Goal: Task Accomplishment & Management: Complete application form

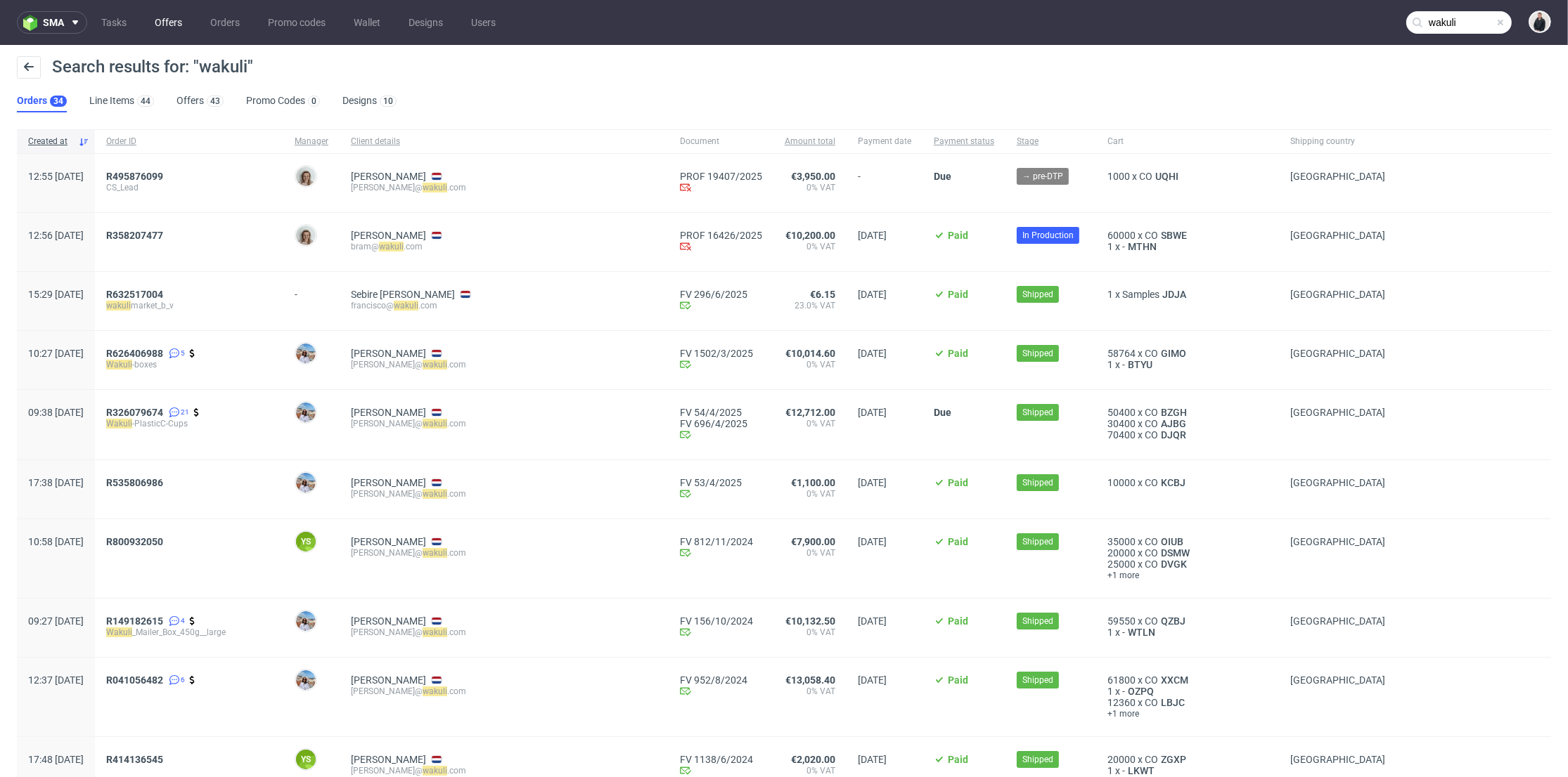
click at [176, 19] on link "Offers" at bounding box center [168, 22] width 44 height 22
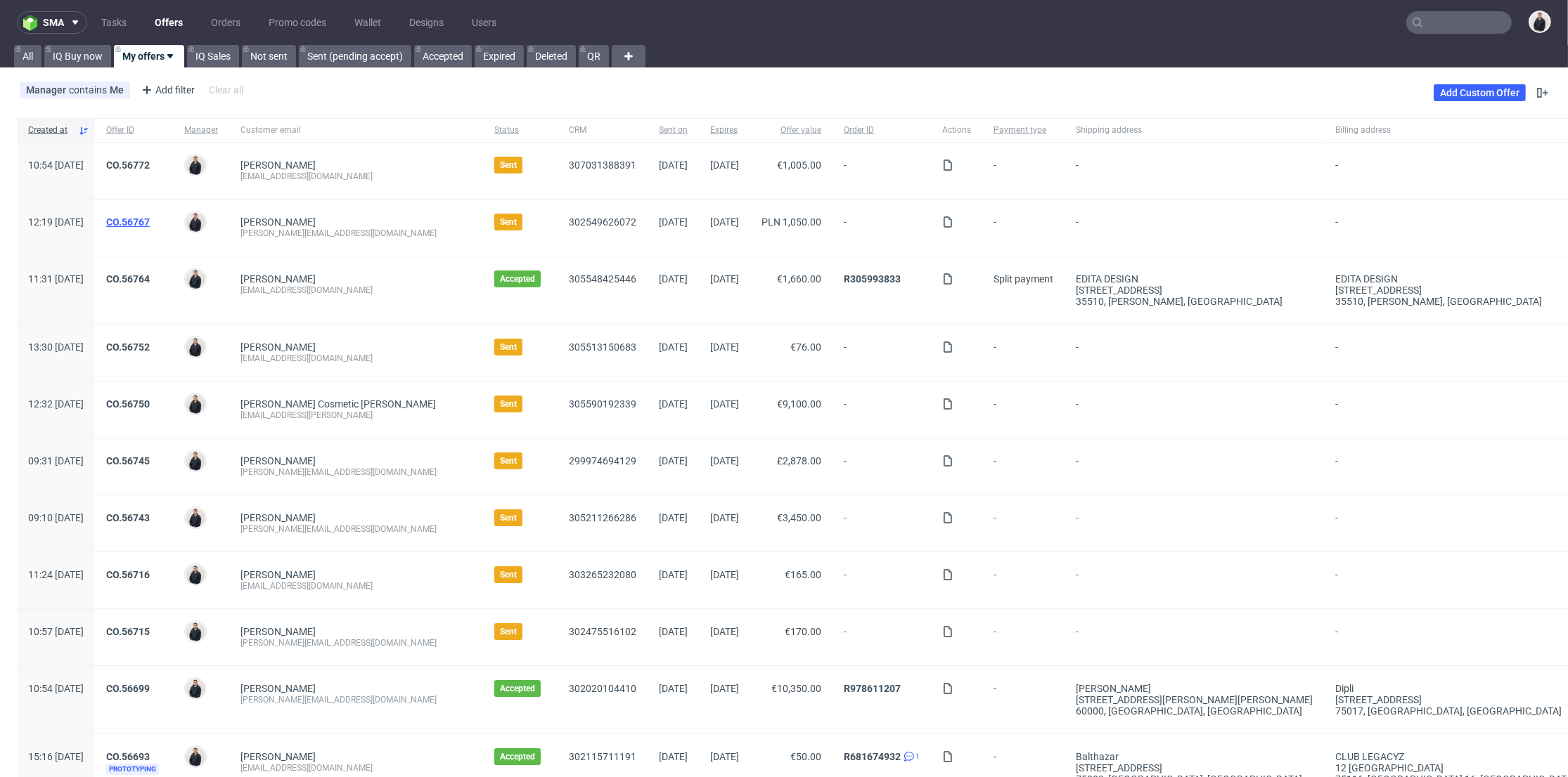
click at [150, 218] on link "CO.56767" at bounding box center [128, 222] width 43 height 12
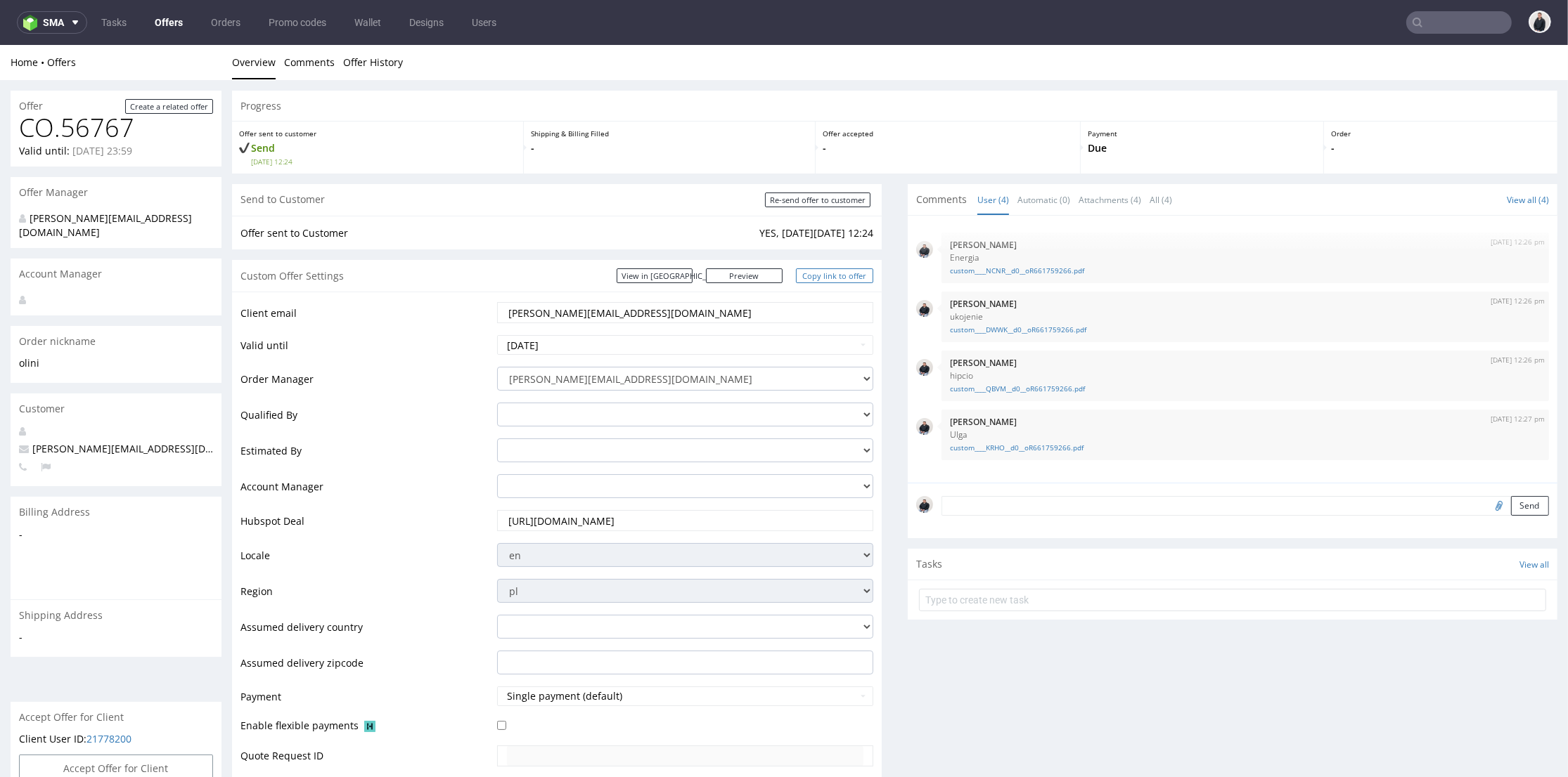
click at [828, 277] on link "Copy link to offer" at bounding box center [835, 275] width 77 height 15
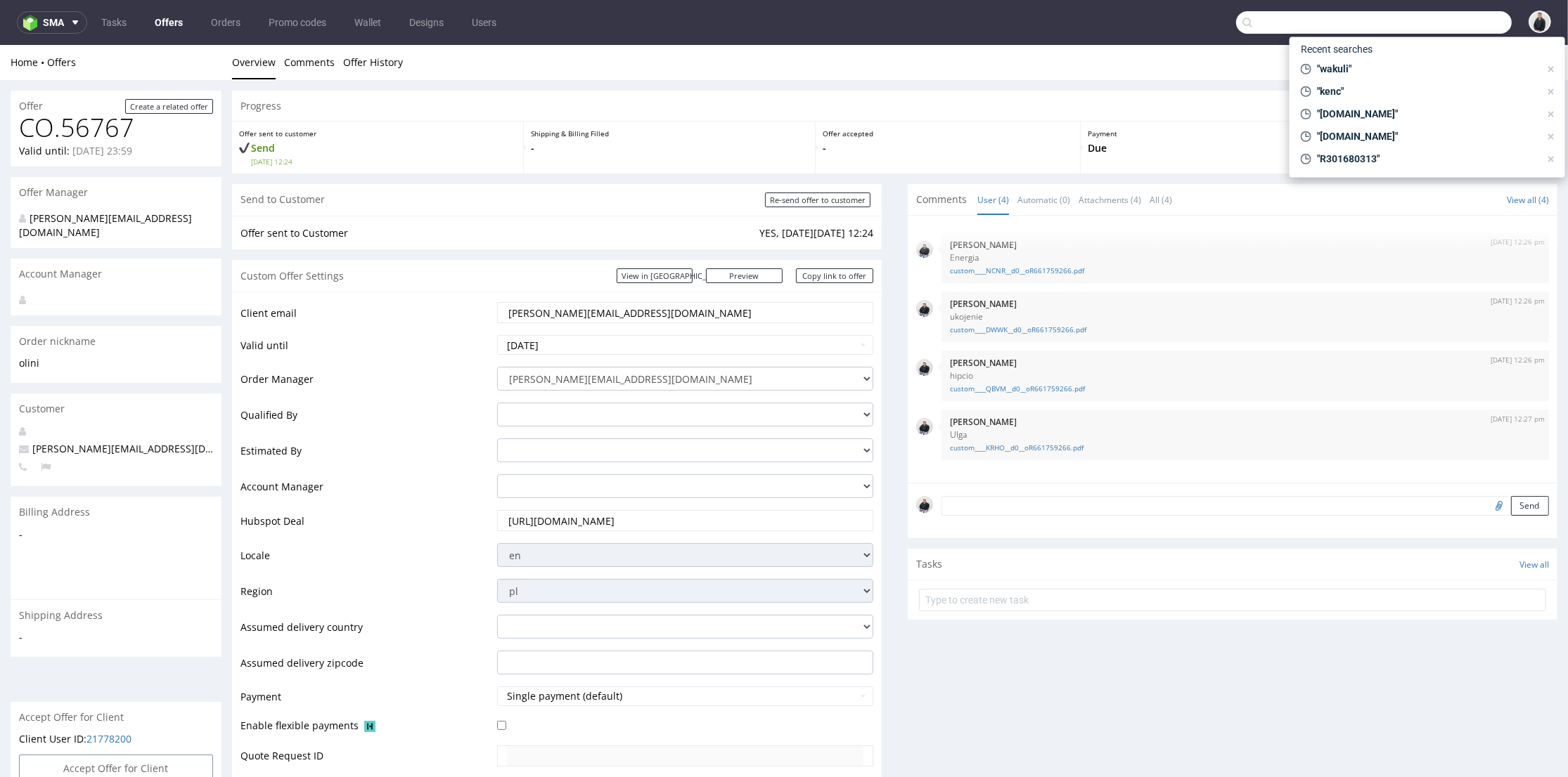
click at [1428, 21] on input "text" at bounding box center [1374, 22] width 275 height 22
paste input "classicfootballshirts.co.uk"
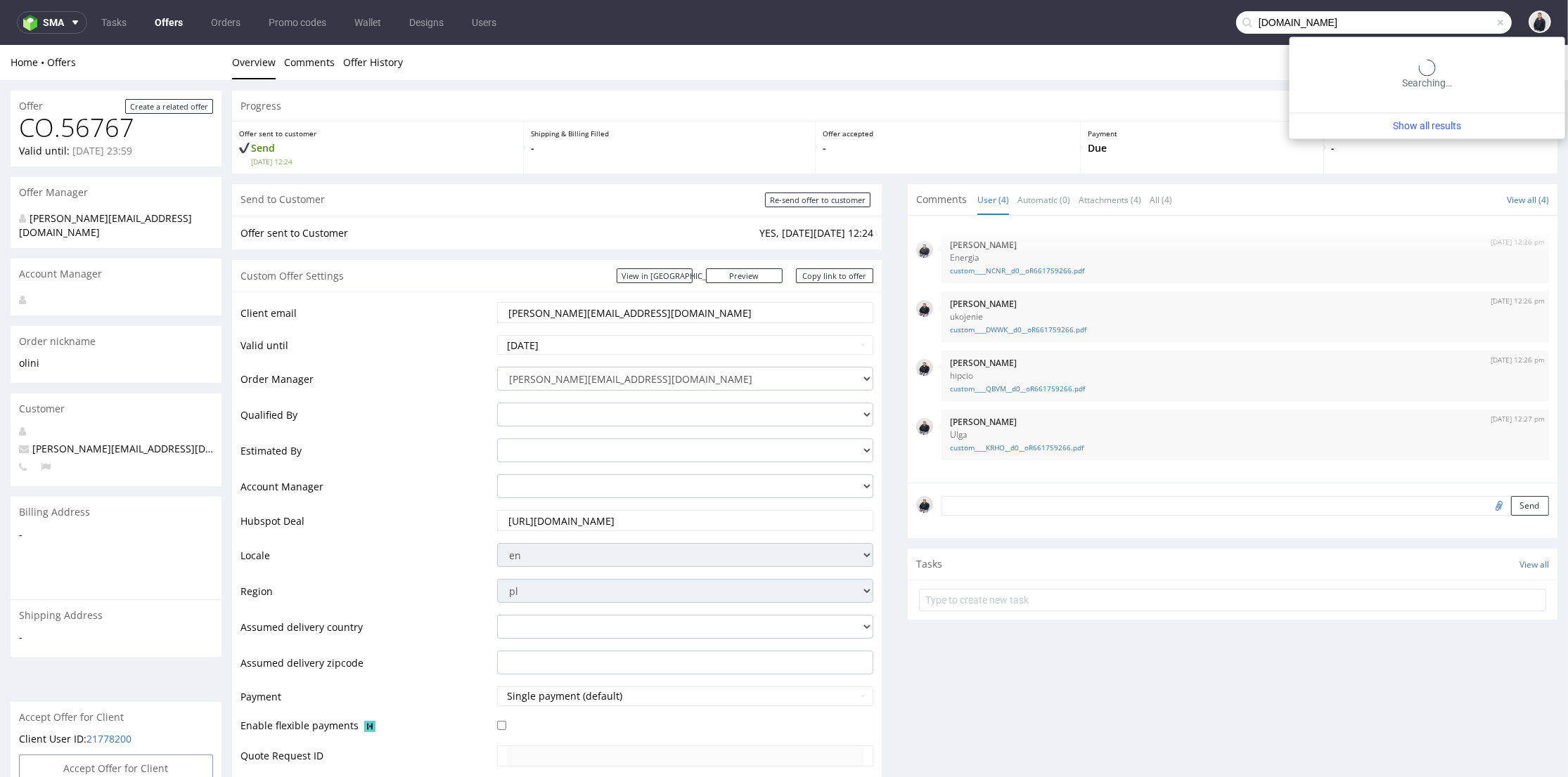
type input "classicfootballshirts.co.uk"
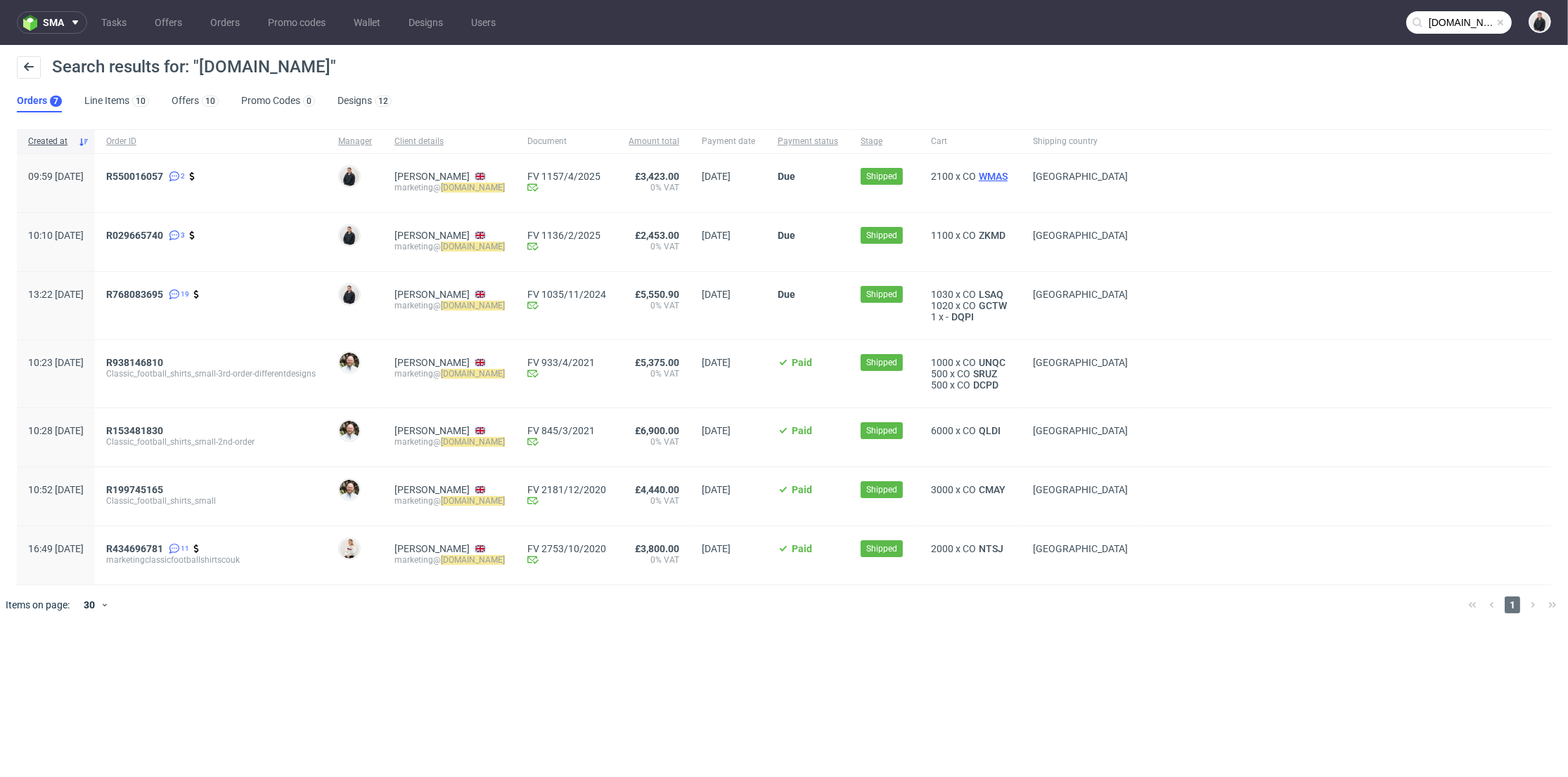
click at [1010, 172] on span "WMAS" at bounding box center [992, 176] width 35 height 12
click at [1008, 231] on span "ZKMD" at bounding box center [992, 235] width 32 height 12
click at [1006, 293] on span "LSAQ" at bounding box center [990, 295] width 30 height 12
click at [1009, 305] on span "GCTW" at bounding box center [992, 305] width 34 height 12
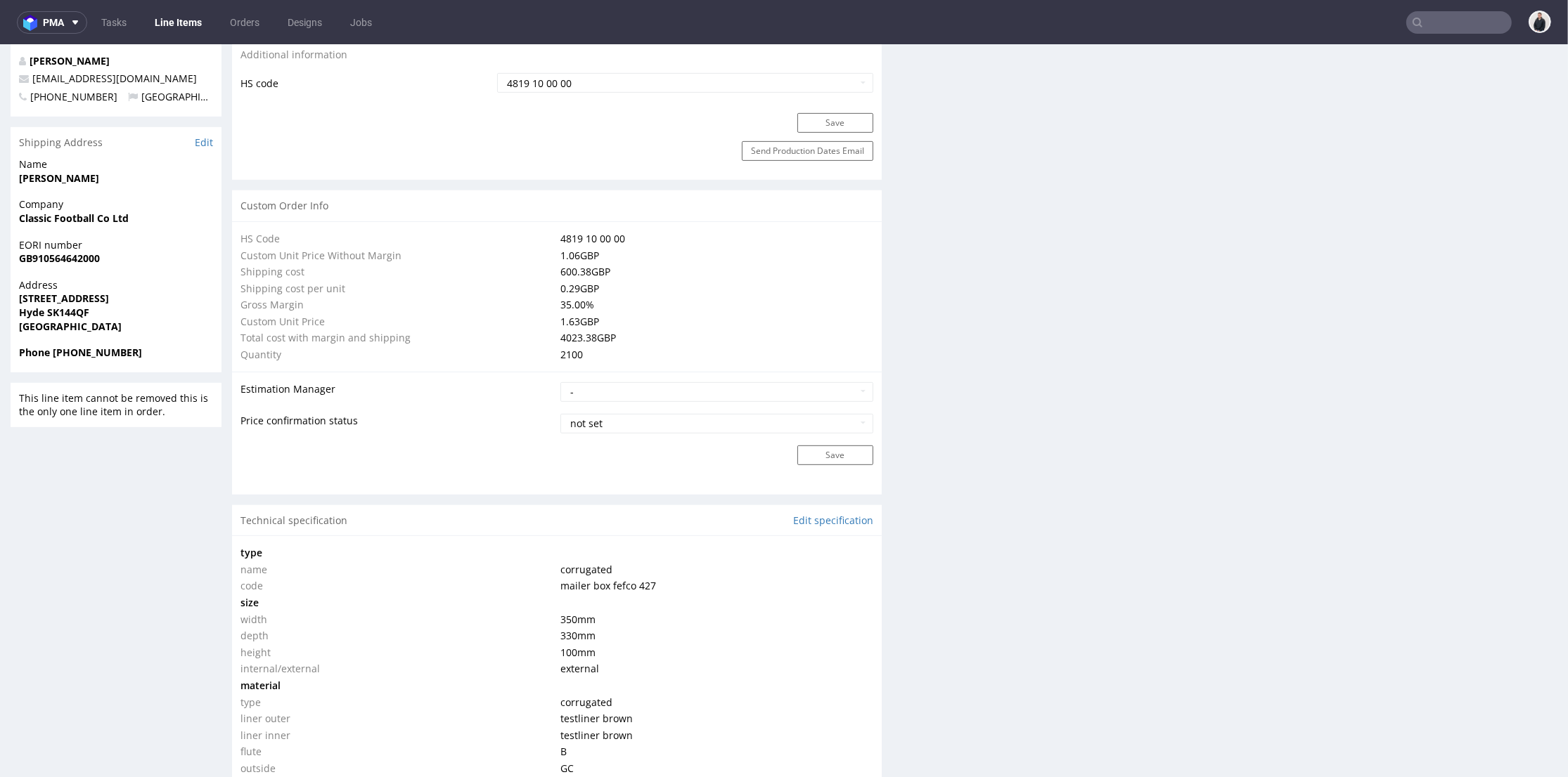
scroll to position [936, 0]
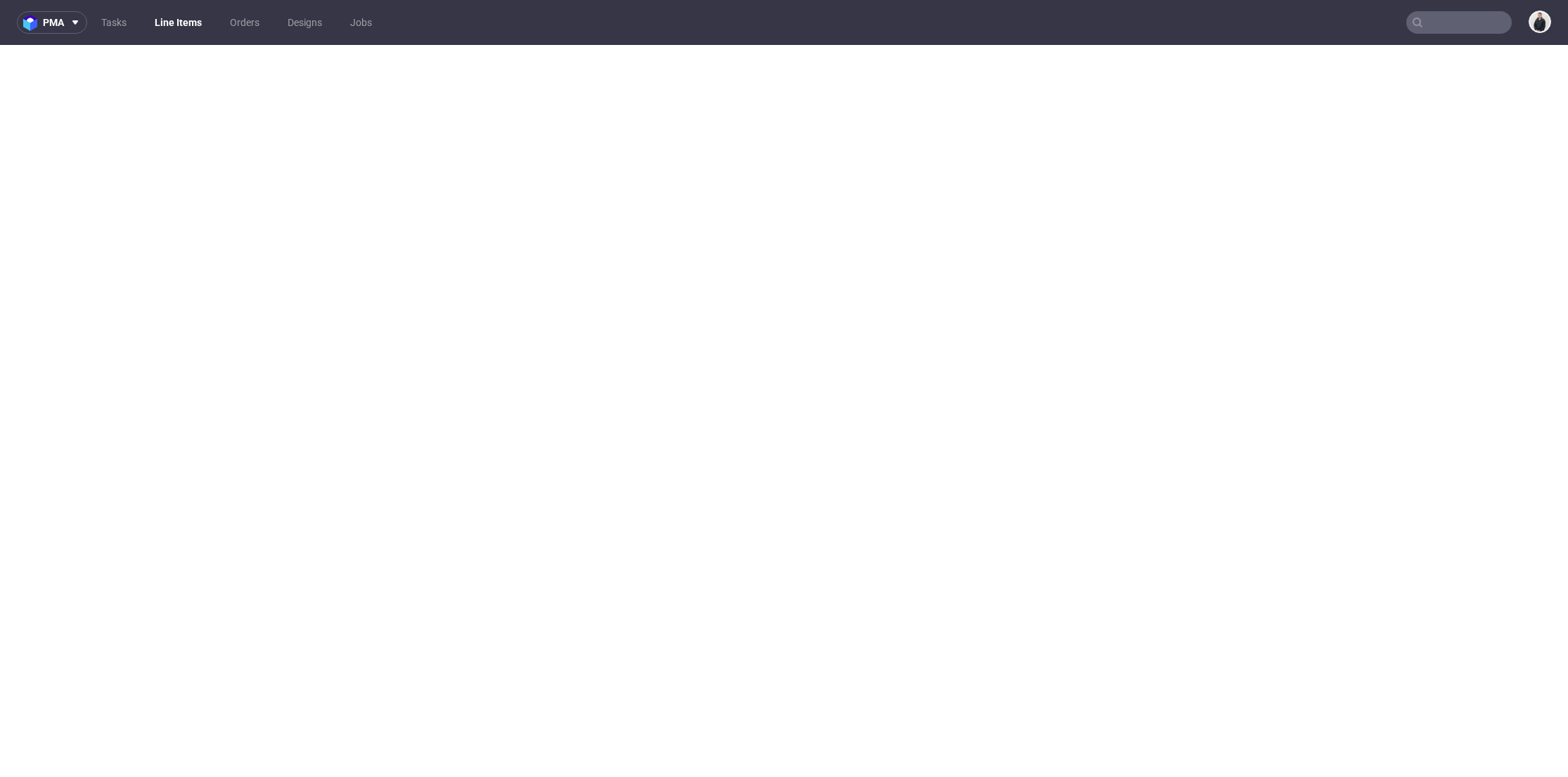
select select "in_progress"
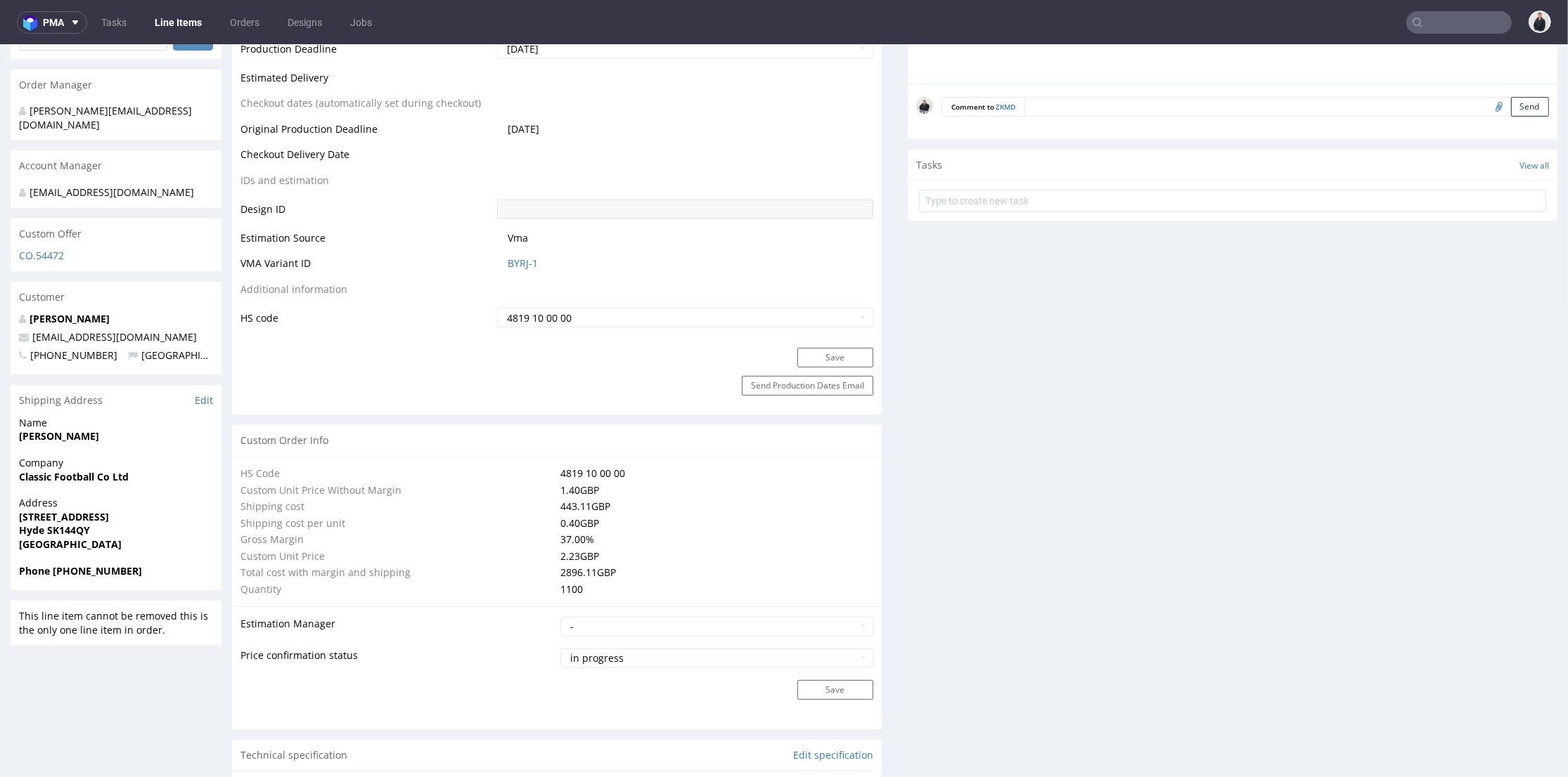
scroll to position [859, 0]
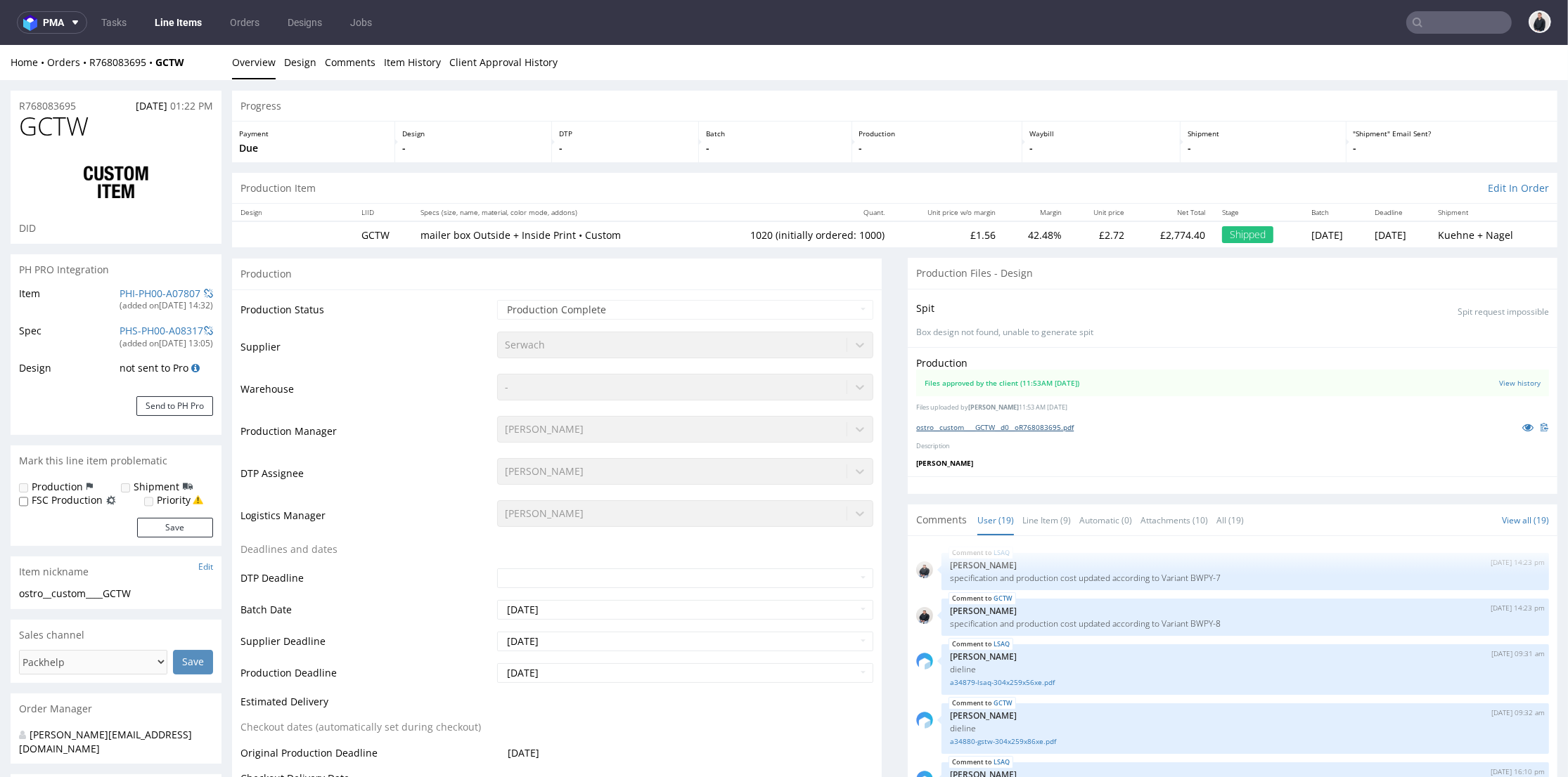
click at [1013, 429] on link "ostro__custom____GCTW__d0__oR768083695.pdf" at bounding box center [995, 427] width 158 height 10
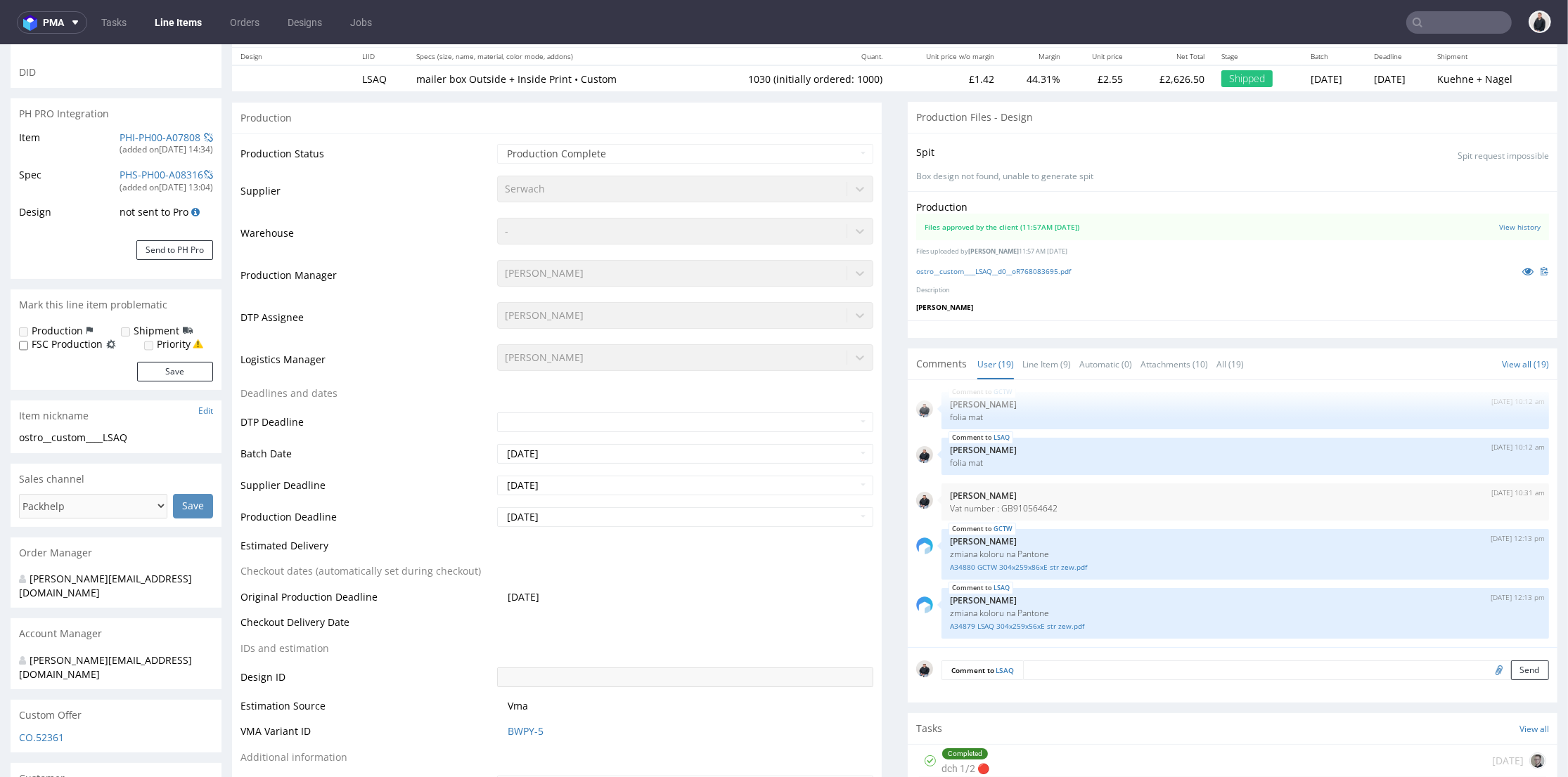
scroll to position [468, 0]
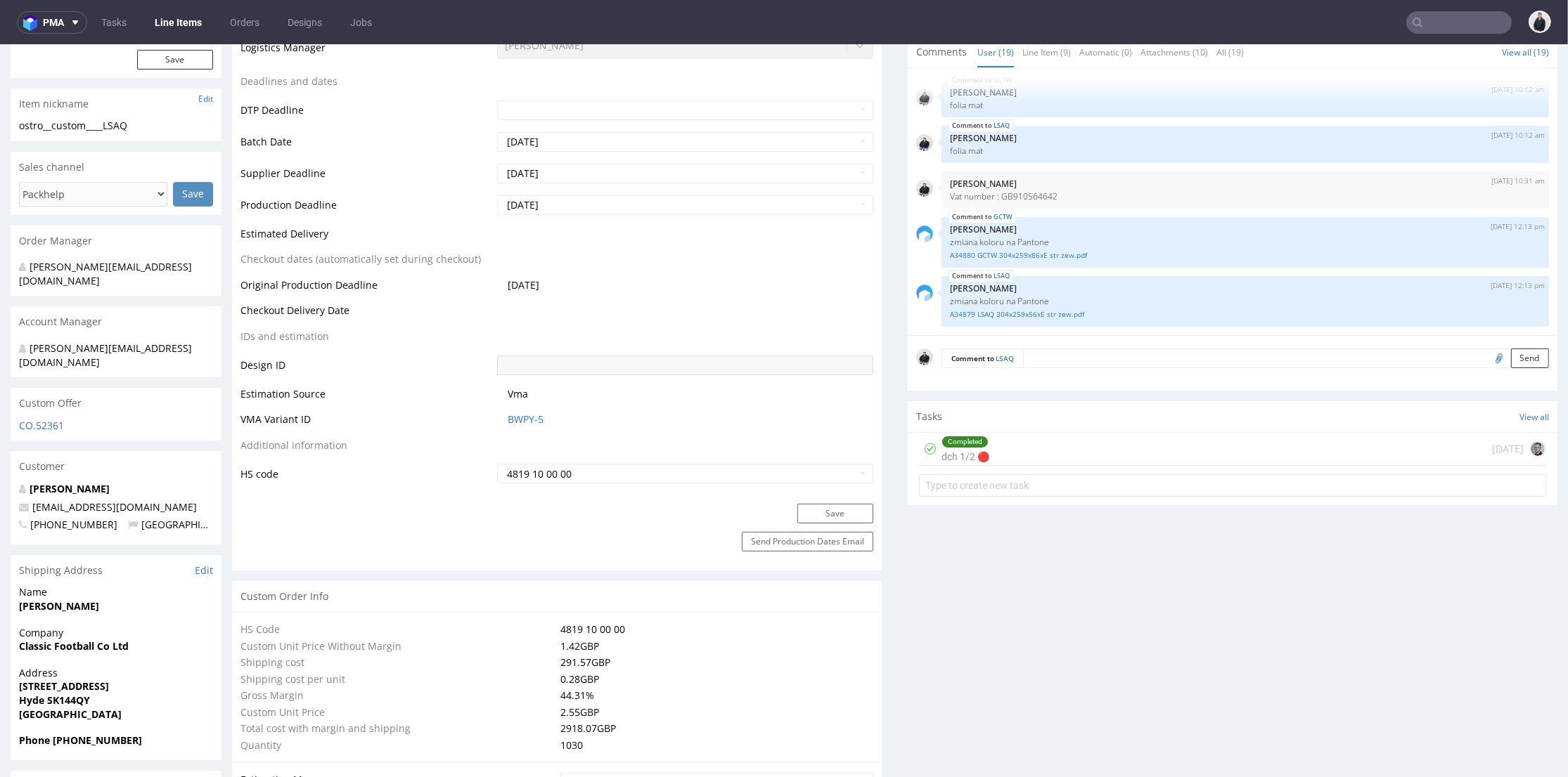
drag, startPoint x: 208, startPoint y: 480, endPoint x: 28, endPoint y: 471, distance: 180.2
click at [19, 500] on p "[EMAIL_ADDRESS][DOMAIN_NAME]" at bounding box center [116, 507] width 194 height 14
copy span "[EMAIL_ADDRESS][DOMAIN_NAME]"
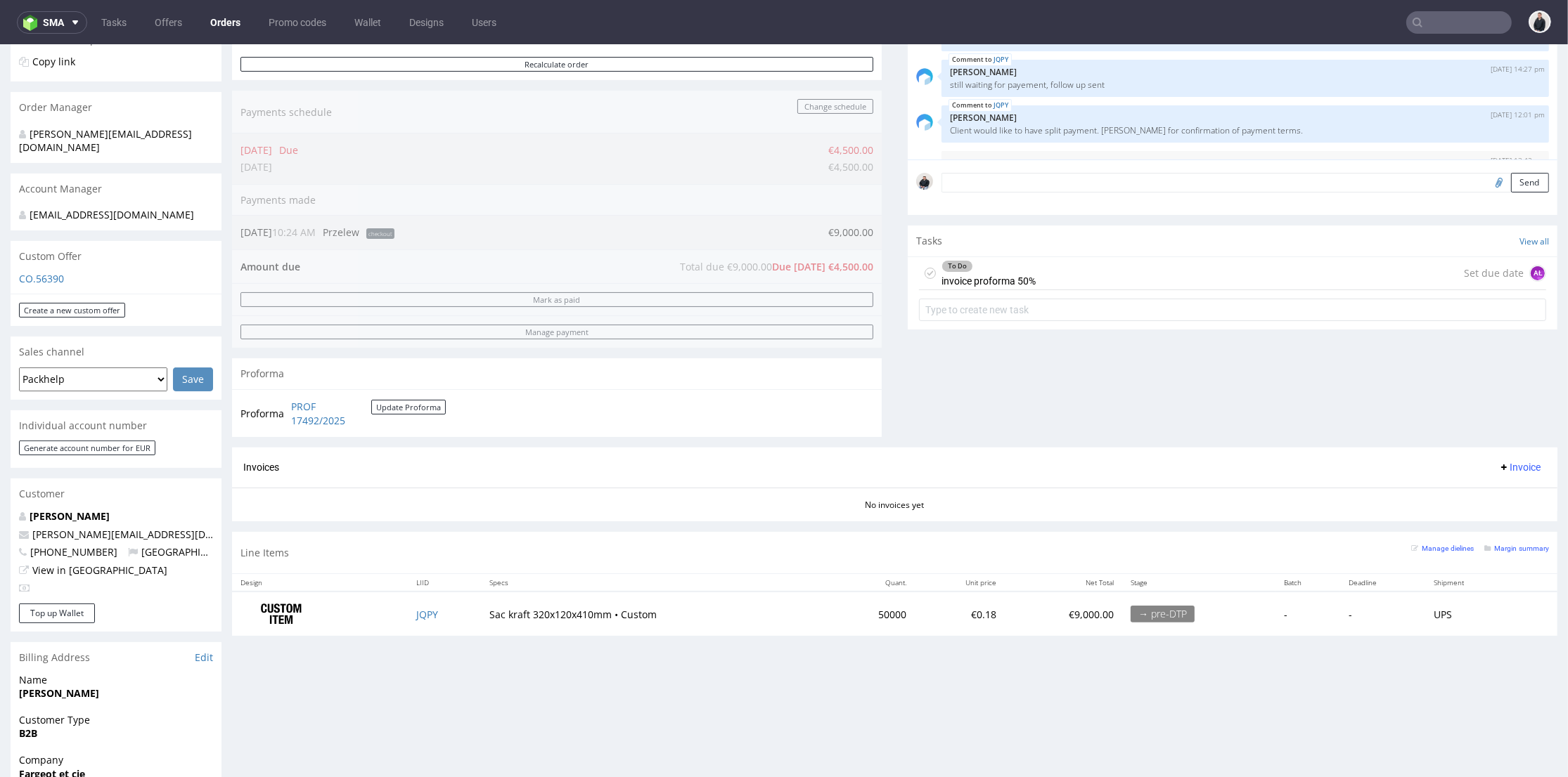
scroll to position [37, 0]
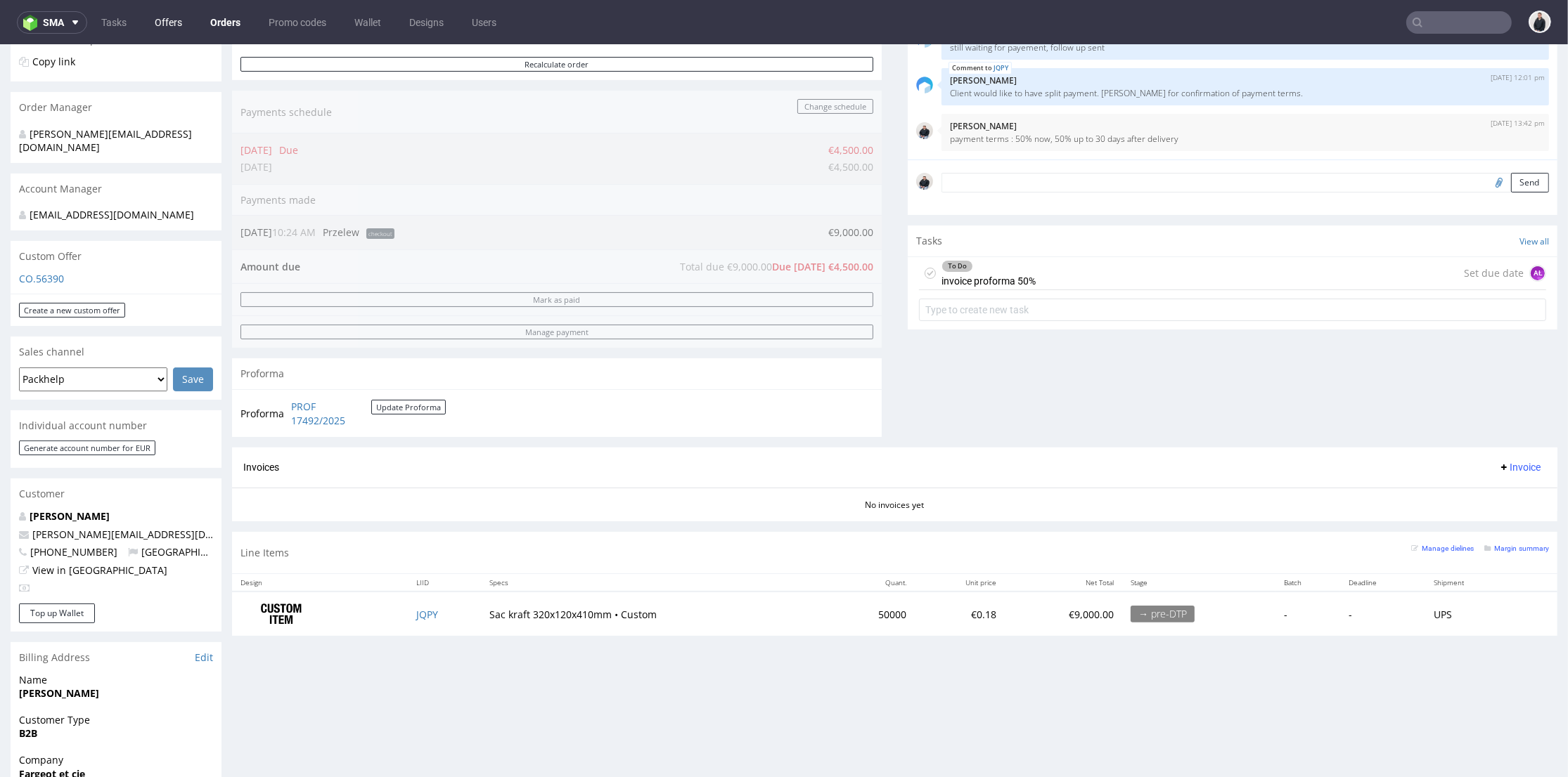
click at [170, 21] on link "Offers" at bounding box center [168, 22] width 44 height 22
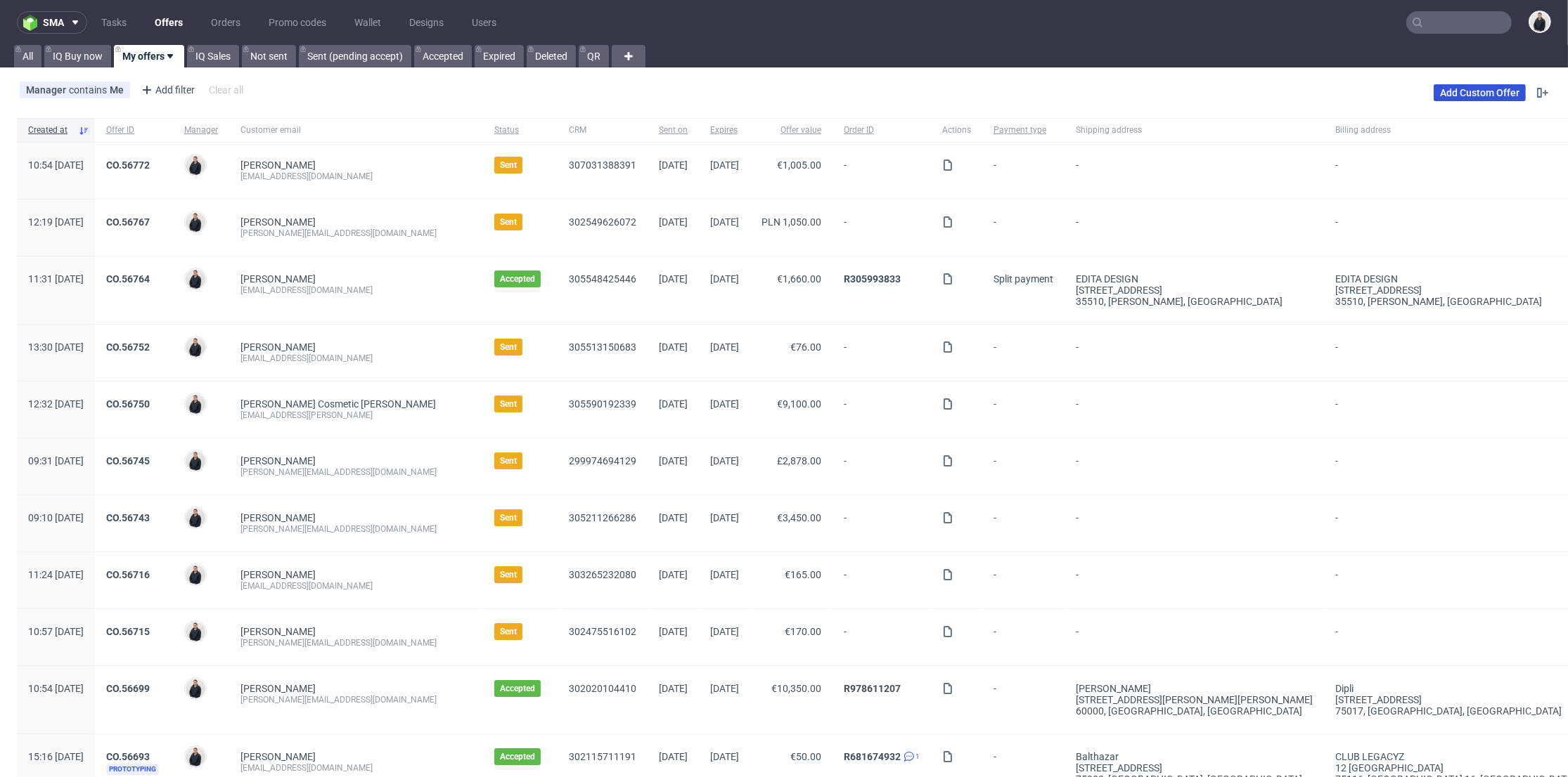
click at [1446, 90] on link "Add Custom Offer" at bounding box center [1479, 93] width 92 height 17
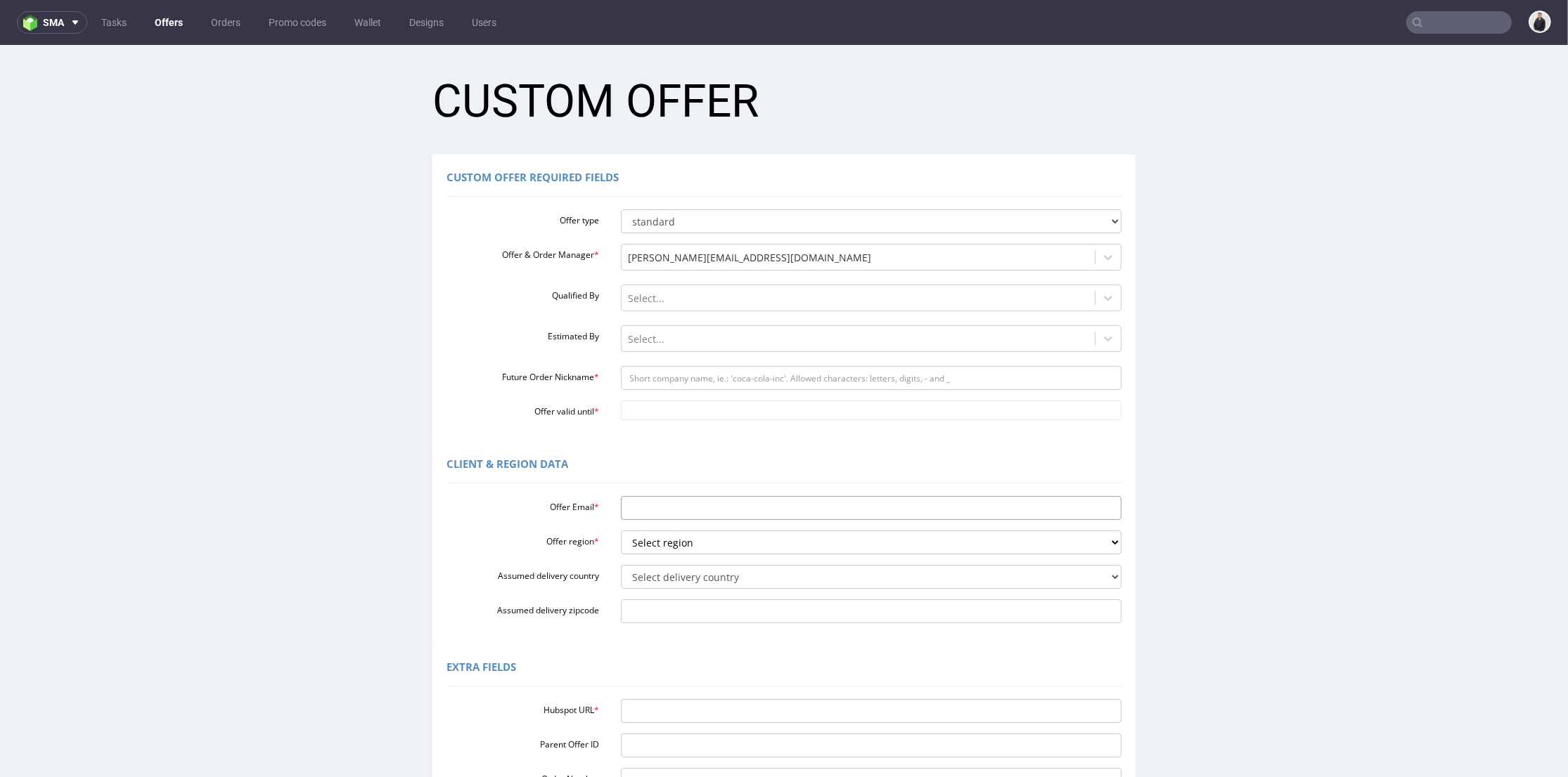
click at [679, 516] on input "Offer Email *" at bounding box center [871, 508] width 501 height 24
paste input "[EMAIL_ADDRESS][DOMAIN_NAME]"
type input "[EMAIL_ADDRESS][DOMAIN_NAME]"
click at [691, 543] on select "Select region eu gb de pl fr it es" at bounding box center [871, 542] width 501 height 24
select select "fr"
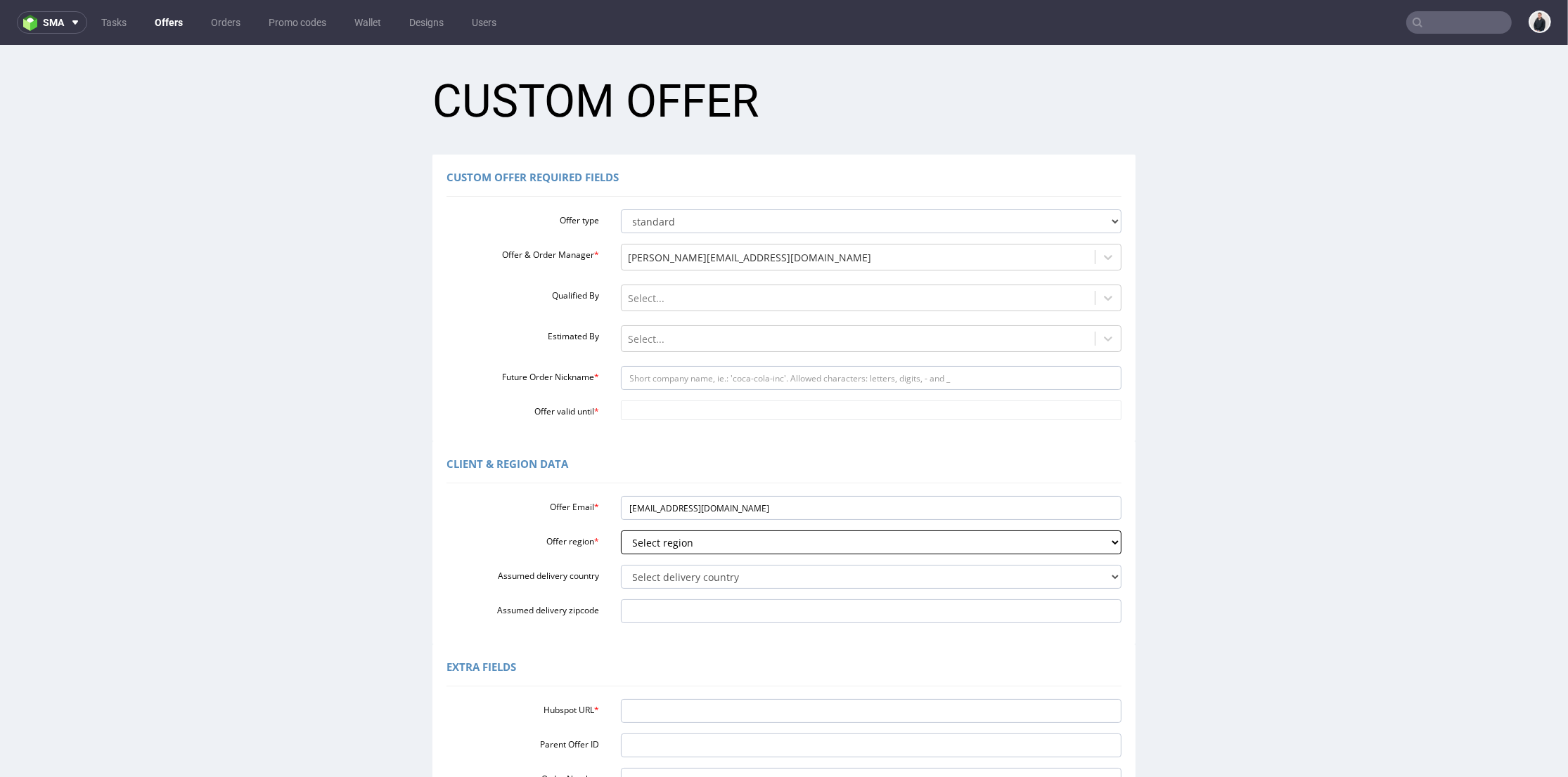
click at [620, 530] on select "Select region eu gb de pl fr it es" at bounding box center [871, 542] width 501 height 24
click at [675, 579] on select "Select delivery country Andorra Afghanistan Anguilla Albania Armenia Antarctica…" at bounding box center [871, 577] width 501 height 24
select select "75"
click at [620, 565] on select "Select delivery country Andorra Afghanistan Anguilla Albania Armenia Antarctica…" at bounding box center [871, 577] width 501 height 24
click at [716, 704] on input "Hubspot URL *" at bounding box center [871, 711] width 501 height 24
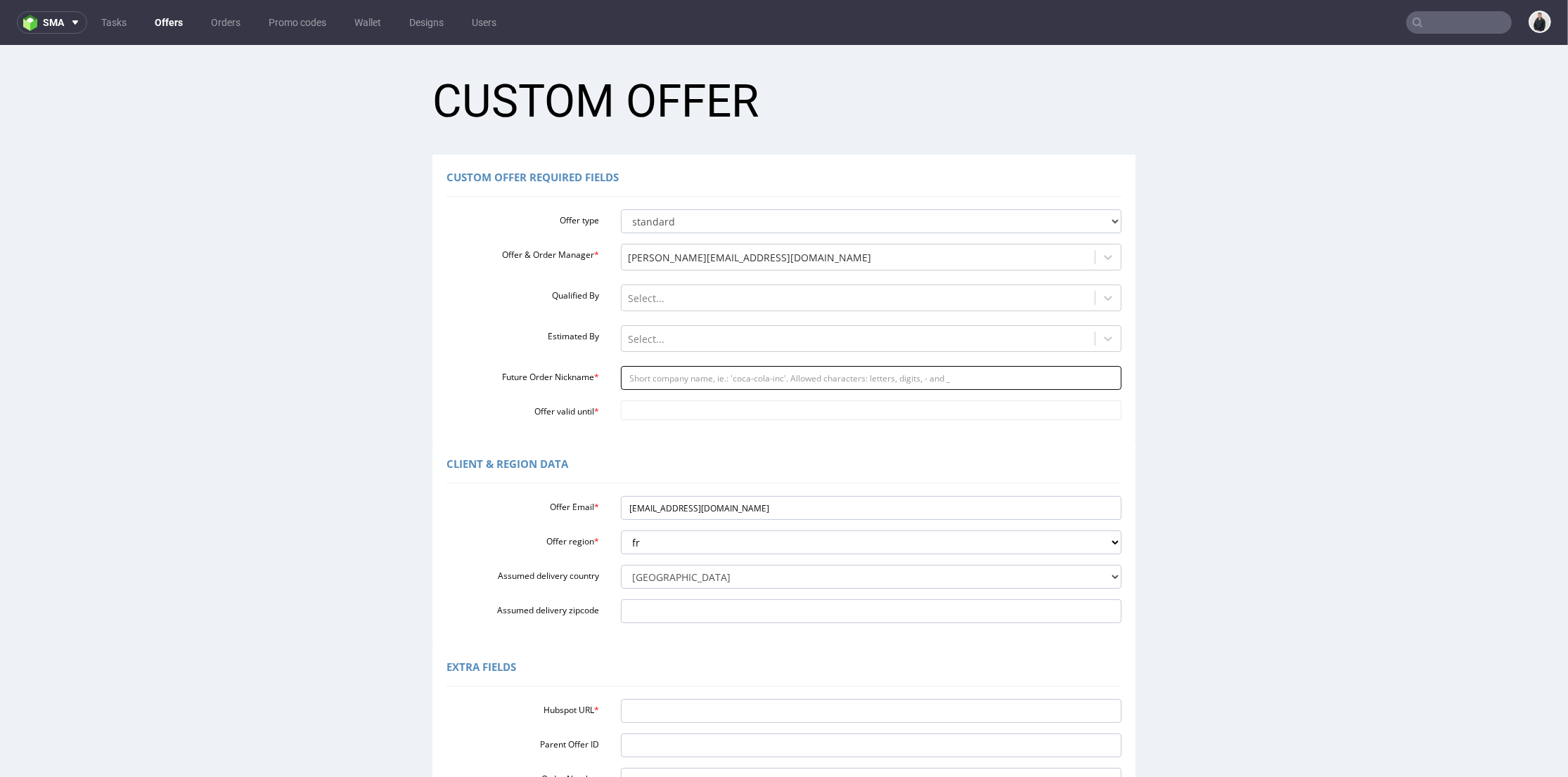
click at [688, 375] on input "Future Order Nickname *" at bounding box center [871, 377] width 501 height 24
type input "adrex"
click at [696, 707] on input "Hubspot URL *" at bounding box center [871, 711] width 501 height 24
paste input "https://app-eu1.hubspot.com/contacts/25600958/record/0-3/307105971444"
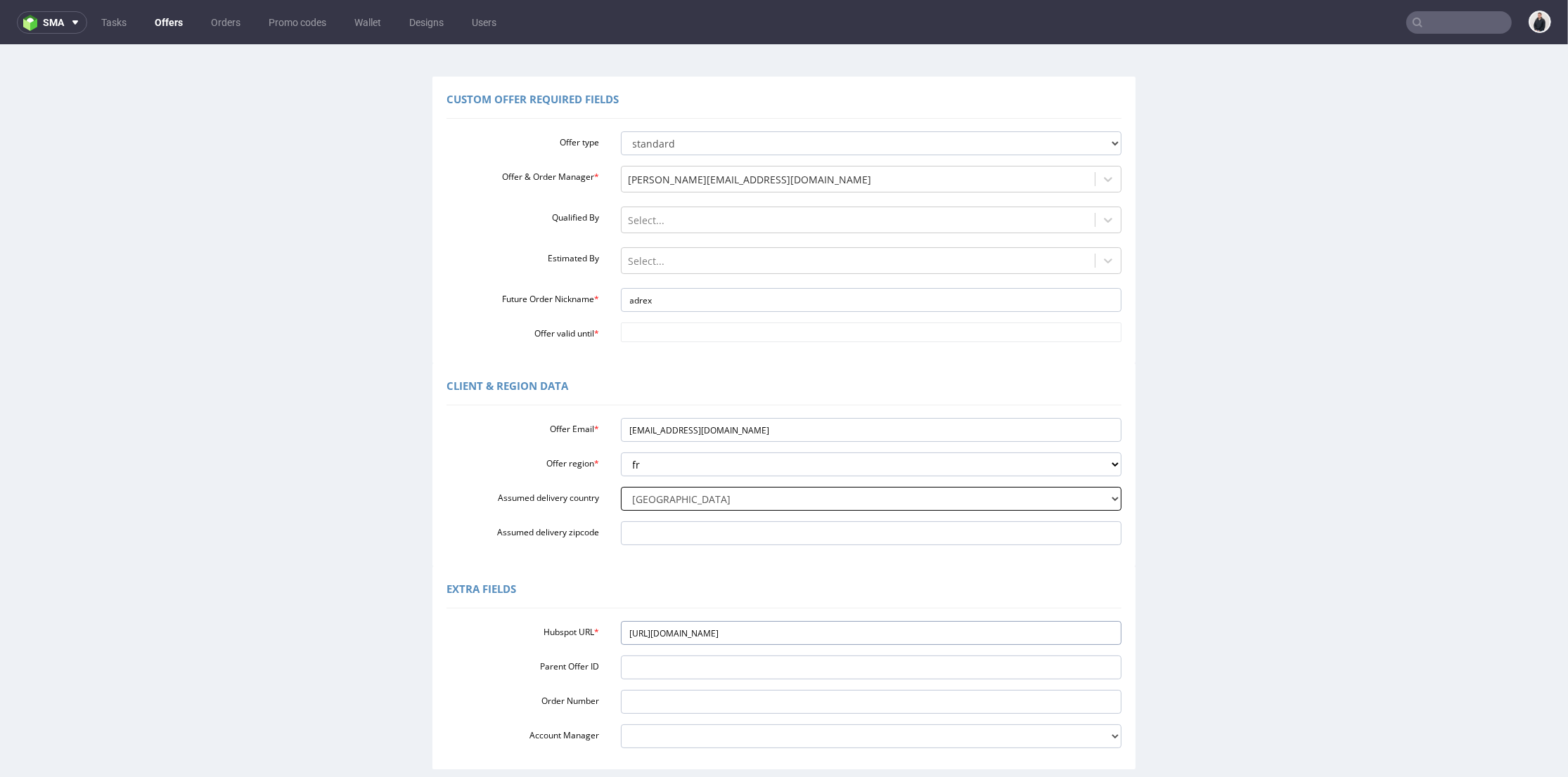
scroll to position [156, 0]
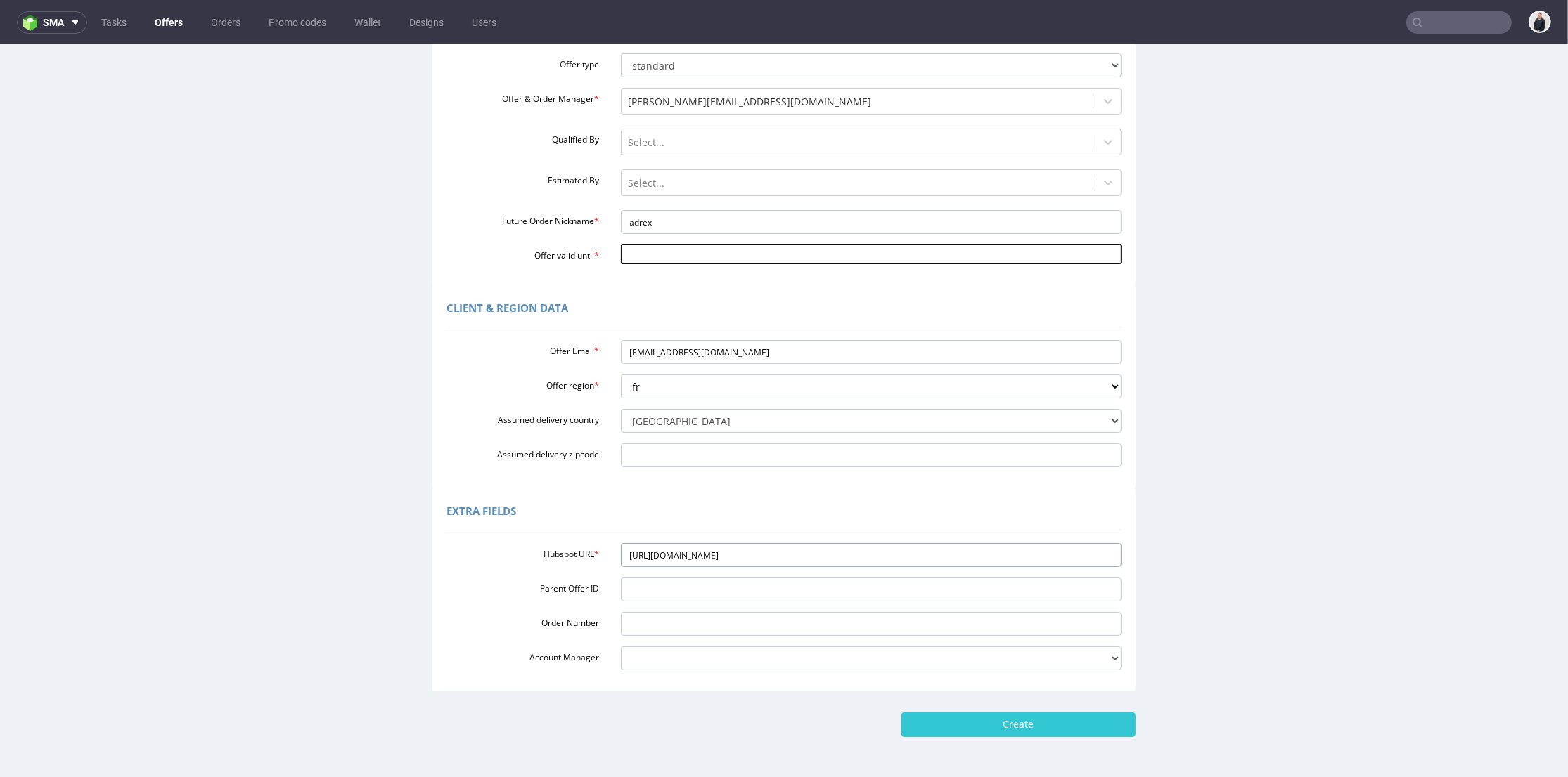
type input "https://app-eu1.hubspot.com/contacts/25600958/record/0-3/307105971444"
drag, startPoint x: 818, startPoint y: 256, endPoint x: 790, endPoint y: 264, distance: 29.1
click at [818, 256] on input "Offer valid until *" at bounding box center [871, 254] width 501 height 19
drag, startPoint x: 757, startPoint y: 169, endPoint x: 818, endPoint y: 262, distance: 111.2
click at [757, 169] on td "20" at bounding box center [752, 169] width 21 height 21
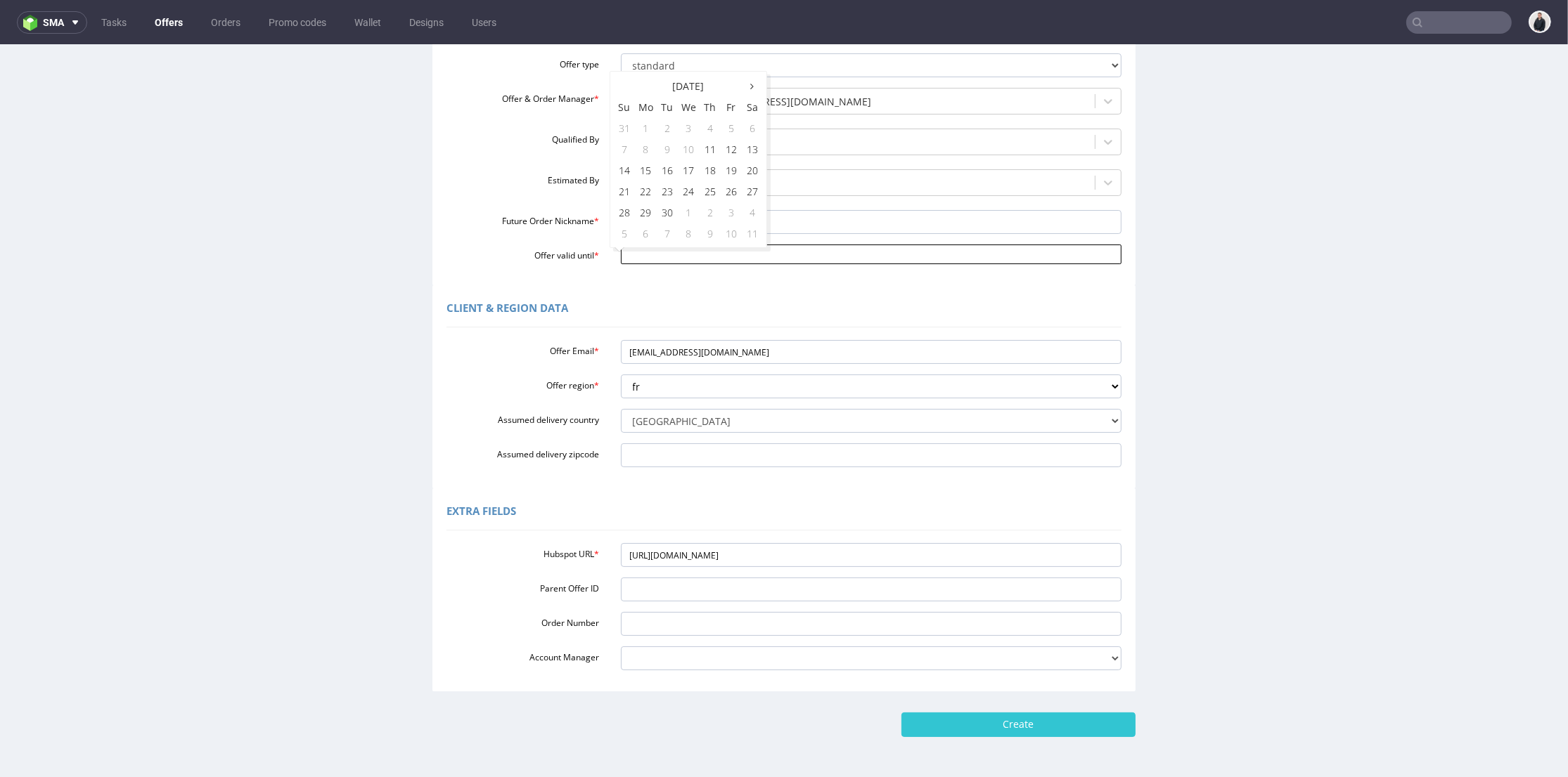
type input "2025-09-20"
click at [1016, 734] on input "Create" at bounding box center [1018, 724] width 234 height 24
type input "Please wait..."
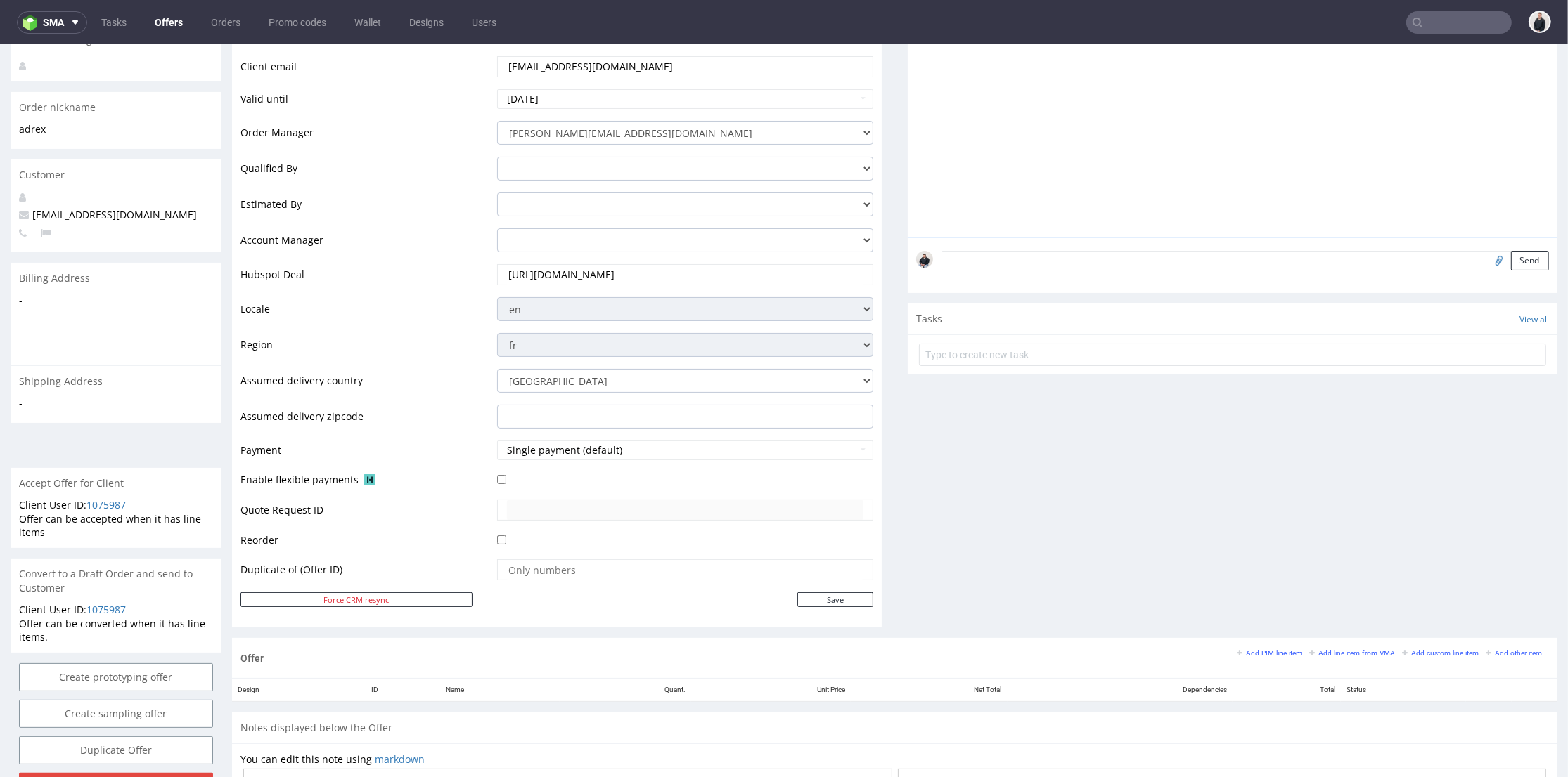
scroll to position [390, 0]
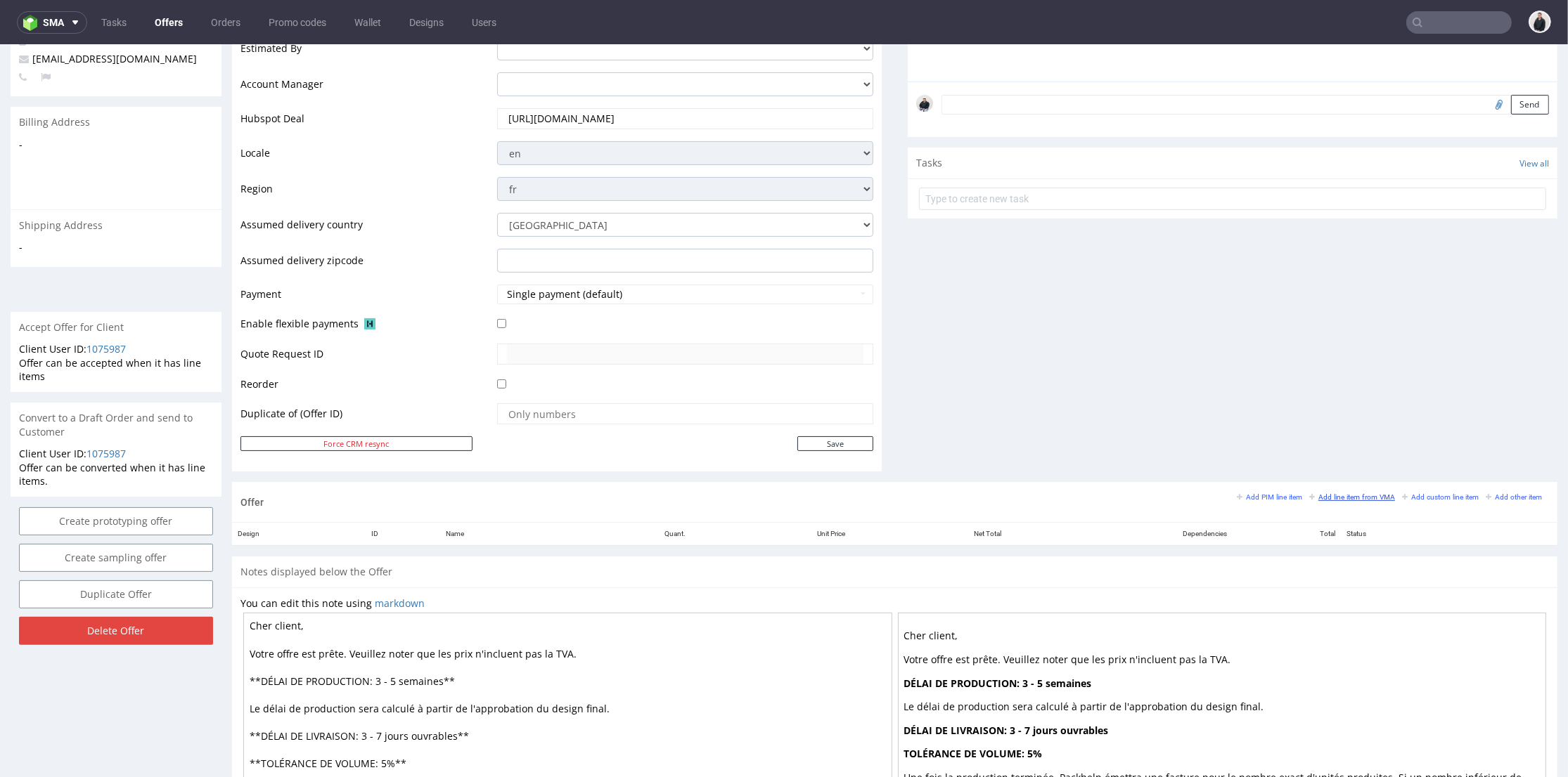
drag, startPoint x: 1317, startPoint y: 494, endPoint x: 1278, endPoint y: 47, distance: 448.7
click at [1317, 494] on small "Add line item from VMA" at bounding box center [1351, 497] width 86 height 8
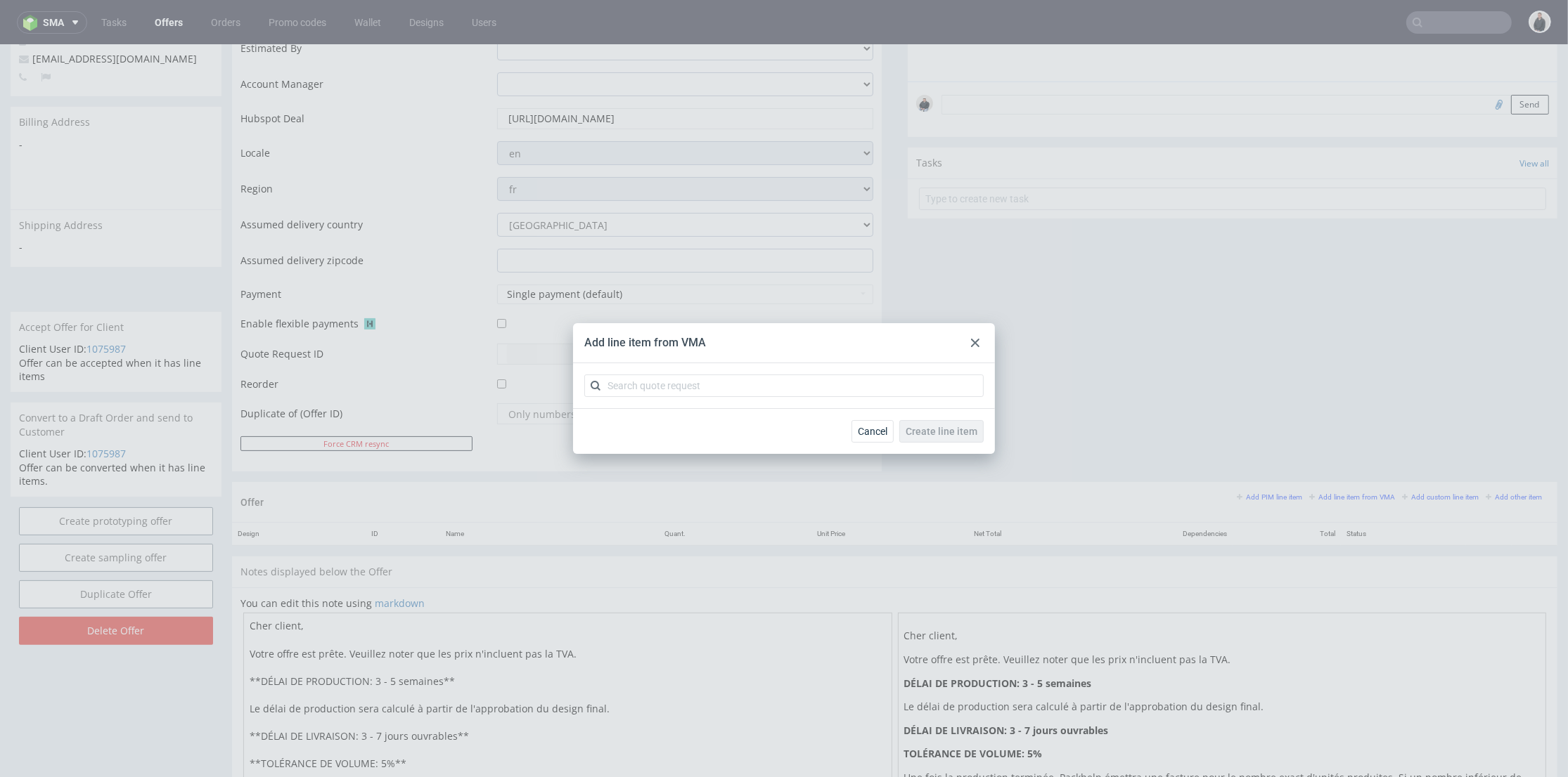
click at [1008, 206] on div "Add line item from VMA Cancel Create line item" at bounding box center [784, 388] width 1568 height 777
click at [753, 387] on input "text" at bounding box center [784, 385] width 399 height 22
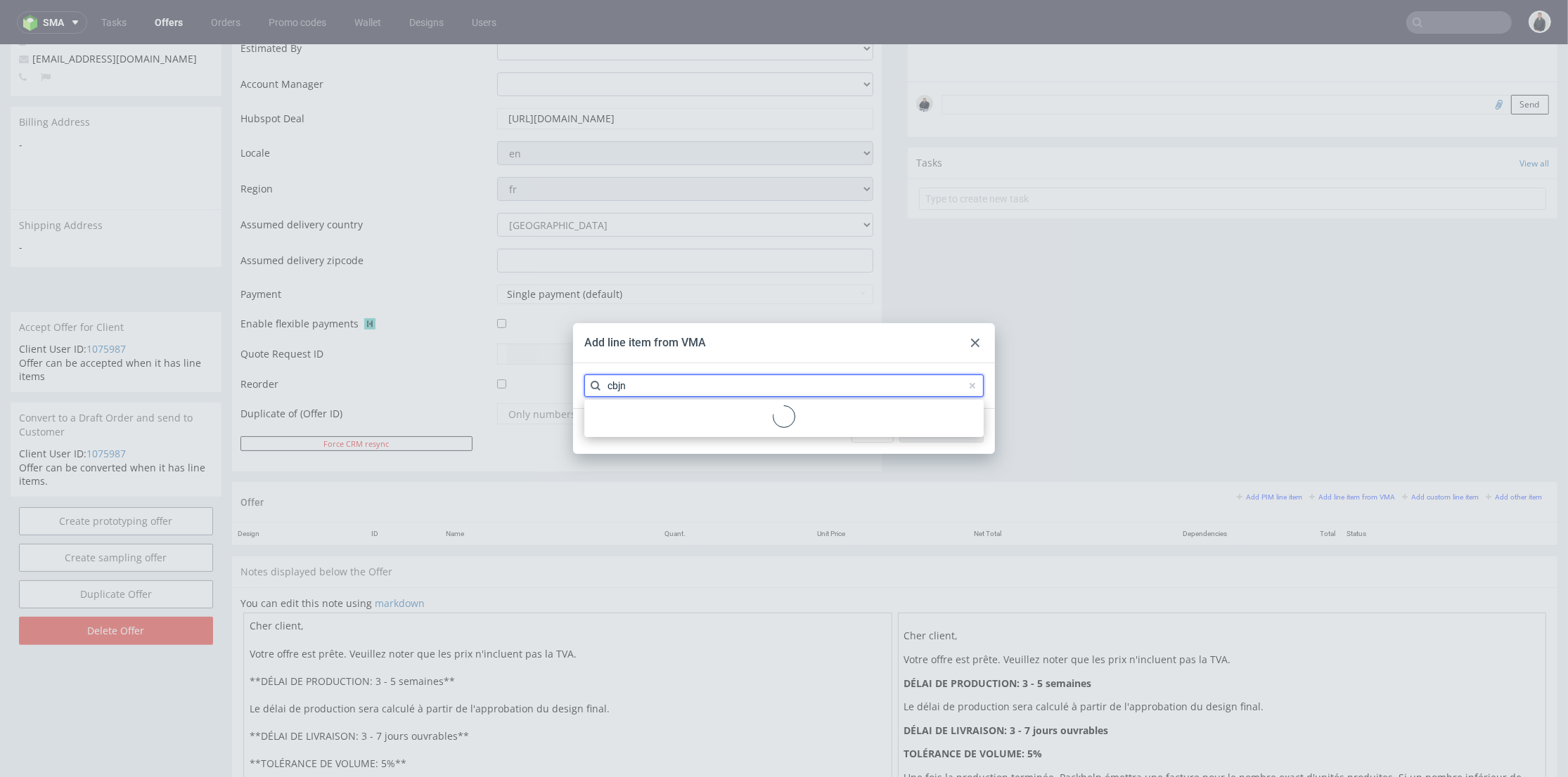
type input "cbjn"
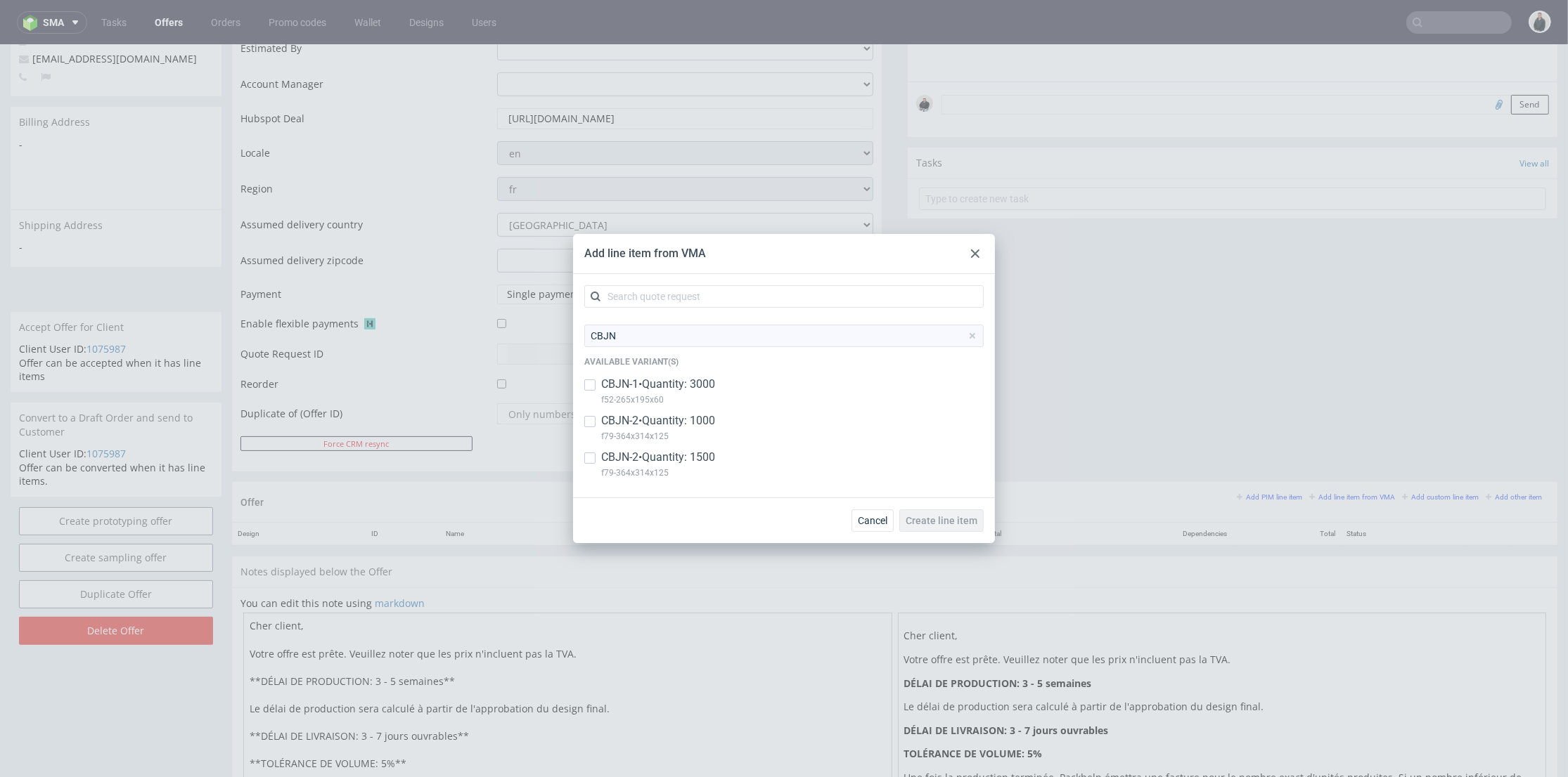
click at [715, 385] on p "CBJN-1 • Quantity: 3000" at bounding box center [658, 384] width 114 height 15
checkbox input "true"
click at [944, 520] on span "Create line item" at bounding box center [941, 520] width 72 height 10
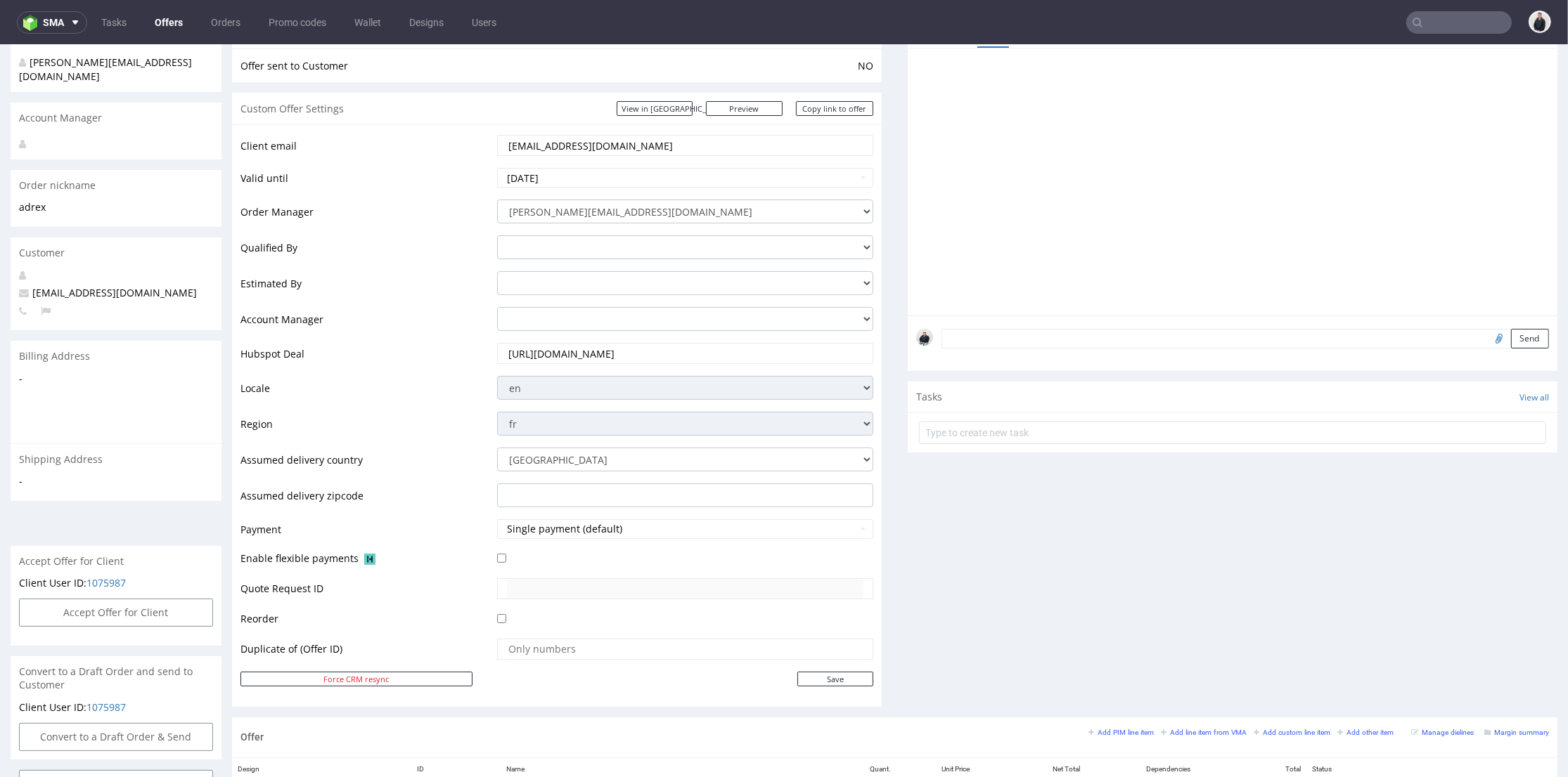
scroll to position [546, 0]
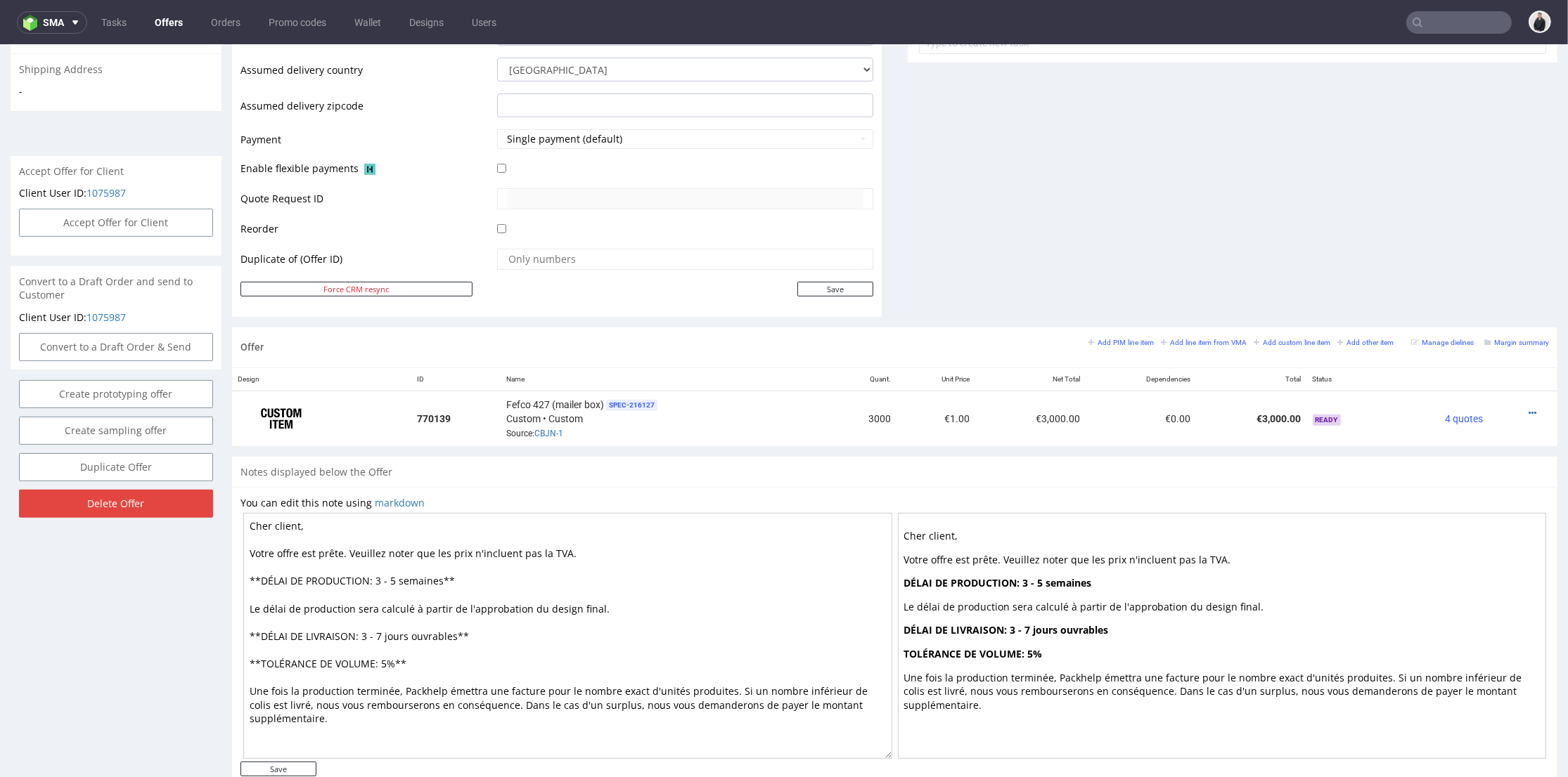
click at [1529, 409] on icon at bounding box center [1532, 413] width 8 height 10
click at [1458, 233] on span "Edit item specification" at bounding box center [1469, 232] width 113 height 14
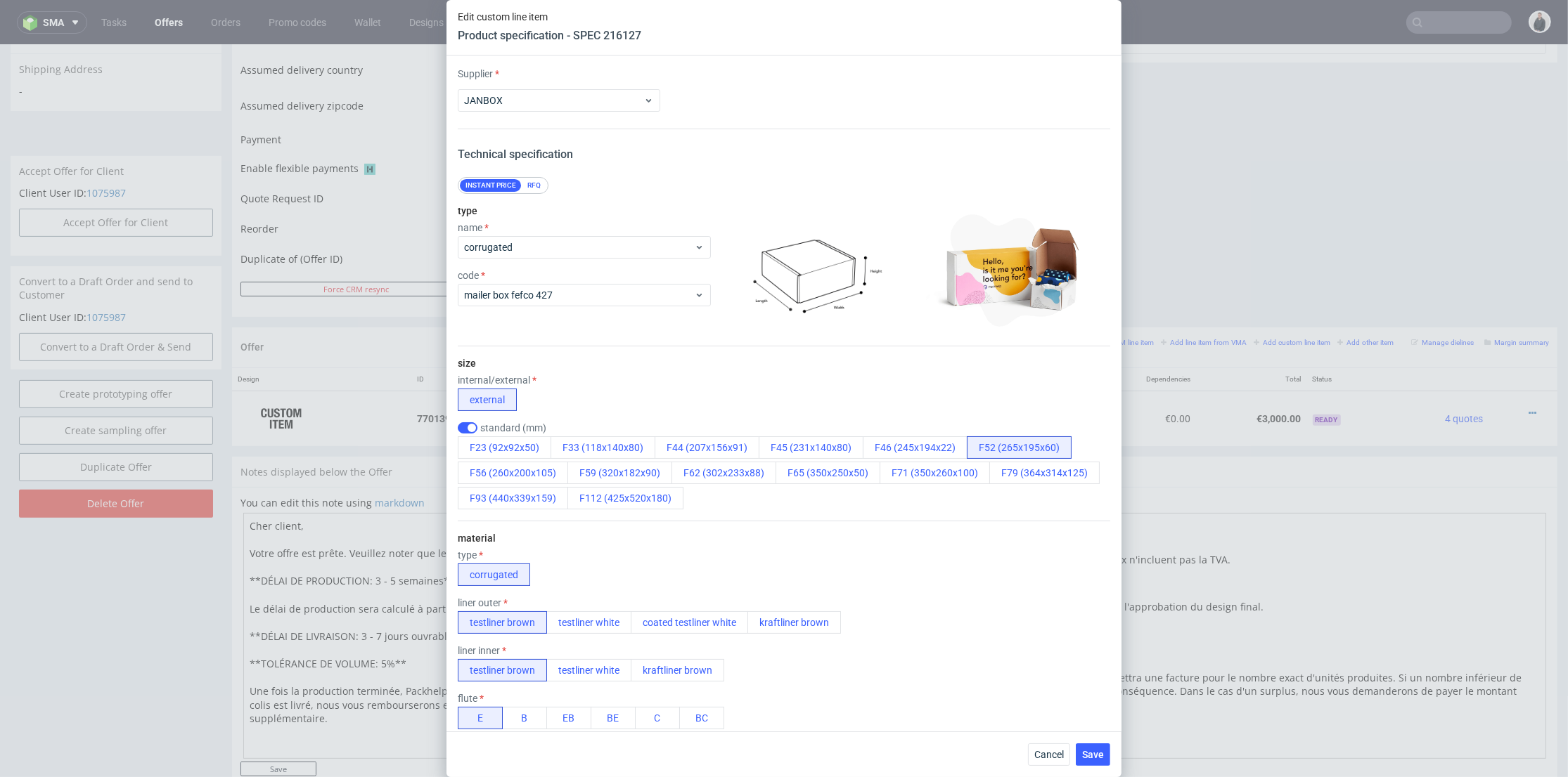
scroll to position [234, 0]
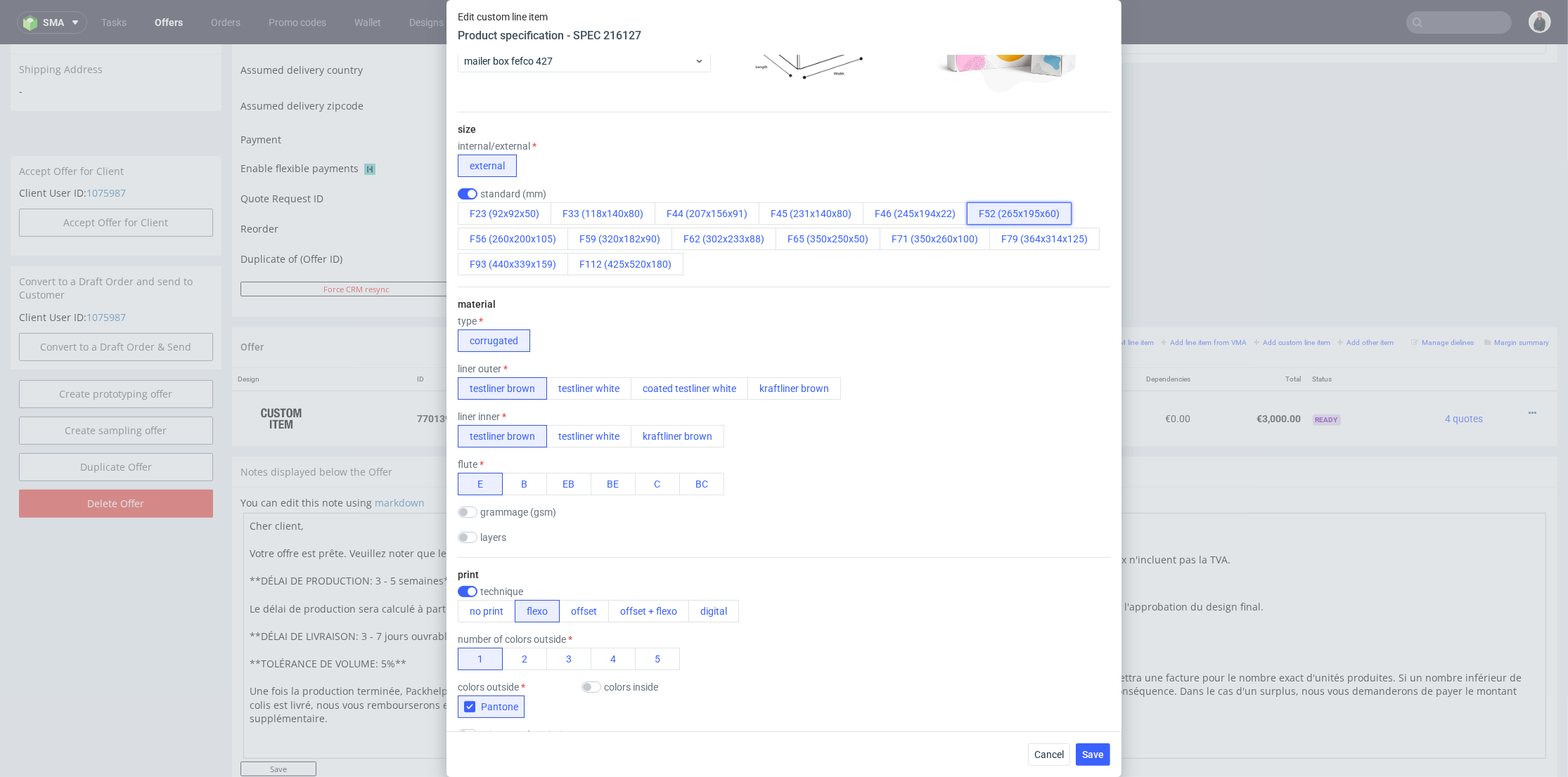
drag, startPoint x: 970, startPoint y: 210, endPoint x: 1053, endPoint y: 216, distance: 83.2
click at [1053, 216] on button "F52 (265x195x60)" at bounding box center [1019, 213] width 104 height 22
drag, startPoint x: 1050, startPoint y: 213, endPoint x: 962, endPoint y: 213, distance: 88.0
click at [967, 213] on button "F52 (265x195x60)" at bounding box center [1019, 213] width 104 height 22
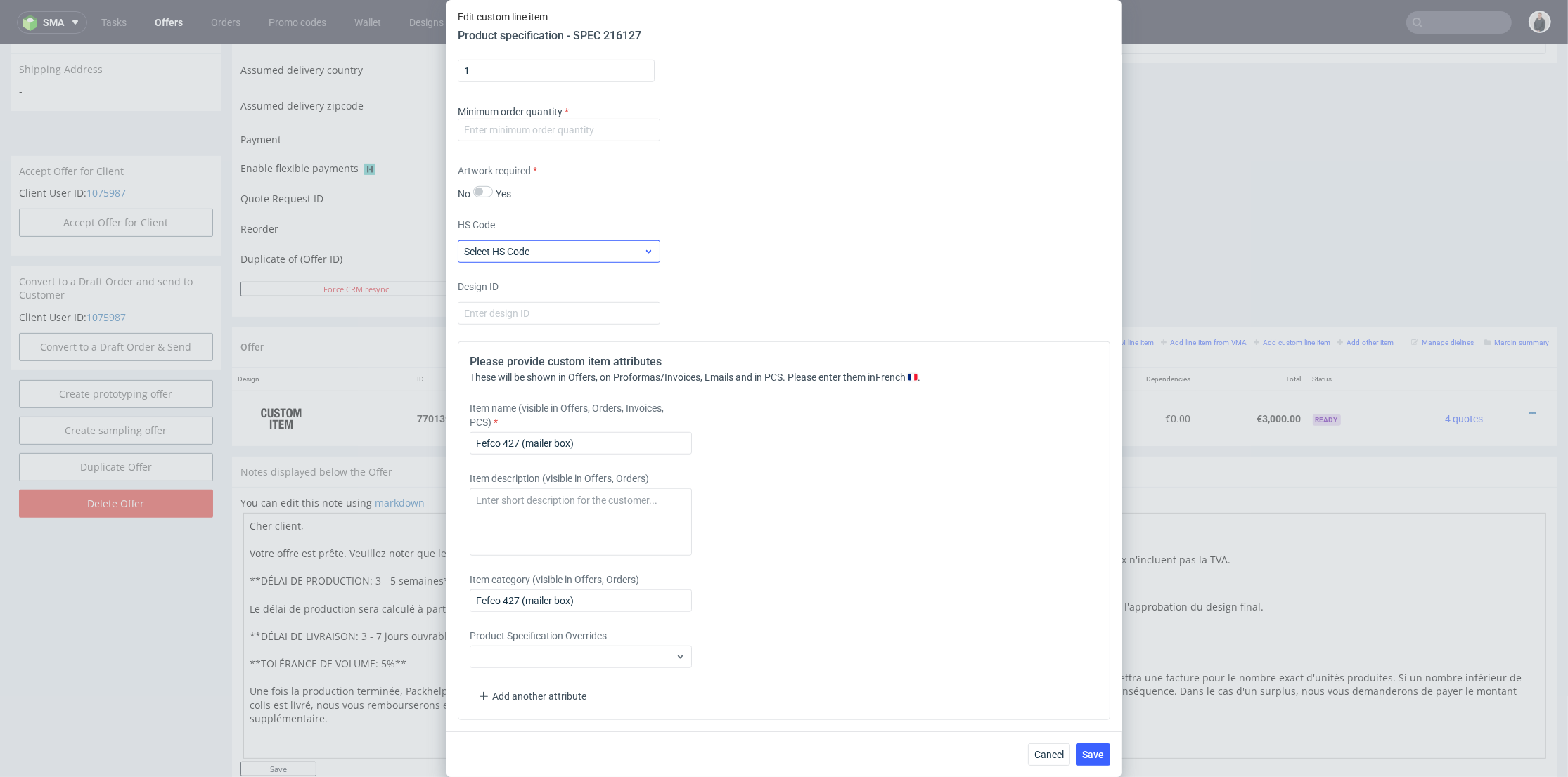
scroll to position [1079, 0]
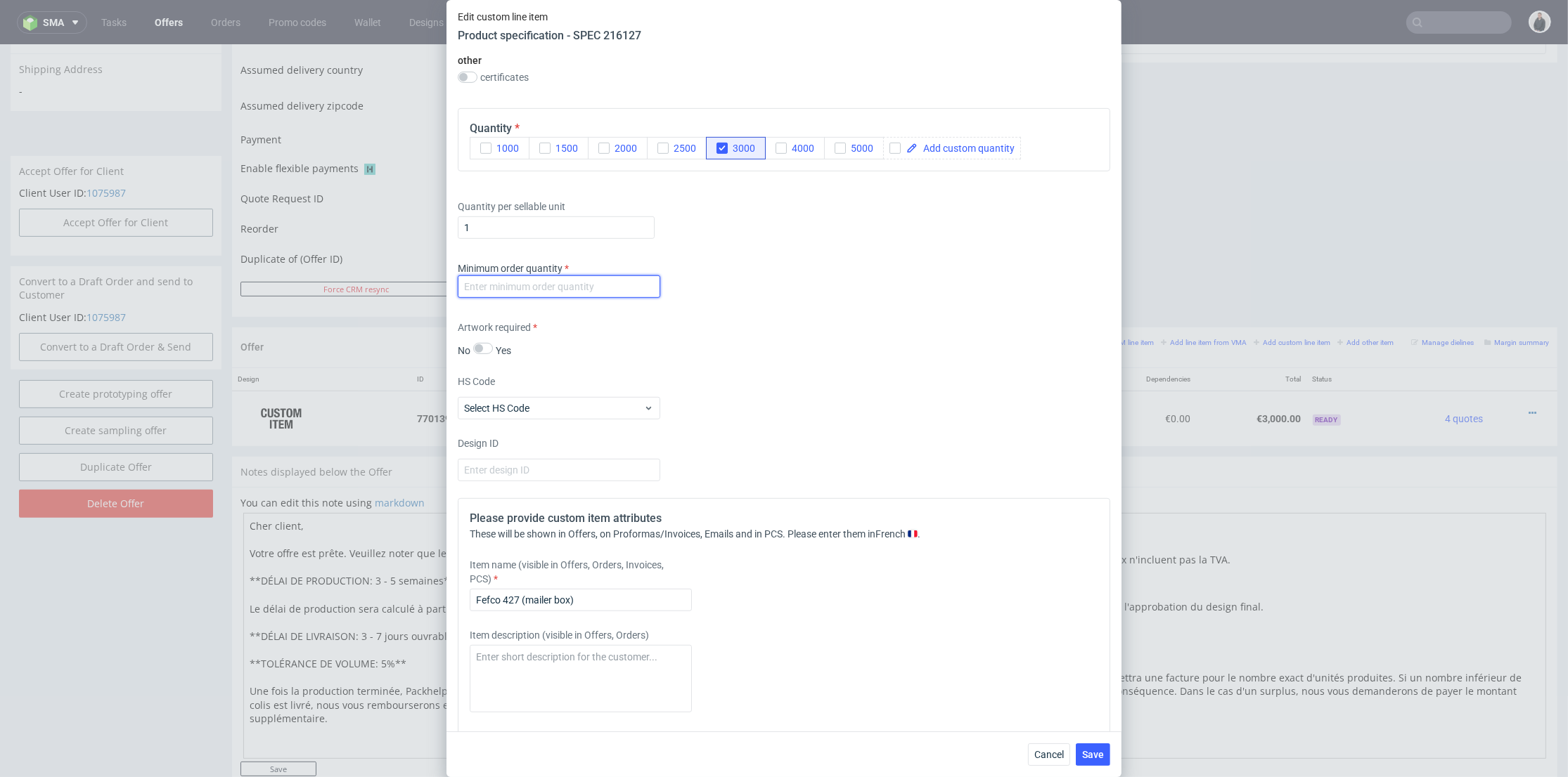
click at [576, 291] on input "number" at bounding box center [559, 286] width 203 height 22
type input "1"
drag, startPoint x: 601, startPoint y: 597, endPoint x: 528, endPoint y: 596, distance: 73.0
click at [466, 597] on div "Please provide custom item attributes These will be shown in Offers, on Proform…" at bounding box center [784, 687] width 652 height 379
paste input "52 265x195x60"
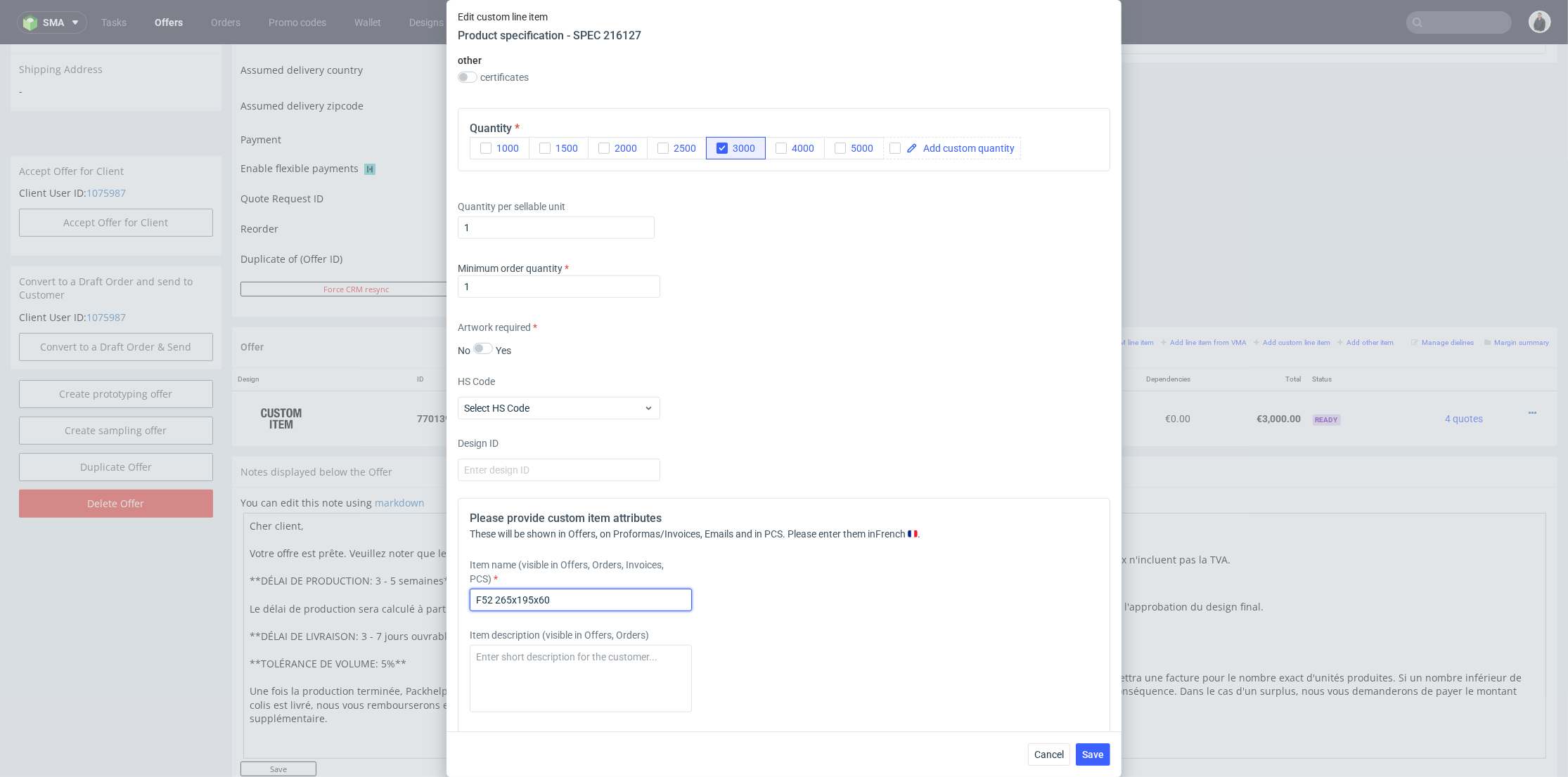
type input "F52 265x195x60"
click at [983, 607] on div "Please provide custom item attributes These will be shown in Offers, on Proform…" at bounding box center [784, 687] width 652 height 379
click at [1096, 745] on button "Save" at bounding box center [1092, 754] width 35 height 22
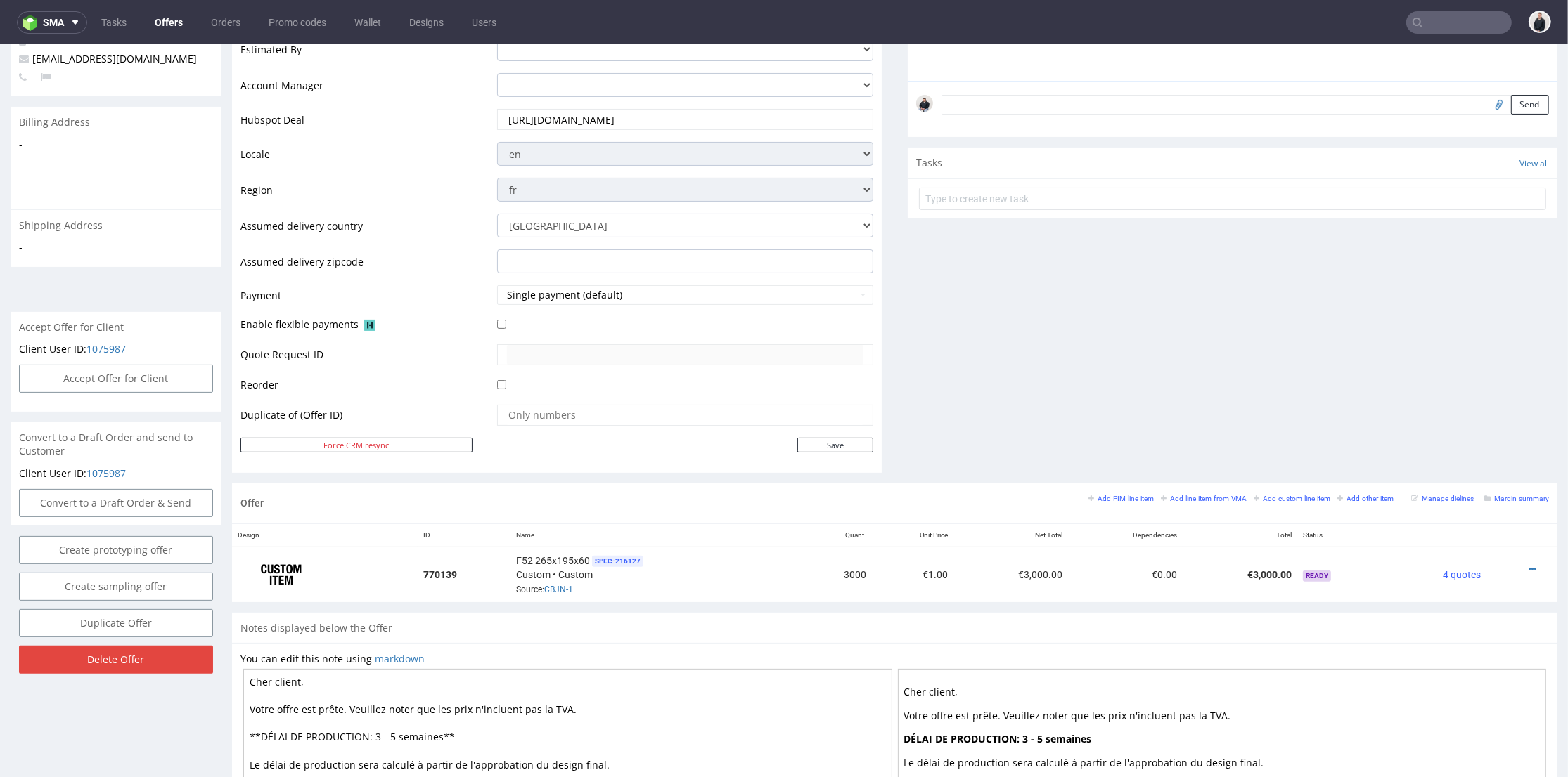
scroll to position [468, 0]
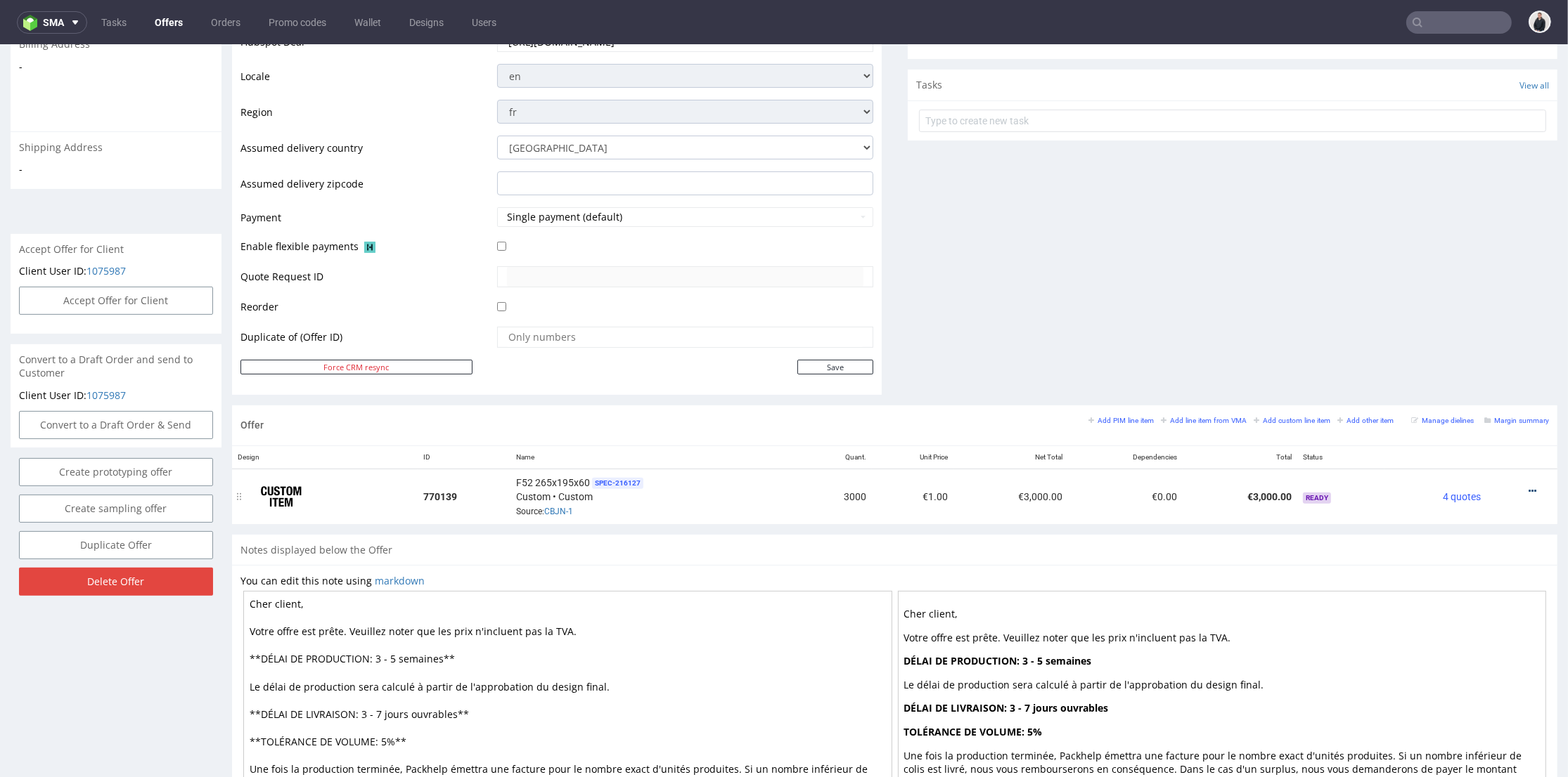
click at [1529, 486] on icon at bounding box center [1532, 491] width 8 height 10
click at [1456, 335] on span "Edit item price" at bounding box center [1469, 335] width 113 height 14
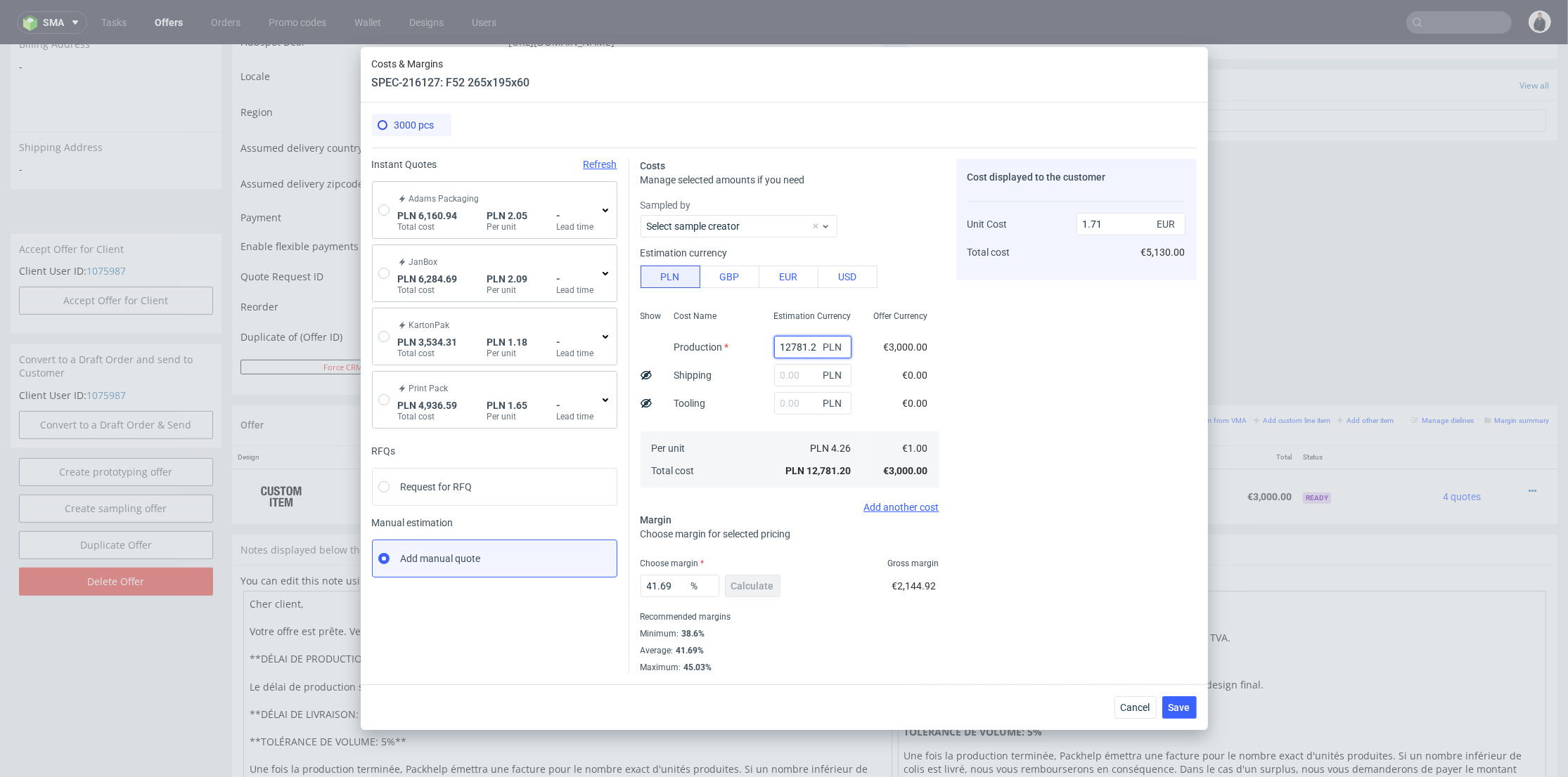
click at [789, 349] on input "12781.2" at bounding box center [813, 346] width 77 height 22
paste input "3120"
type input "3120"
type input "0.42"
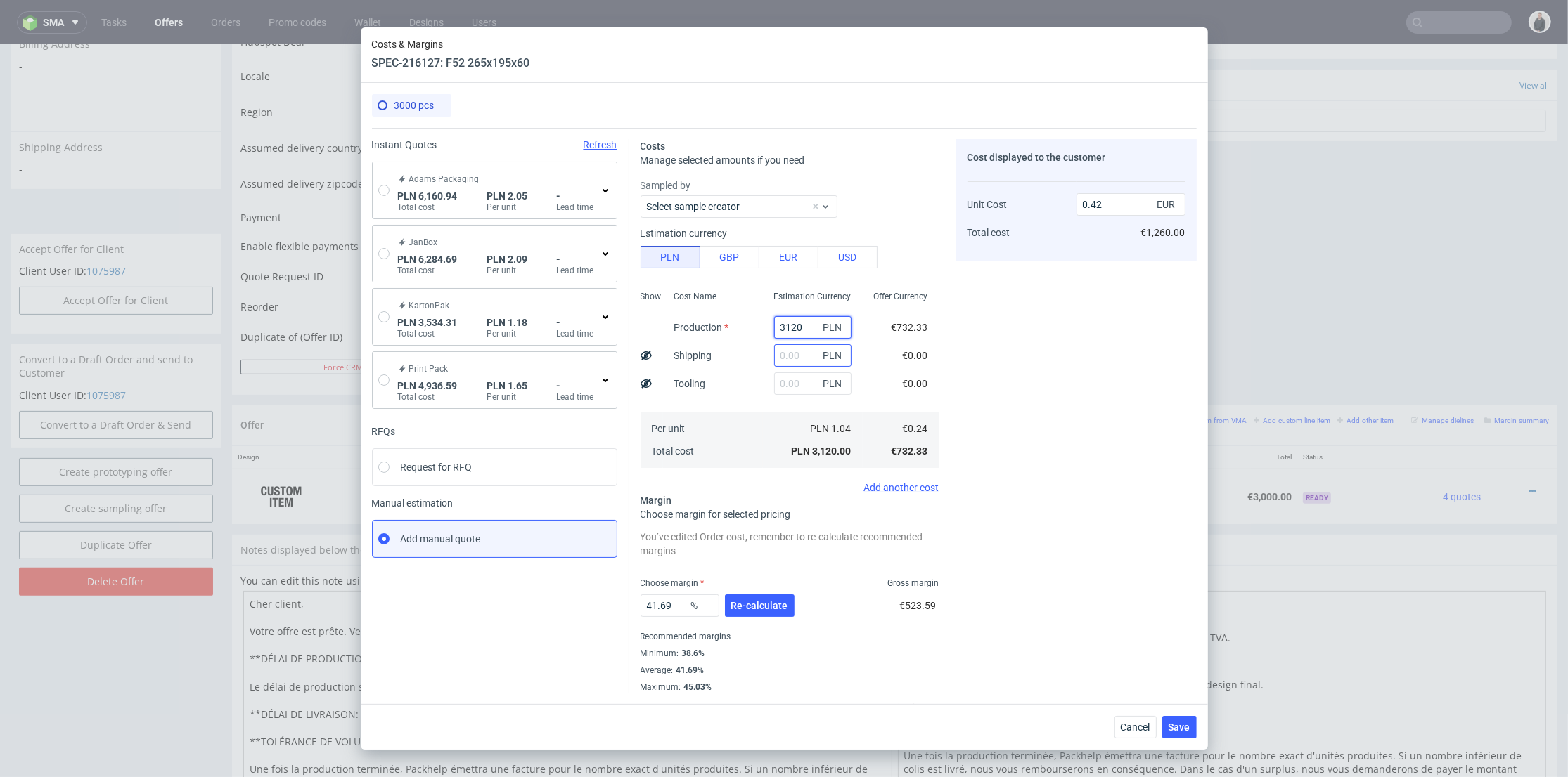
type input "3120"
click at [787, 357] on input "text" at bounding box center [813, 355] width 77 height 22
type input "1300"
click at [763, 397] on div "Estimation Currency 3120 PLN 1300 PLN PLN PLN 1.04 PLN 3,120.00" at bounding box center [812, 378] width 100 height 186
click at [759, 609] on span "Re-calculate" at bounding box center [760, 605] width 57 height 10
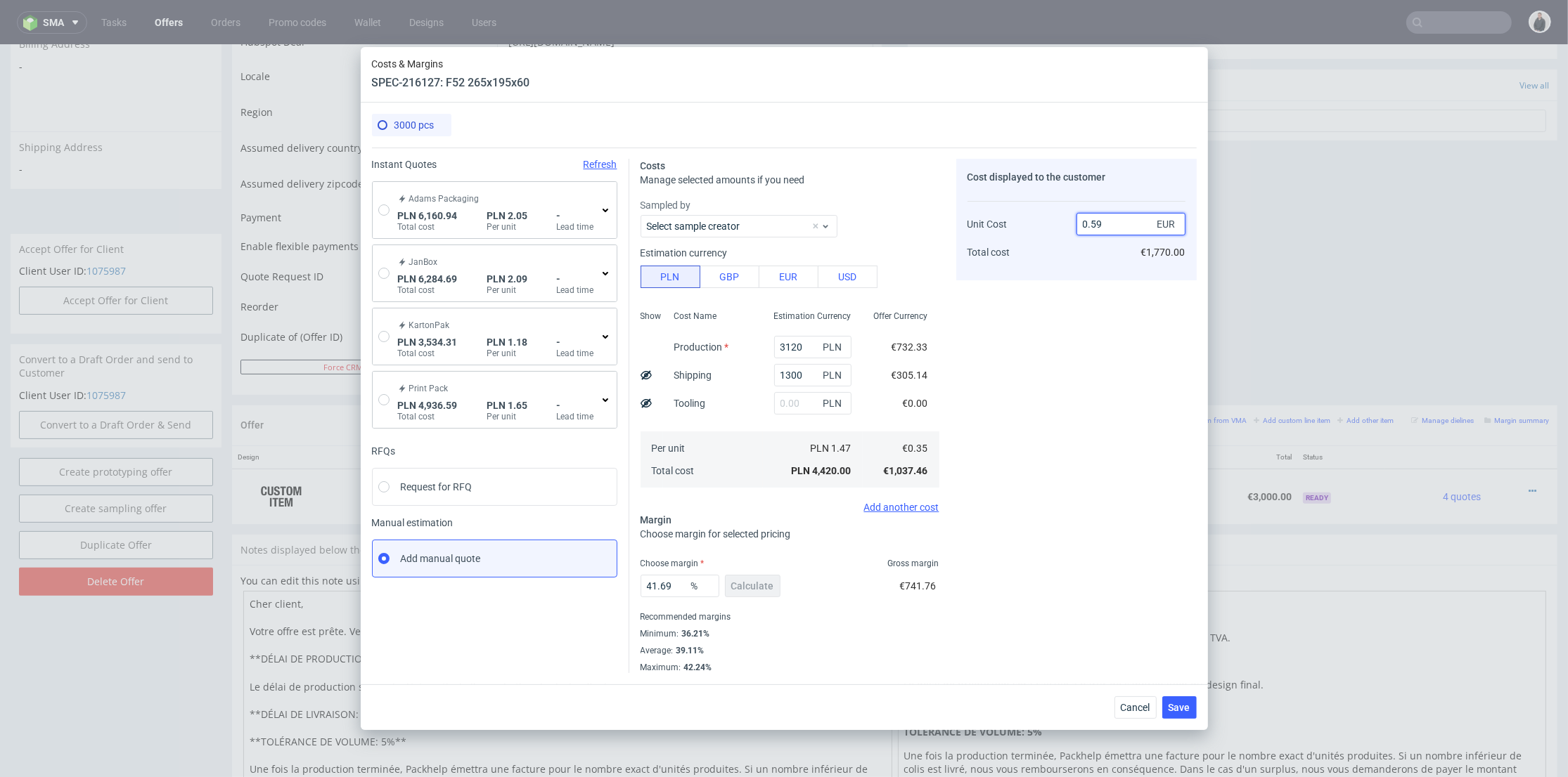
click at [1101, 220] on input "0.59" at bounding box center [1130, 223] width 109 height 22
type input "0.57"
type input "38.59649122807017"
type input "0.56"
drag, startPoint x: 1118, startPoint y: 319, endPoint x: 1107, endPoint y: 312, distance: 13.0
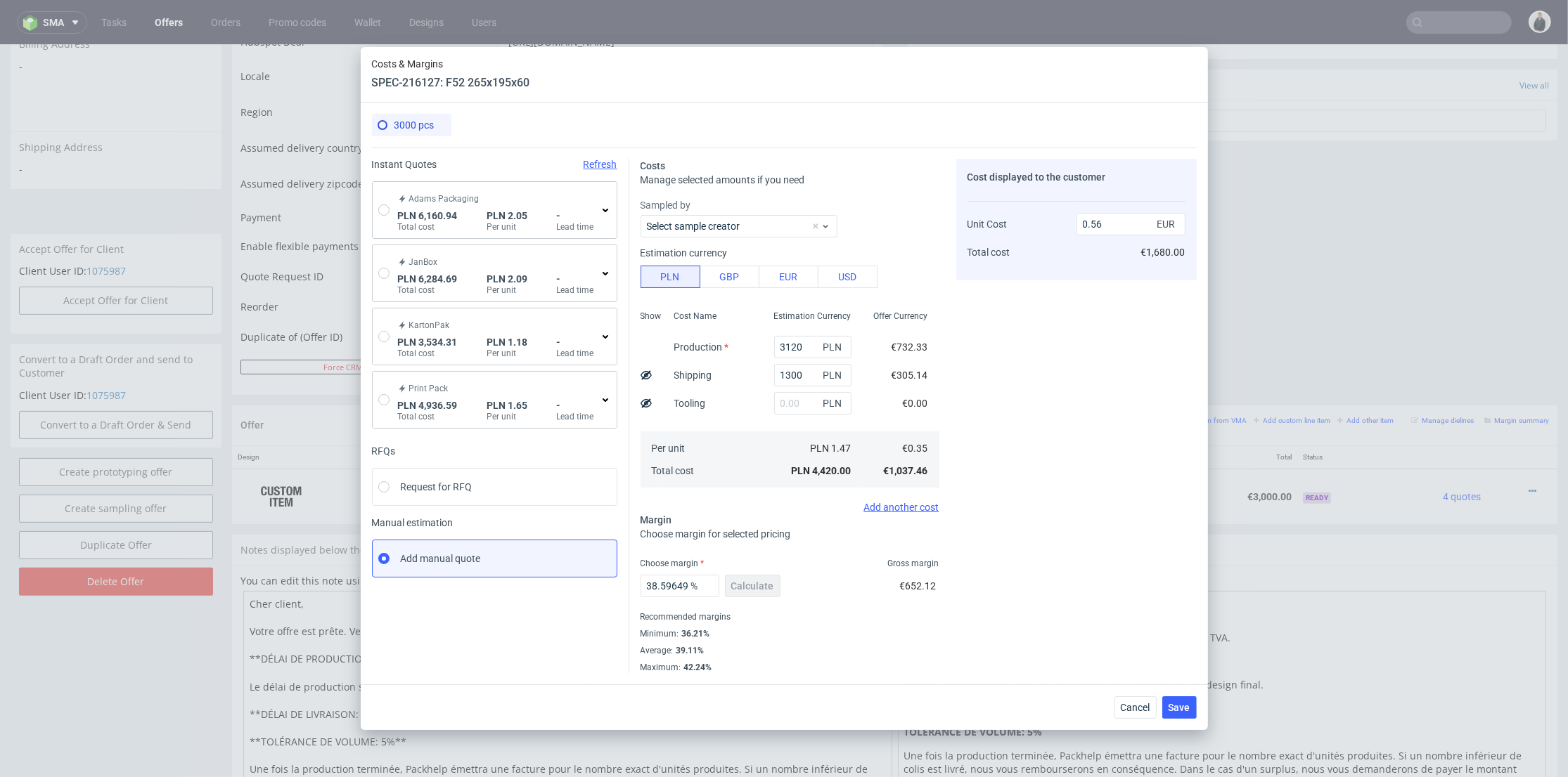
click at [1118, 321] on div "Cost displayed to the customer Unit Cost Total cost 0.56 EUR €1,680.00" at bounding box center [1076, 415] width 241 height 514
click at [1183, 707] on span "Save" at bounding box center [1179, 707] width 22 height 10
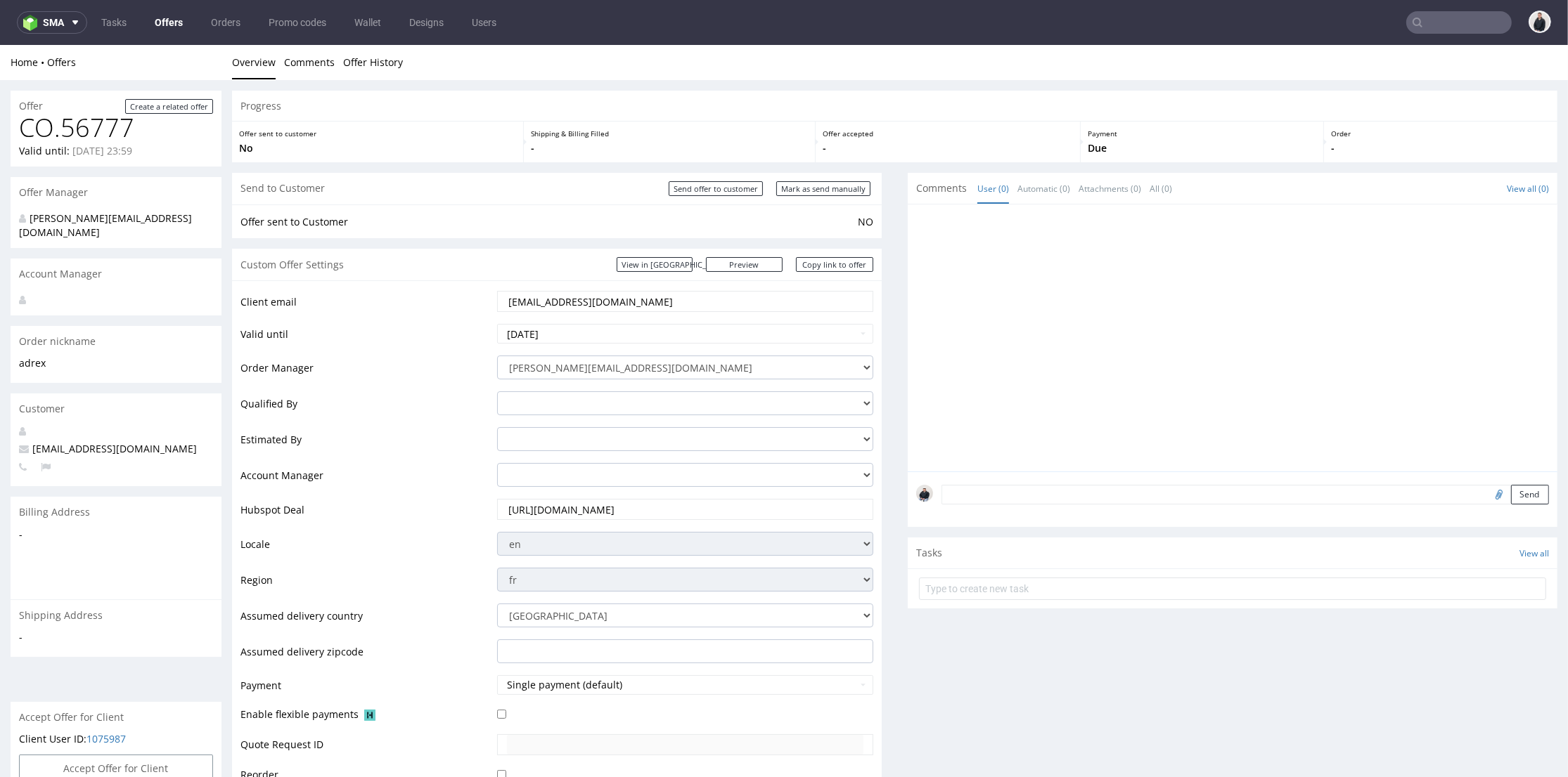
scroll to position [78, 0]
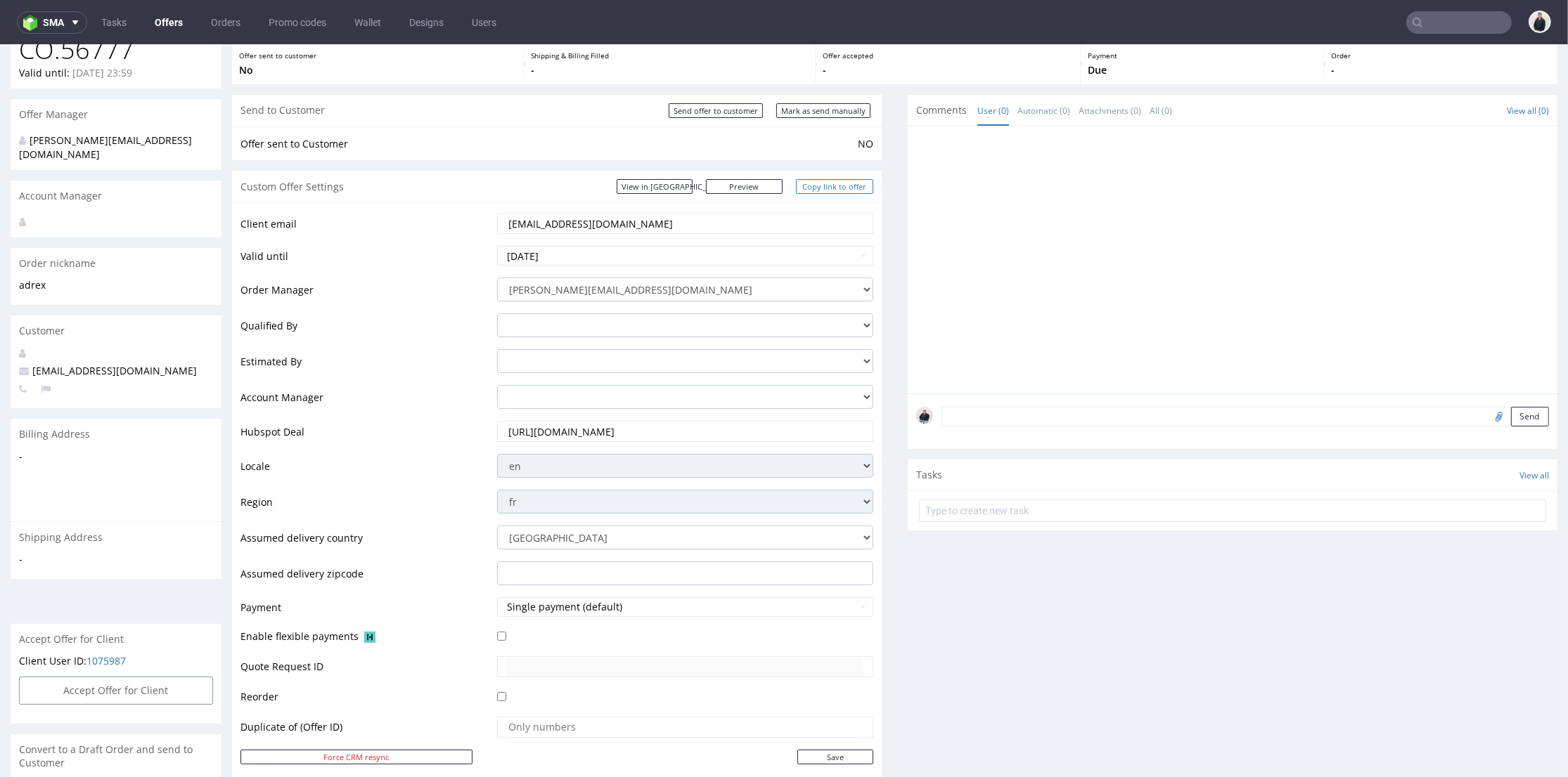
click at [815, 184] on link "Copy link to offer" at bounding box center [835, 186] width 77 height 15
click at [736, 111] on input "Send offer to customer" at bounding box center [716, 111] width 94 height 15
type input "In progress..."
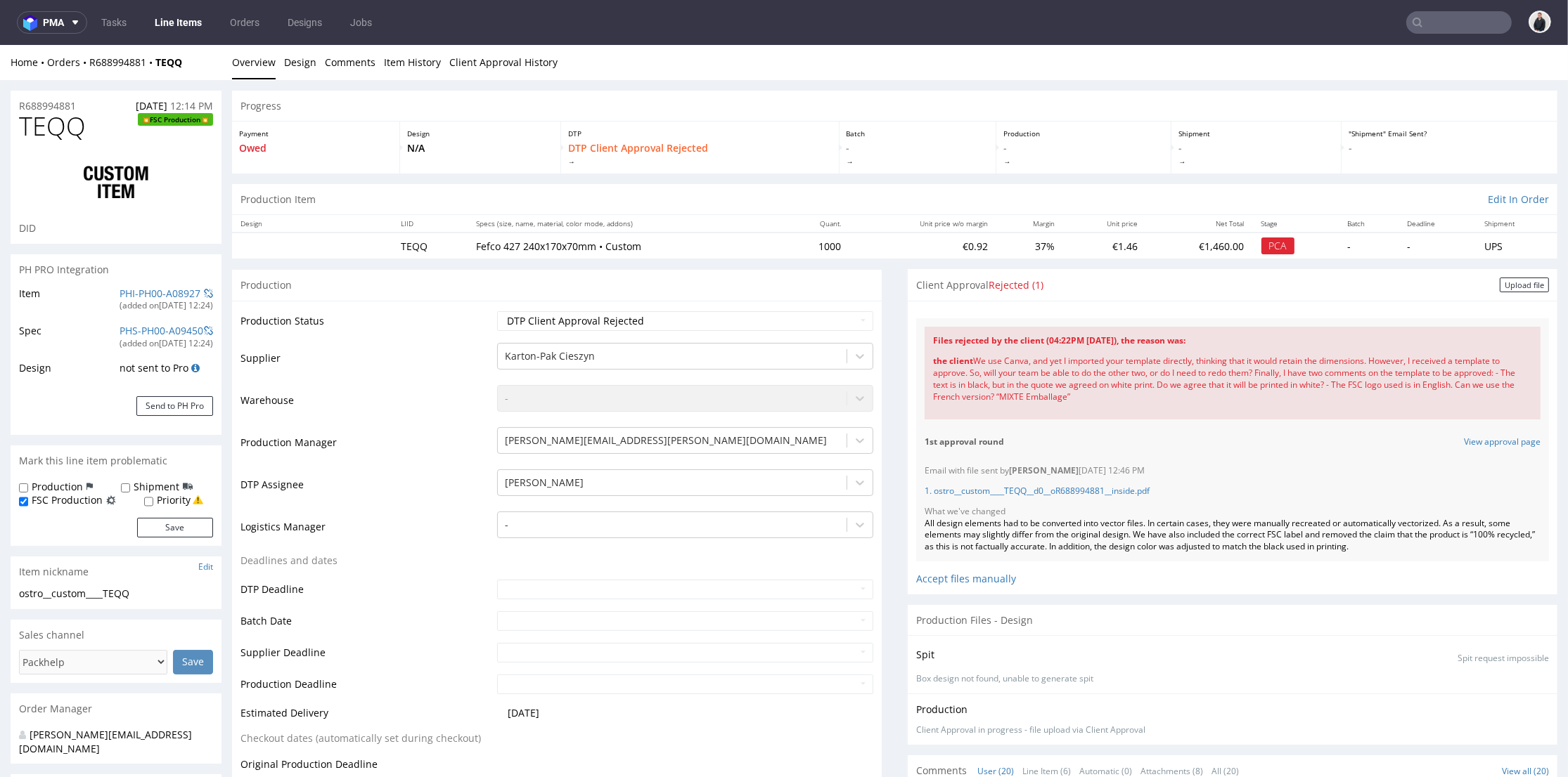
scroll to position [865, 0]
drag, startPoint x: 56, startPoint y: 34, endPoint x: 58, endPoint y: 1, distance: 33.1
click at [56, 33] on button "pma" at bounding box center [52, 22] width 70 height 22
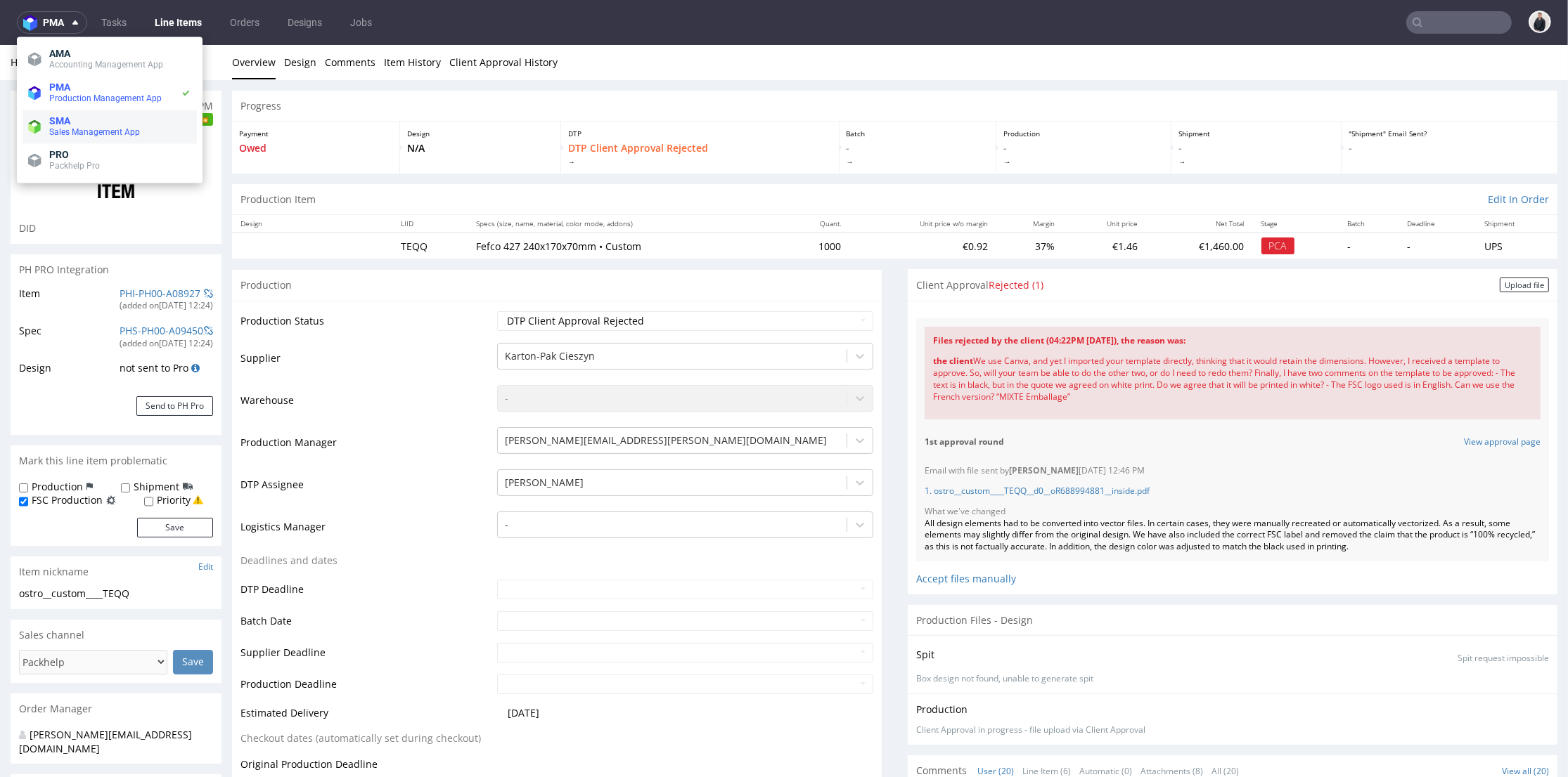
click at [69, 127] on span "Sales Management App" at bounding box center [94, 131] width 91 height 10
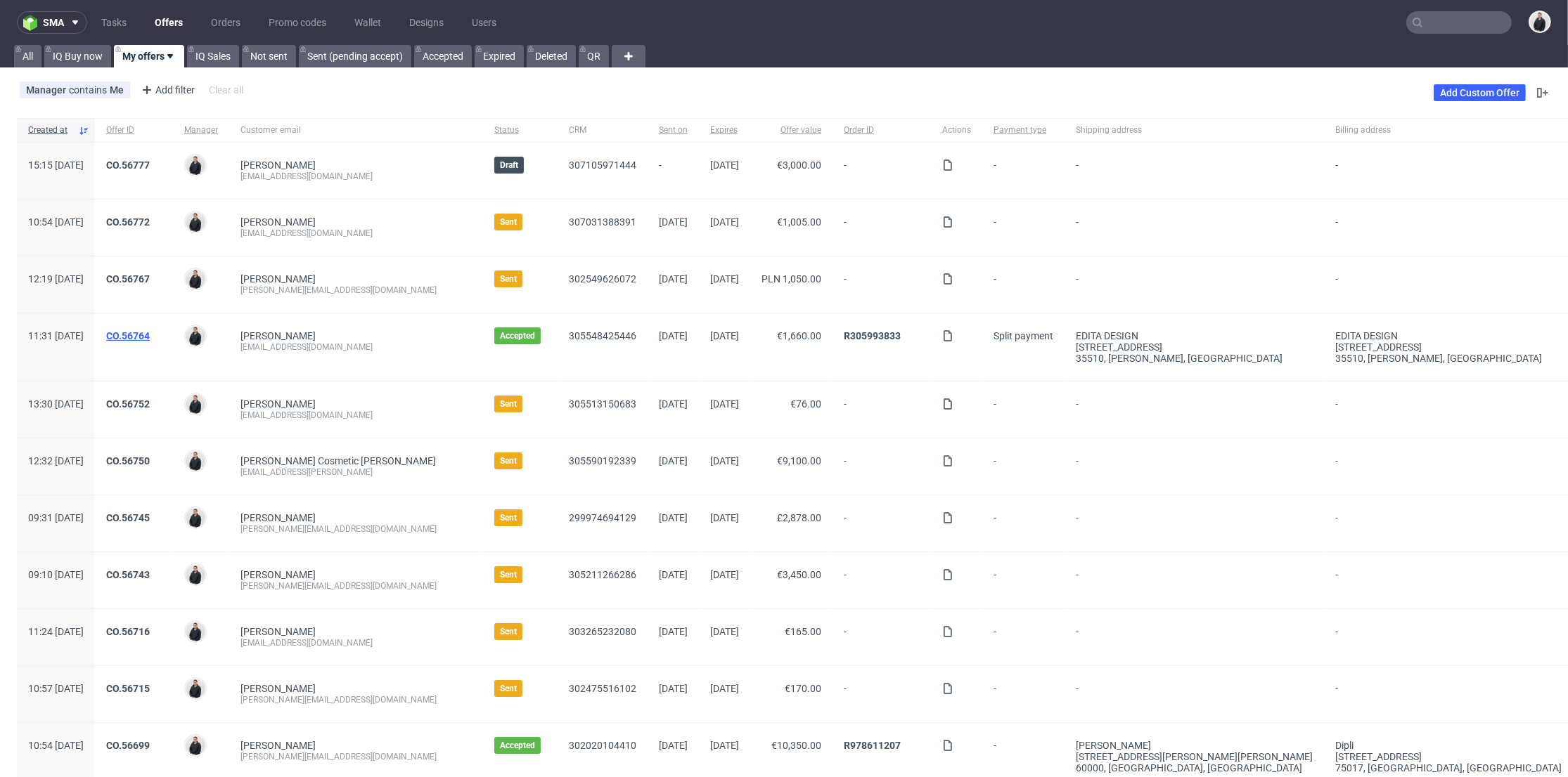
click at [150, 332] on link "CO.56764" at bounding box center [128, 336] width 43 height 12
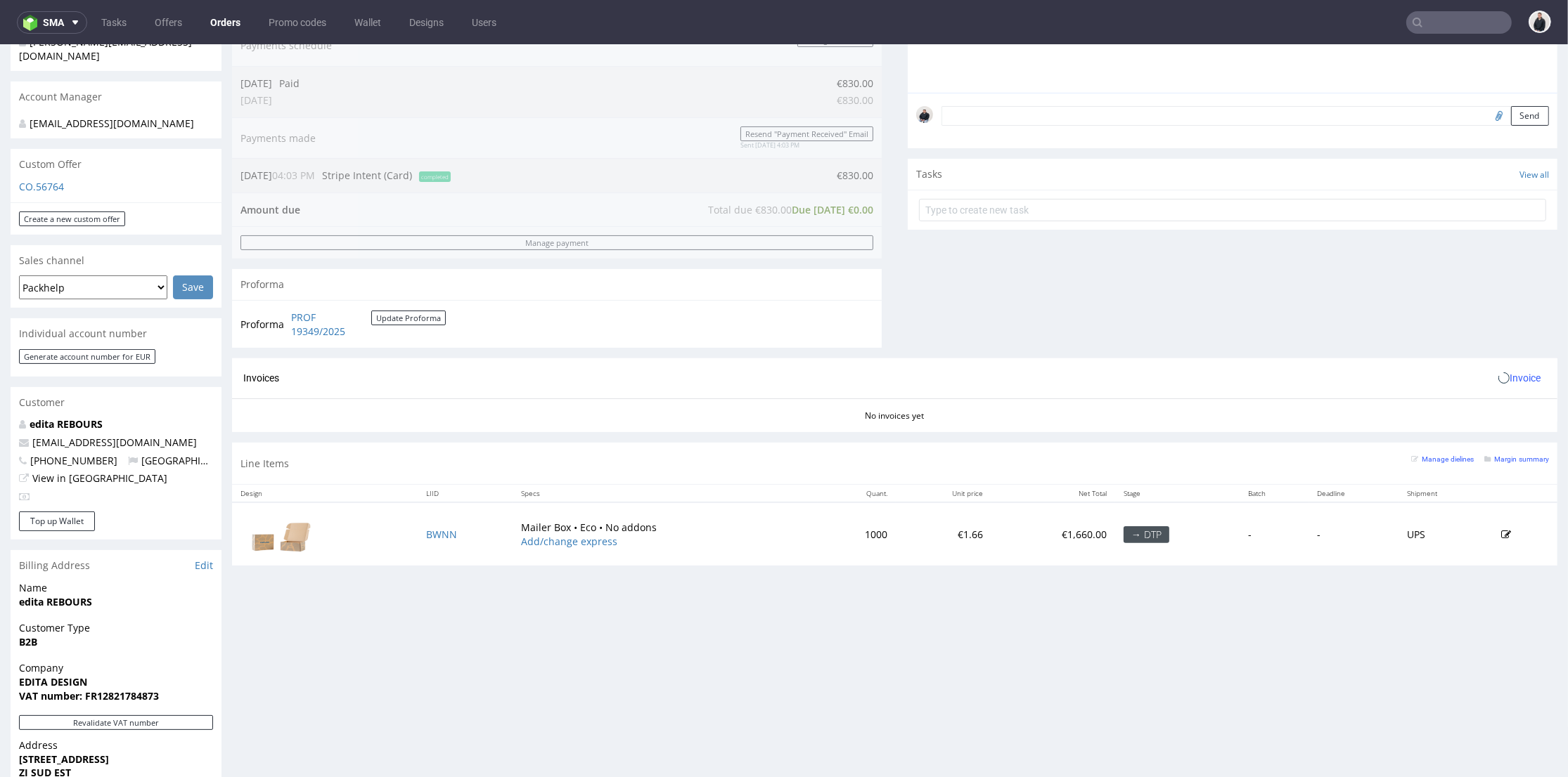
scroll to position [468, 0]
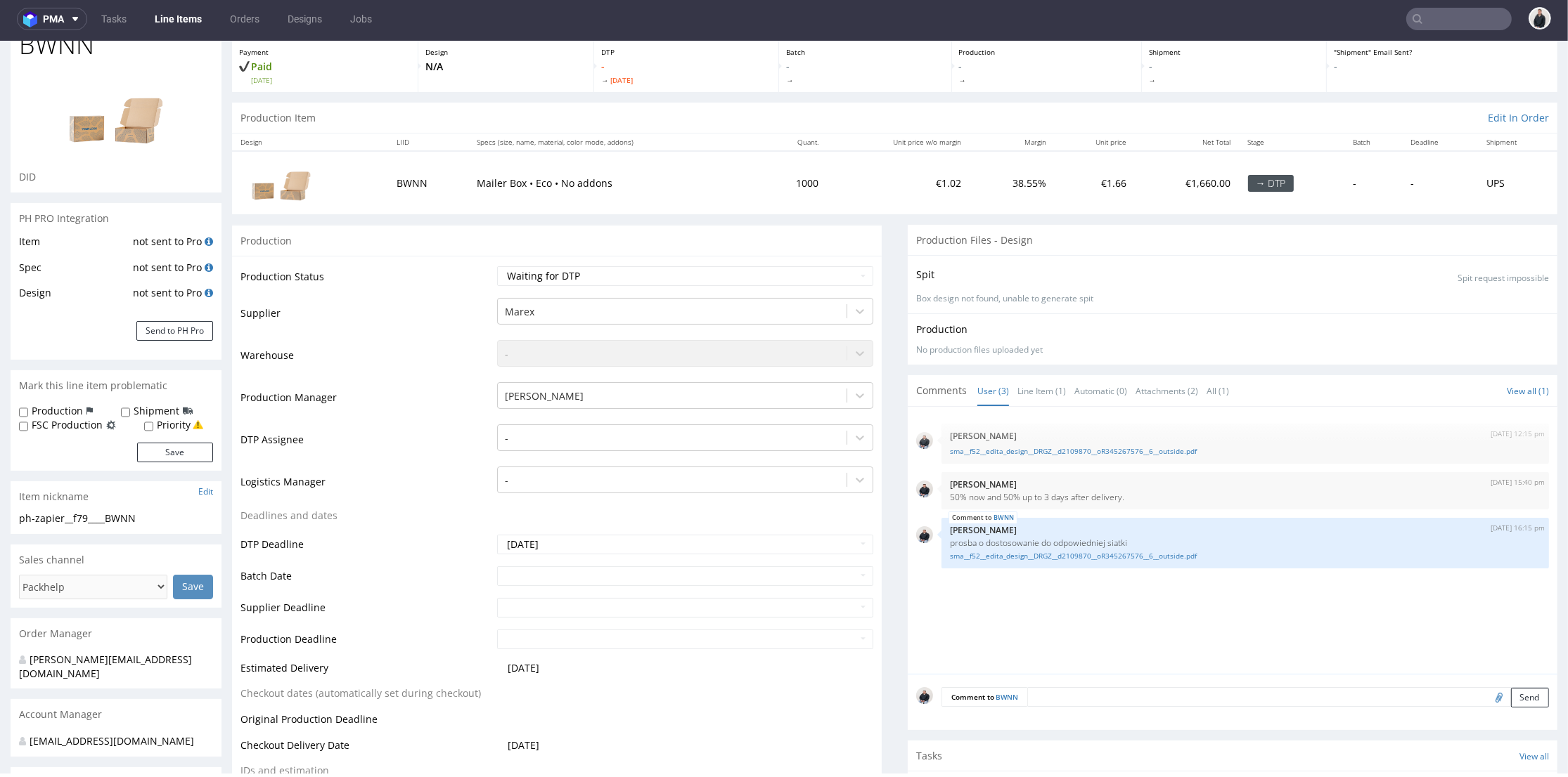
scroll to position [468, 0]
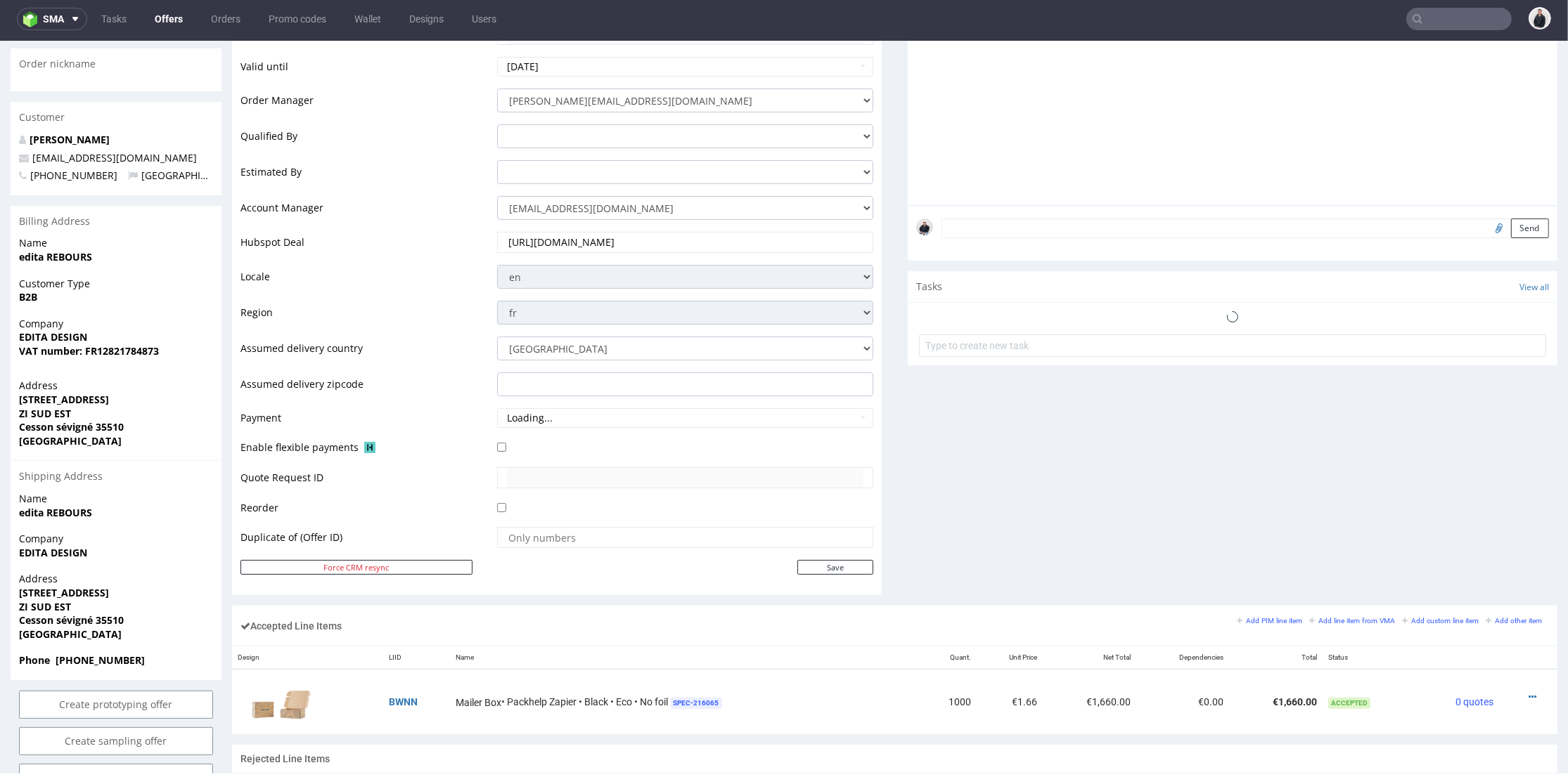
scroll to position [703, 0]
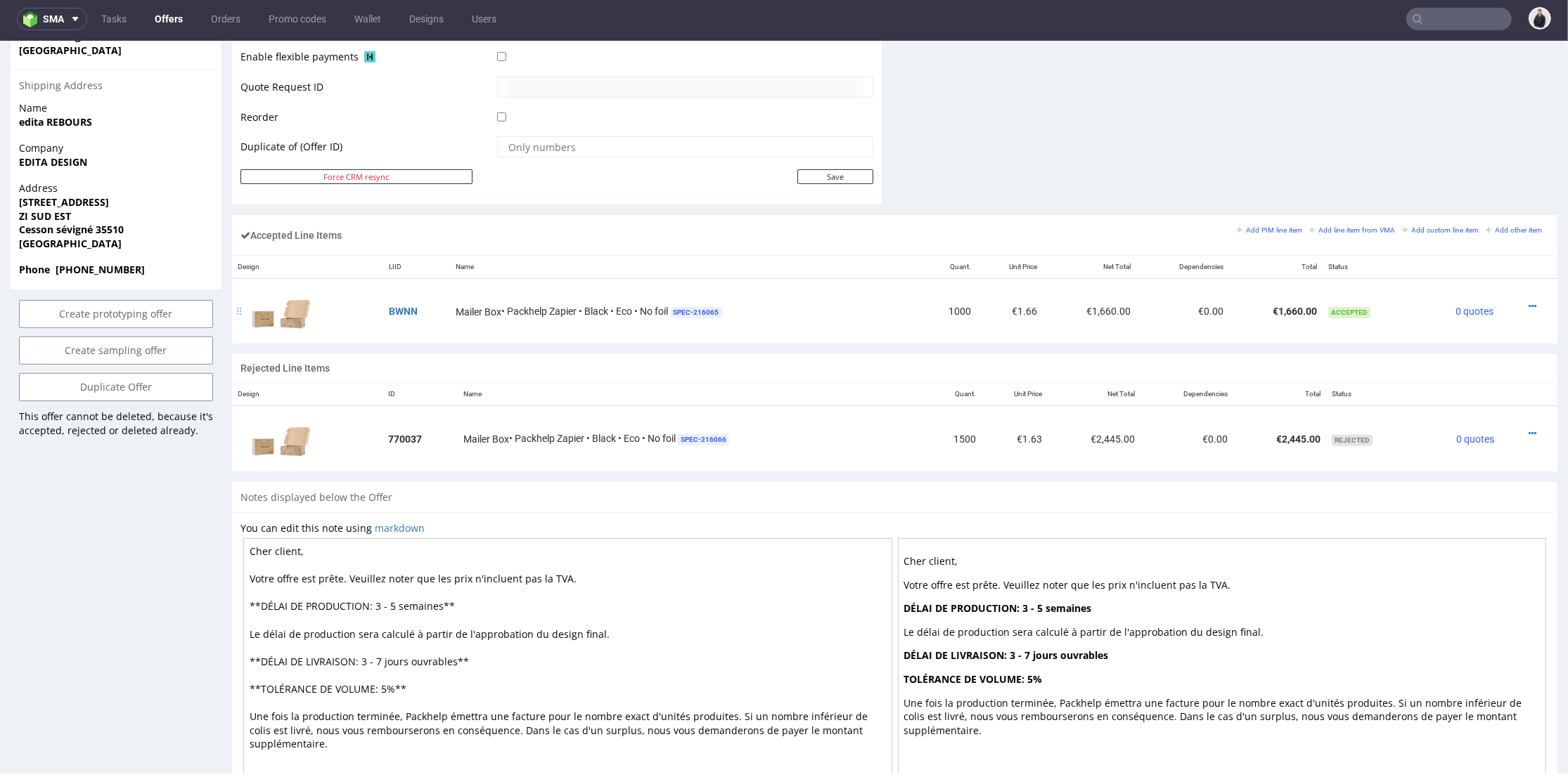
click at [1529, 305] on icon at bounding box center [1532, 306] width 8 height 10
click at [1451, 175] on span "Edit item price" at bounding box center [1474, 176] width 101 height 14
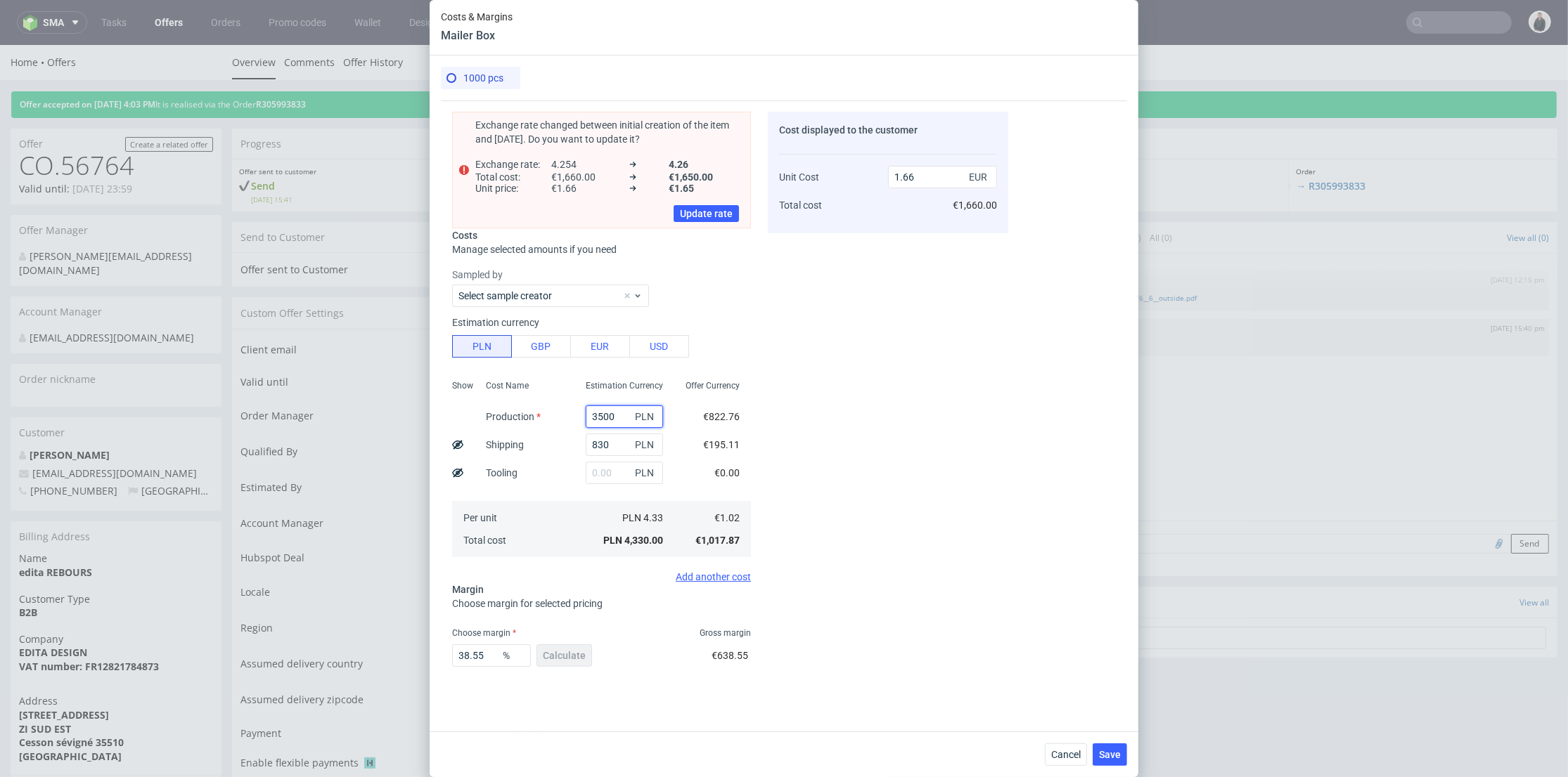
drag, startPoint x: 610, startPoint y: 414, endPoint x: 545, endPoint y: 412, distance: 65.0
click at [545, 412] on div "Show Cost Name Production Shipping Tooling Per unit Total cost Estimation Curre…" at bounding box center [601, 467] width 299 height 186
type input "2200"
type input "1.16"
type input "2200"
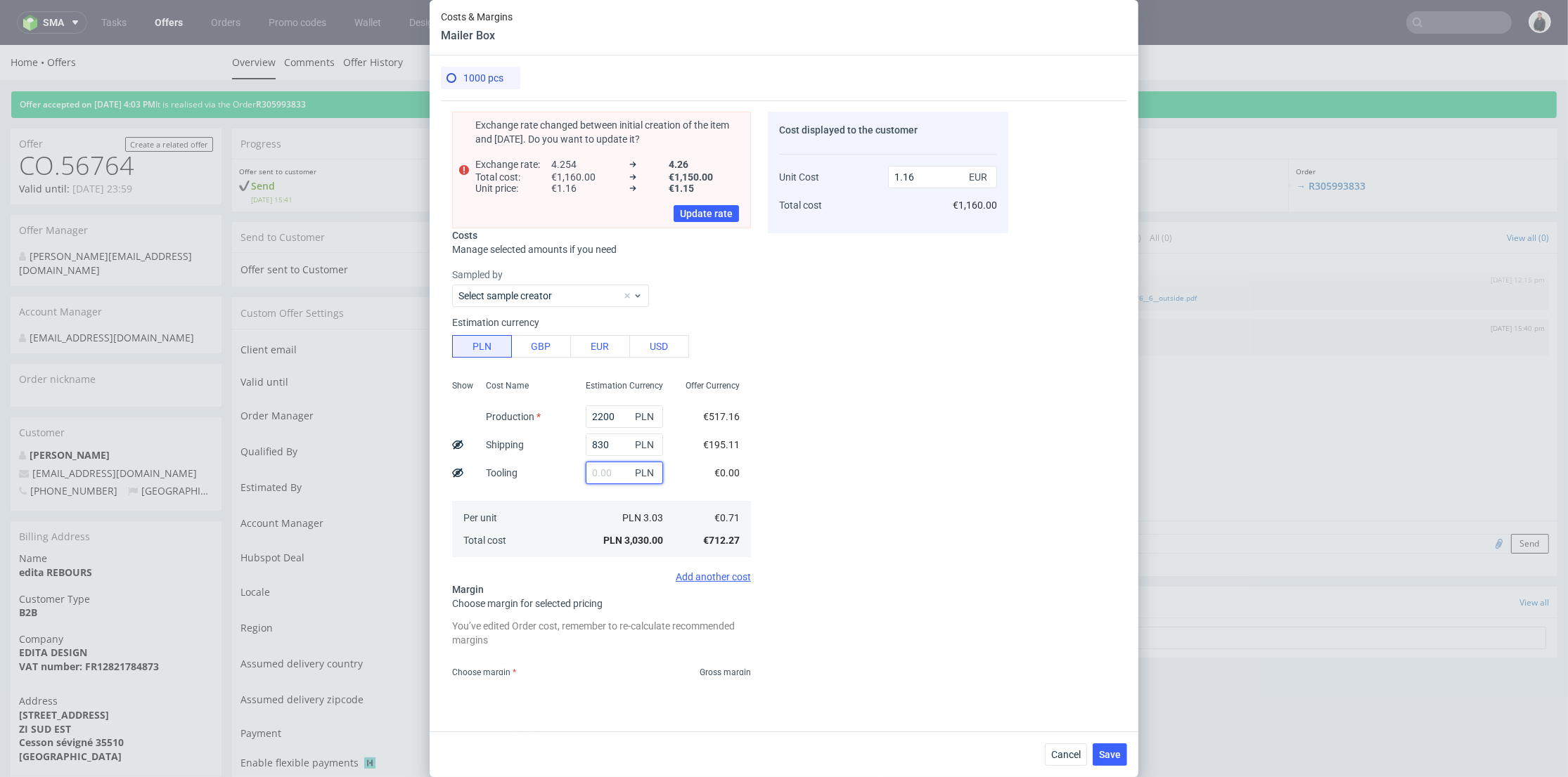
click at [586, 469] on input "text" at bounding box center [624, 472] width 77 height 22
type input "600"
type input "1.39"
type input "600"
drag, startPoint x: 603, startPoint y: 447, endPoint x: 573, endPoint y: 448, distance: 30.0
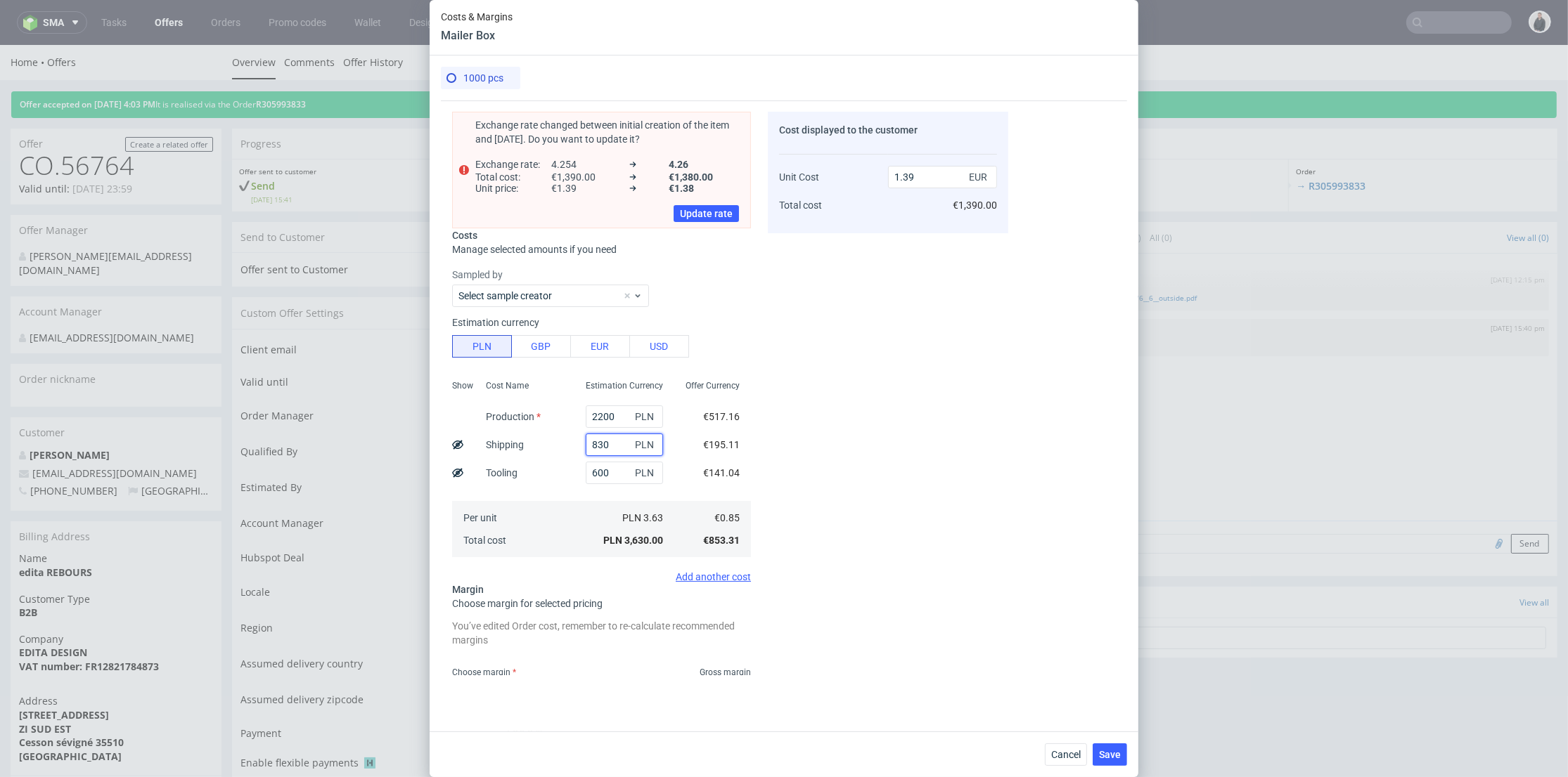
click at [574, 448] on div "830 PLN" at bounding box center [623, 445] width 100 height 28
type input "950"
click at [867, 451] on div "Cost displayed to the customer Unit Cost Total cost 1.39 EUR €1,390.00" at bounding box center [887, 393] width 241 height 564
type input "1.43"
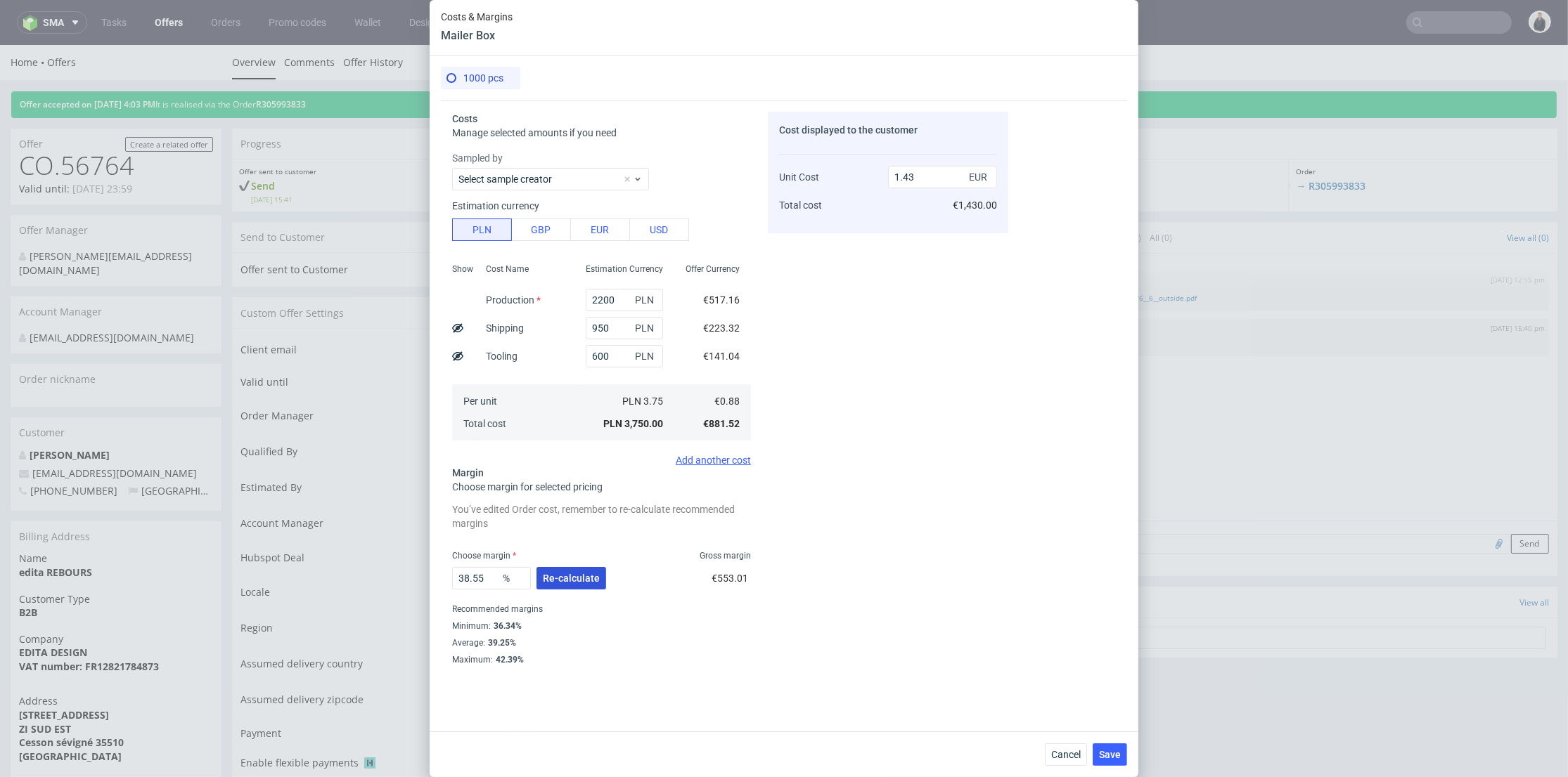
click at [572, 577] on span "Re-calculate" at bounding box center [572, 578] width 57 height 10
click at [1071, 755] on span "Cancel" at bounding box center [1066, 755] width 29 height 10
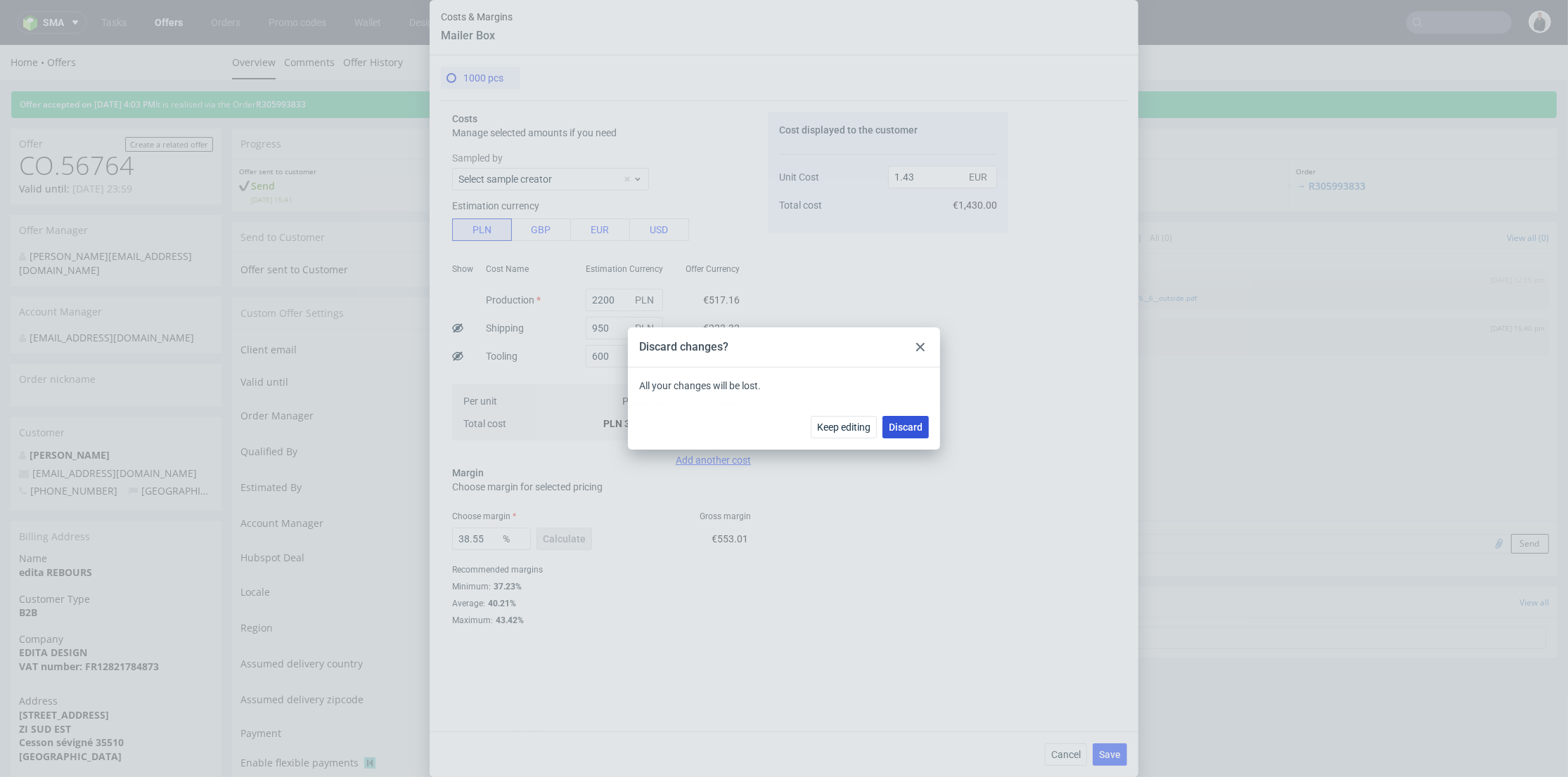
click at [910, 430] on span "Discard" at bounding box center [906, 427] width 34 height 10
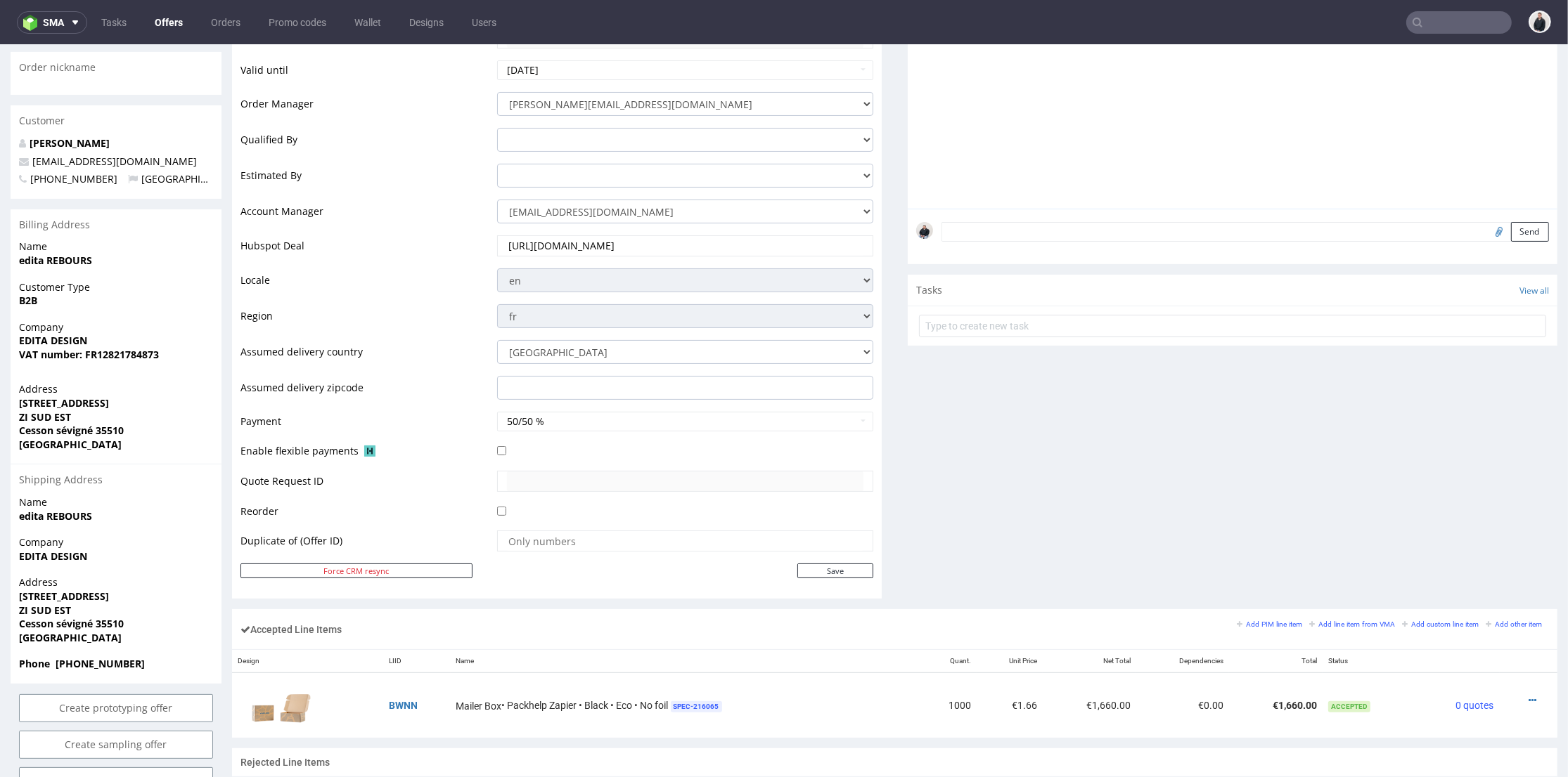
scroll to position [546, 0]
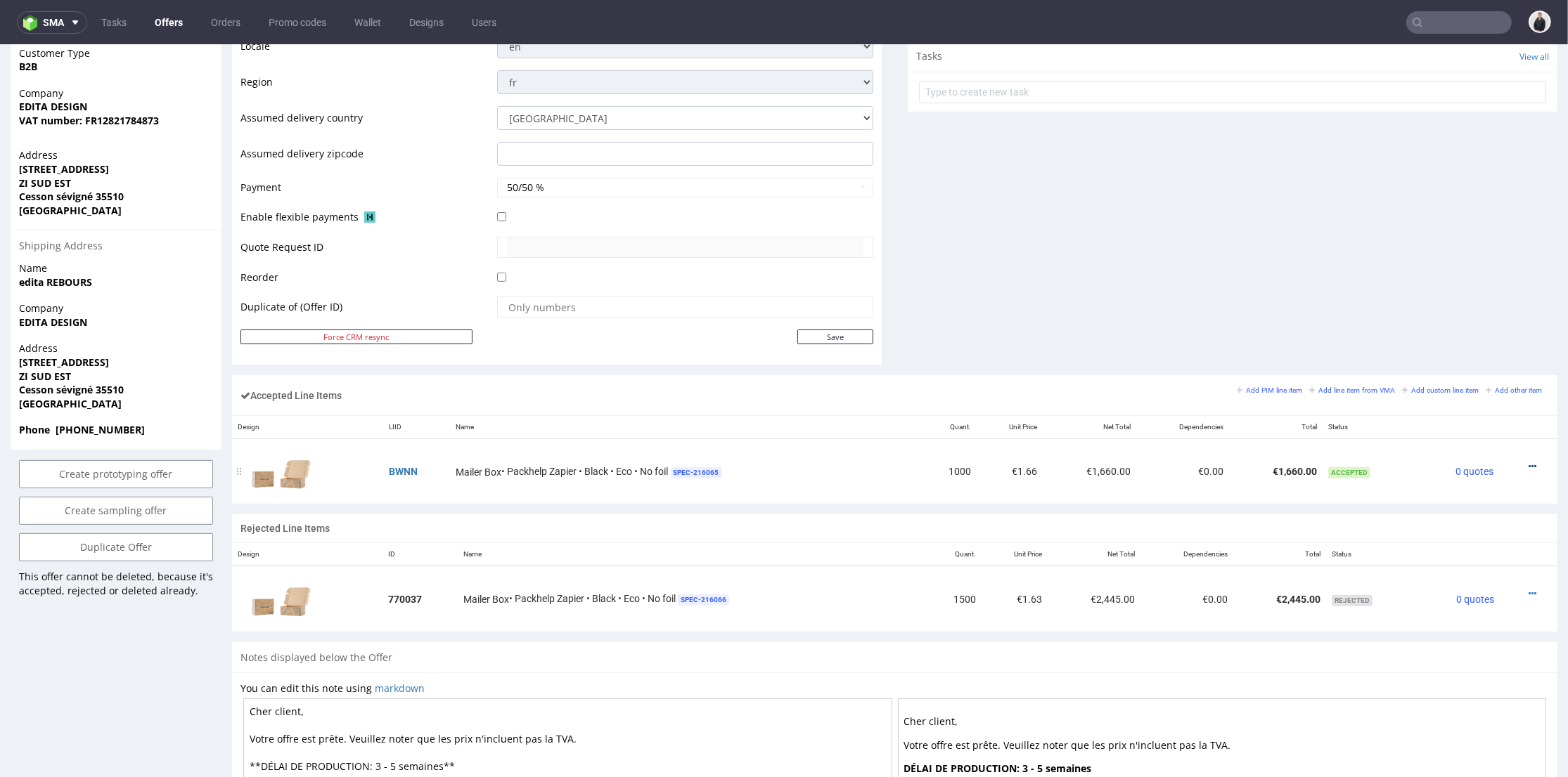
click at [1529, 465] on icon at bounding box center [1532, 466] width 8 height 10
click at [1468, 338] on span "Edit item price" at bounding box center [1474, 336] width 101 height 14
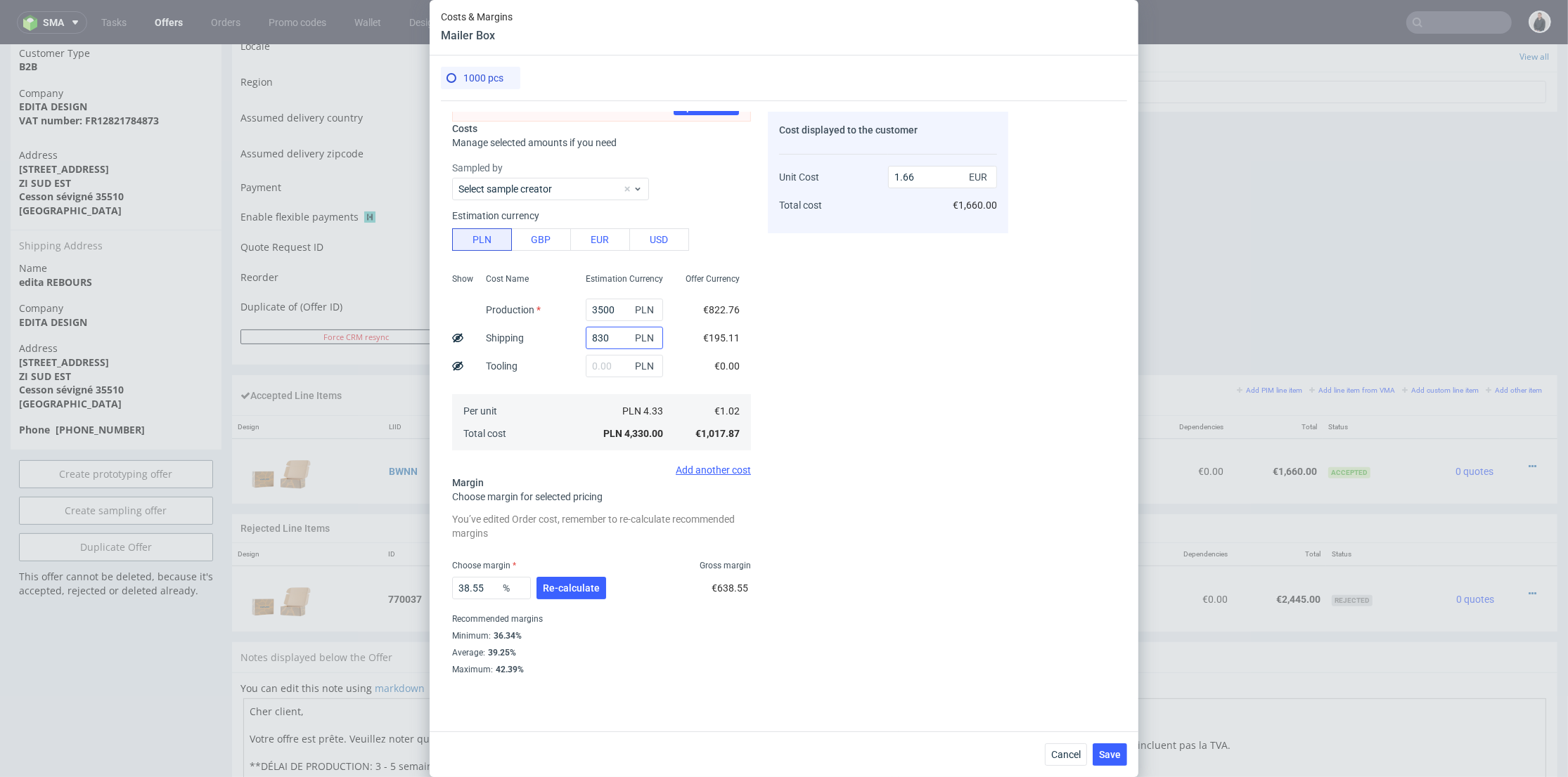
scroll to position [28, 0]
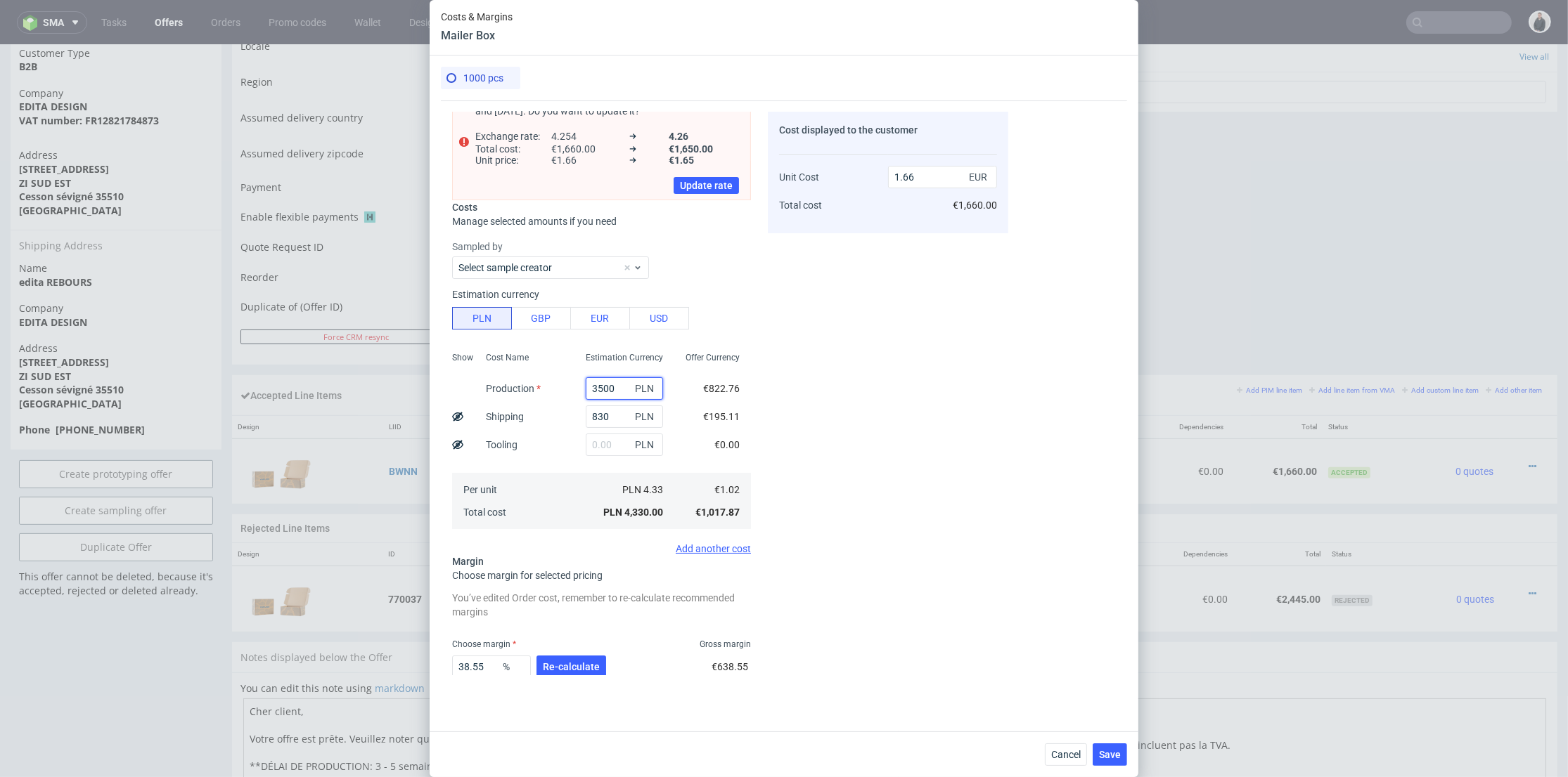
click at [553, 383] on div "Show Cost Name Production Shipping Tooling Per unit Total cost Estimation Curre…" at bounding box center [601, 439] width 299 height 186
type input "2200"
click at [586, 441] on input "text" at bounding box center [624, 445] width 77 height 22
type input "1.16"
type input "600"
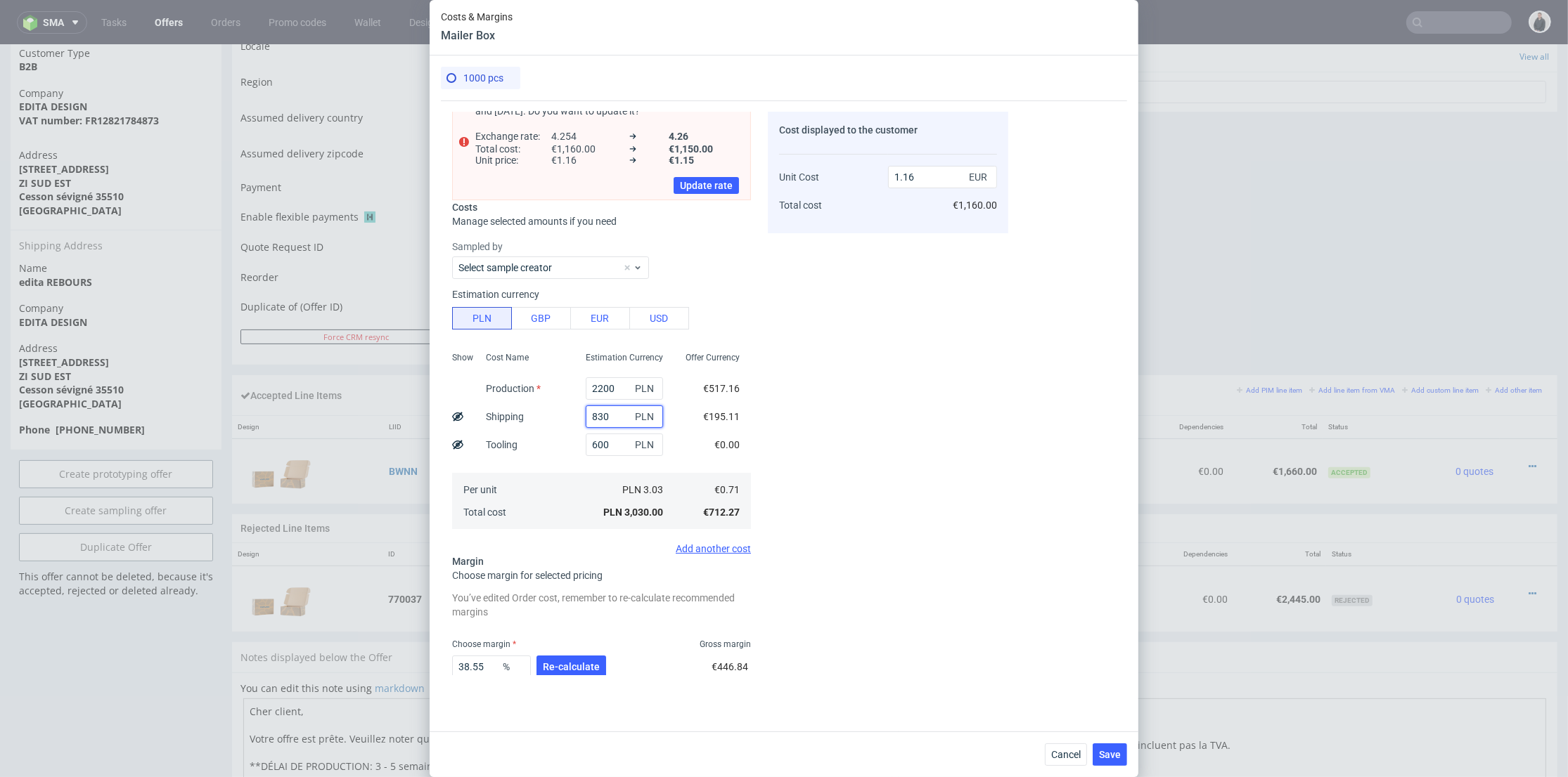
type input "1.39"
drag, startPoint x: 603, startPoint y: 414, endPoint x: 566, endPoint y: 416, distance: 37.1
click at [559, 416] on div "Show Cost Name Production Shipping Tooling Per unit Total cost Estimation Curre…" at bounding box center [601, 439] width 299 height 186
type input "950"
click at [561, 442] on div "Cost Name Production Shipping Tooling Per unit Total cost" at bounding box center [524, 439] width 100 height 186
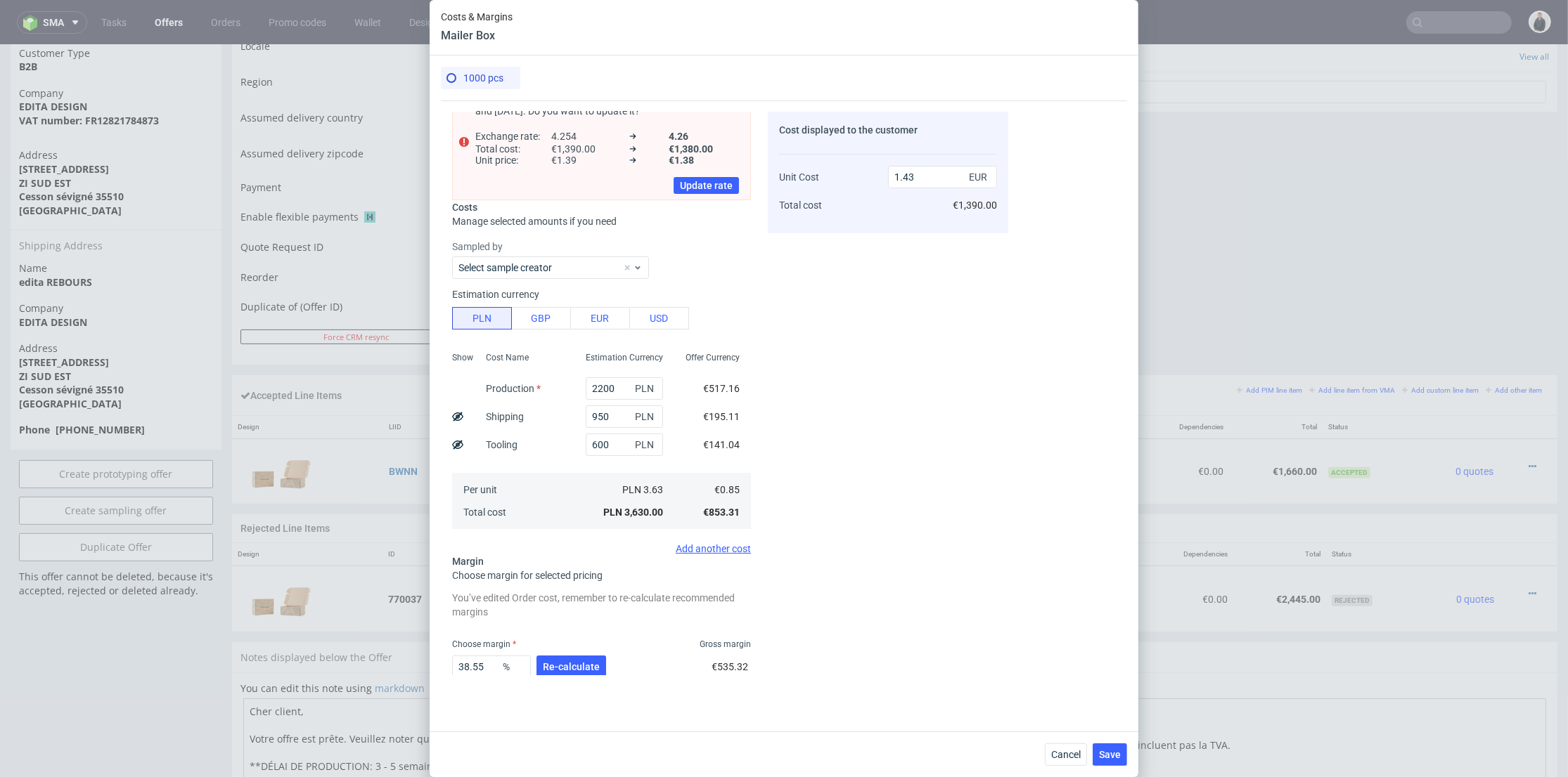
scroll to position [0, 0]
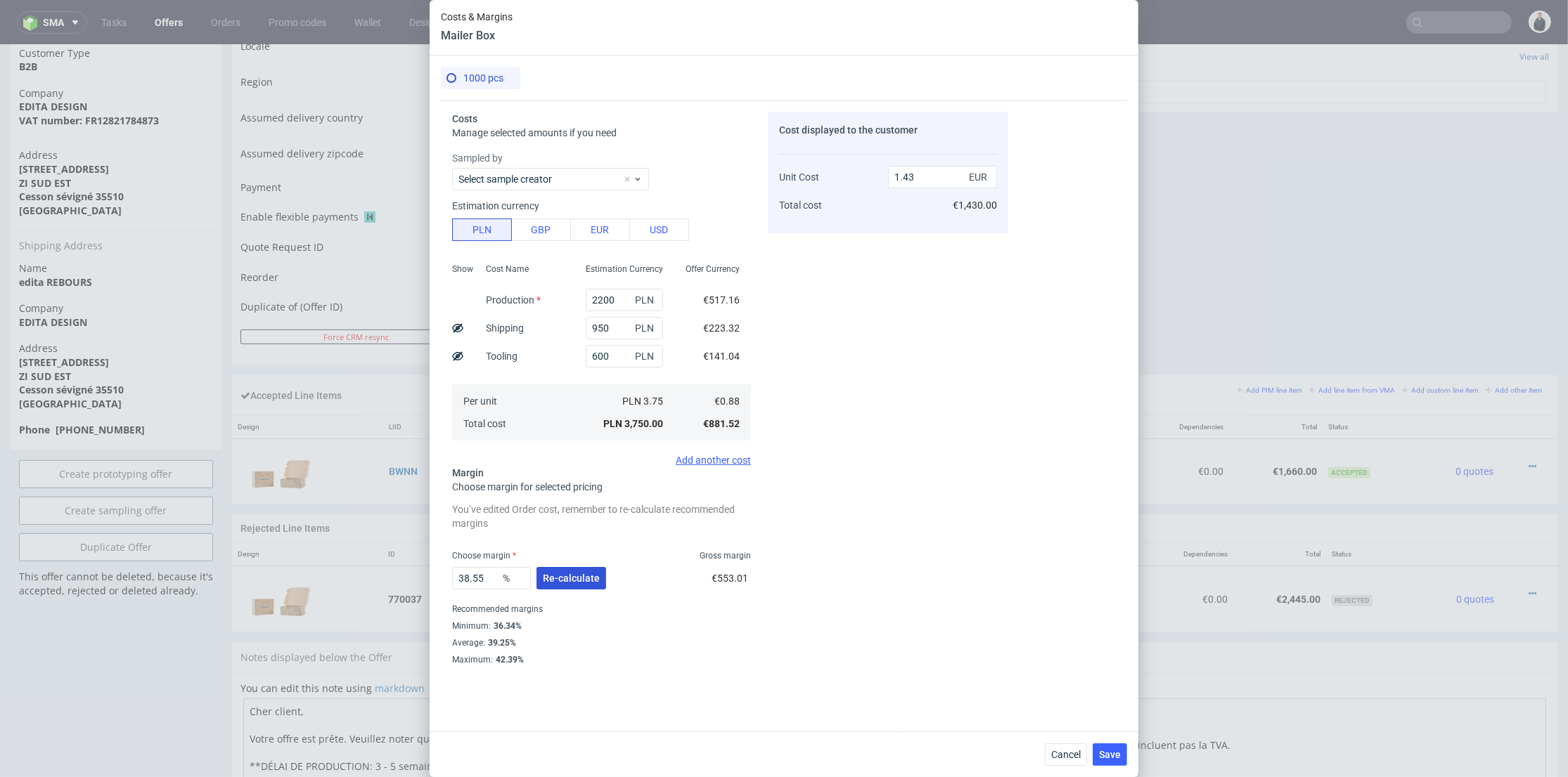
click at [578, 574] on span "Re-calculate" at bounding box center [572, 578] width 57 height 10
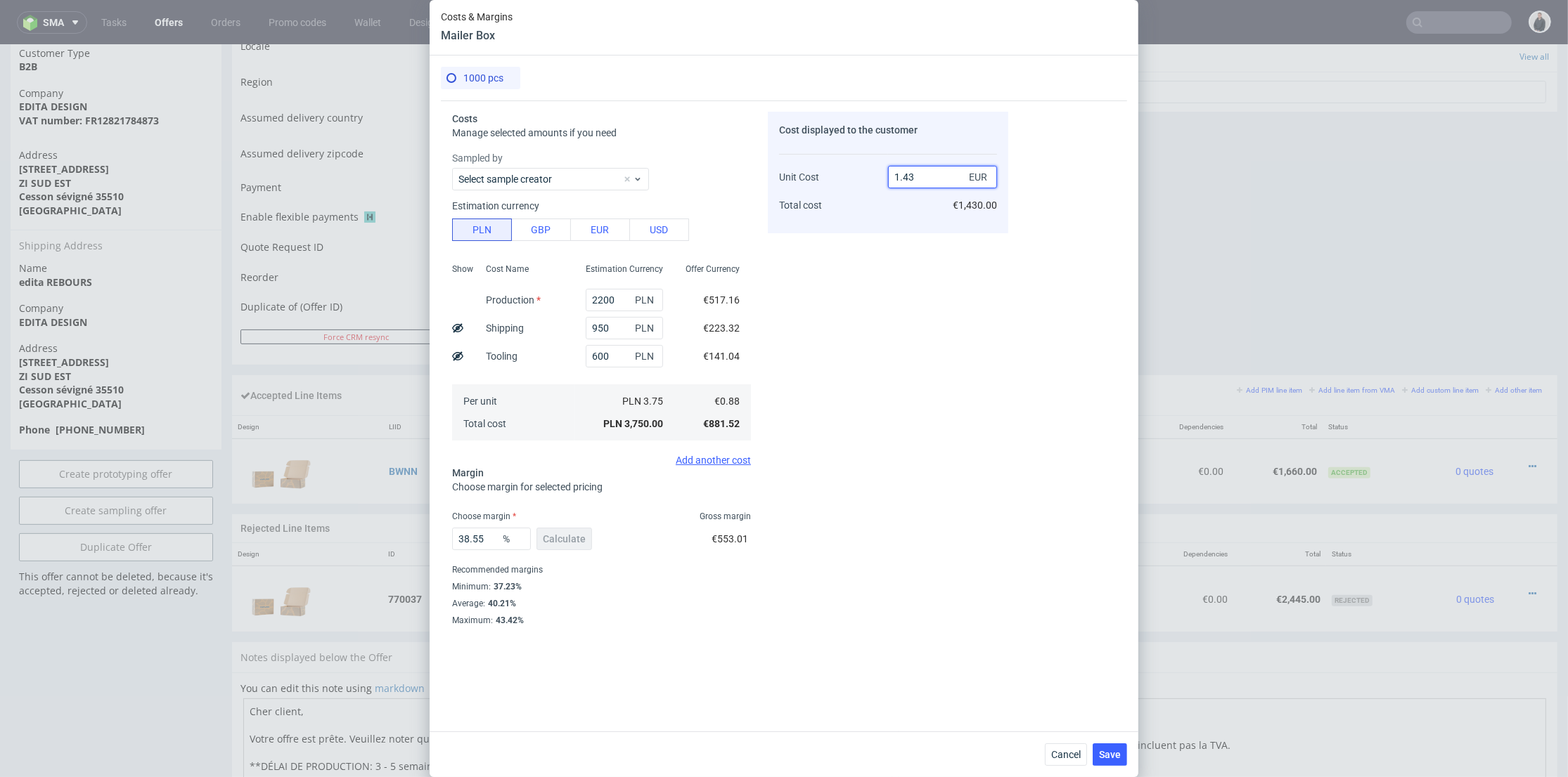
drag, startPoint x: 904, startPoint y: 177, endPoint x: 927, endPoint y: 188, distance: 25.5
click at [927, 179] on input "1.43" at bounding box center [942, 176] width 109 height 22
type input "1.66"
type input "46.98795180722892"
click at [884, 309] on div "Cost displayed to the customer Unit Cost Total cost 1.66 EUR €1,430.00" at bounding box center [887, 393] width 241 height 564
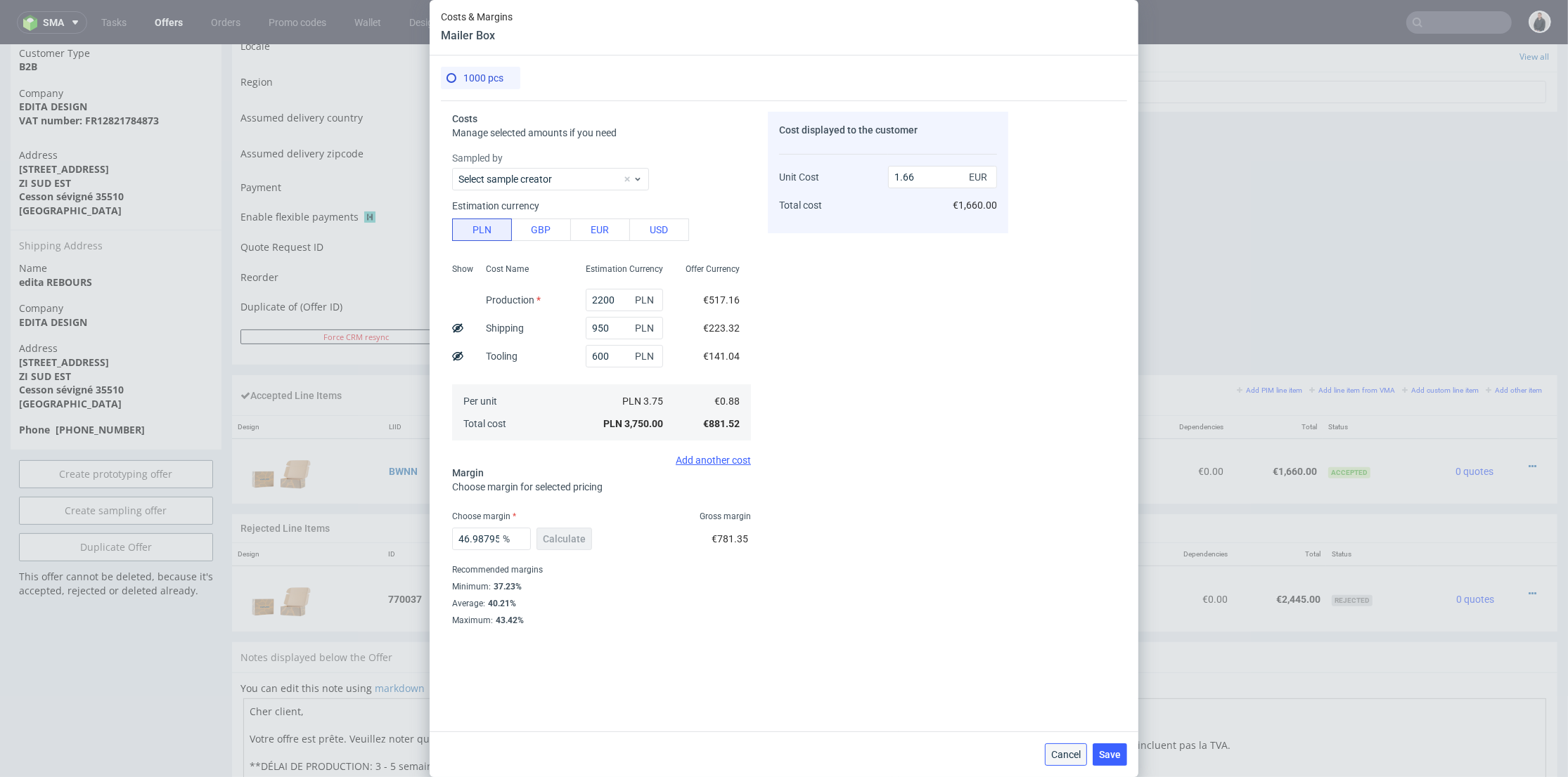
click at [1066, 750] on span "Cancel" at bounding box center [1066, 755] width 29 height 10
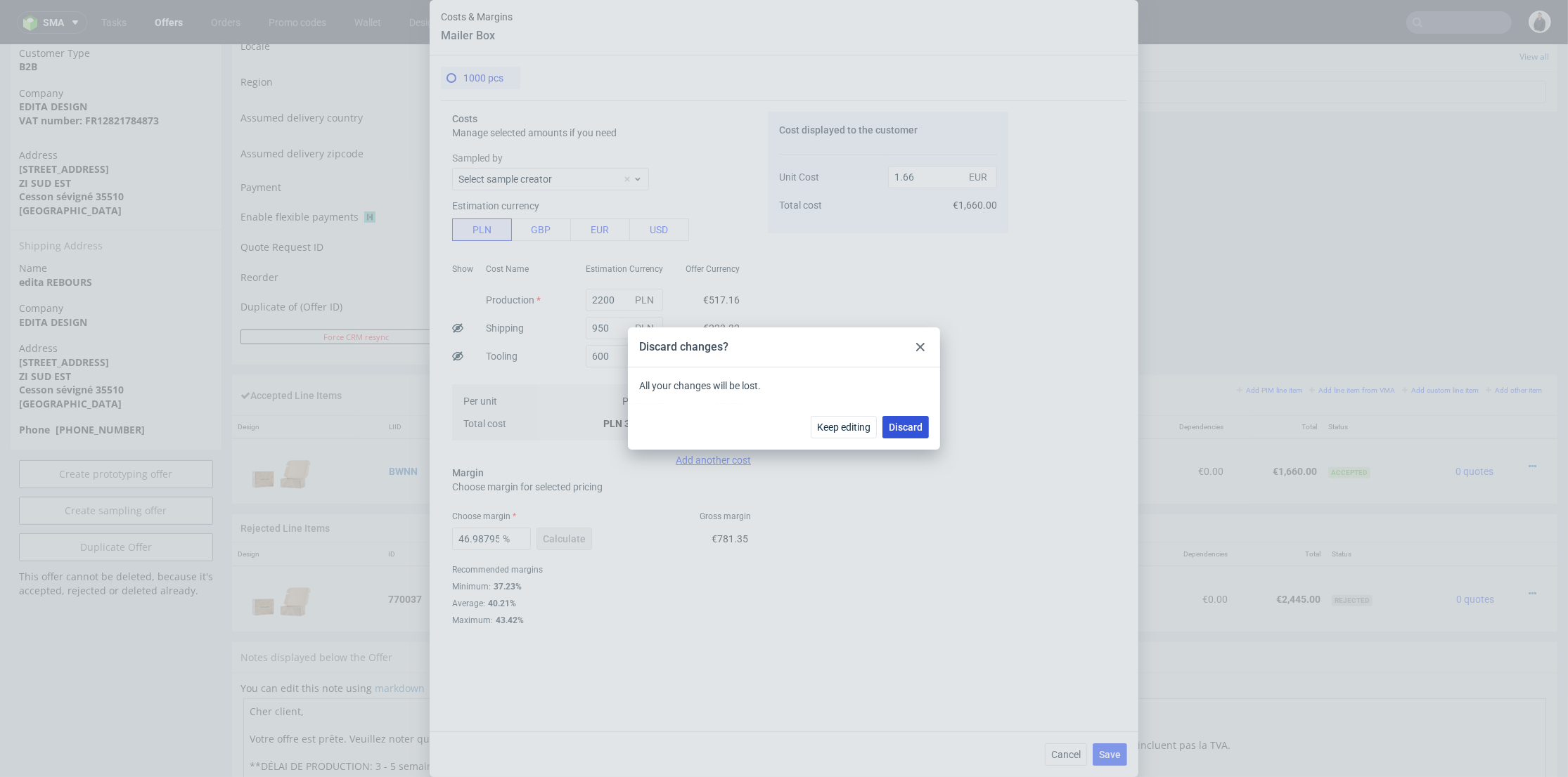
click at [916, 424] on span "Discard" at bounding box center [906, 427] width 34 height 10
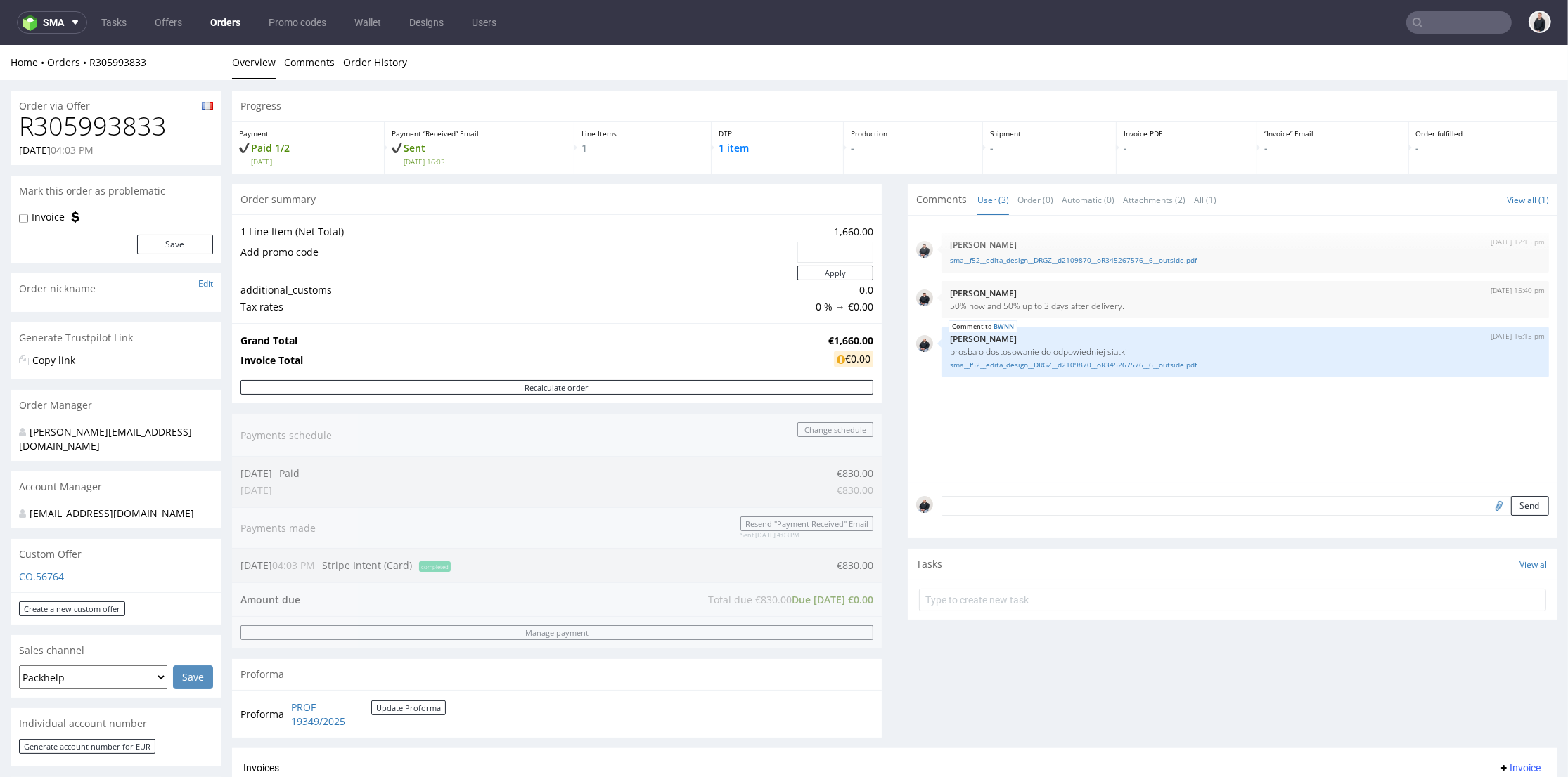
scroll to position [312, 0]
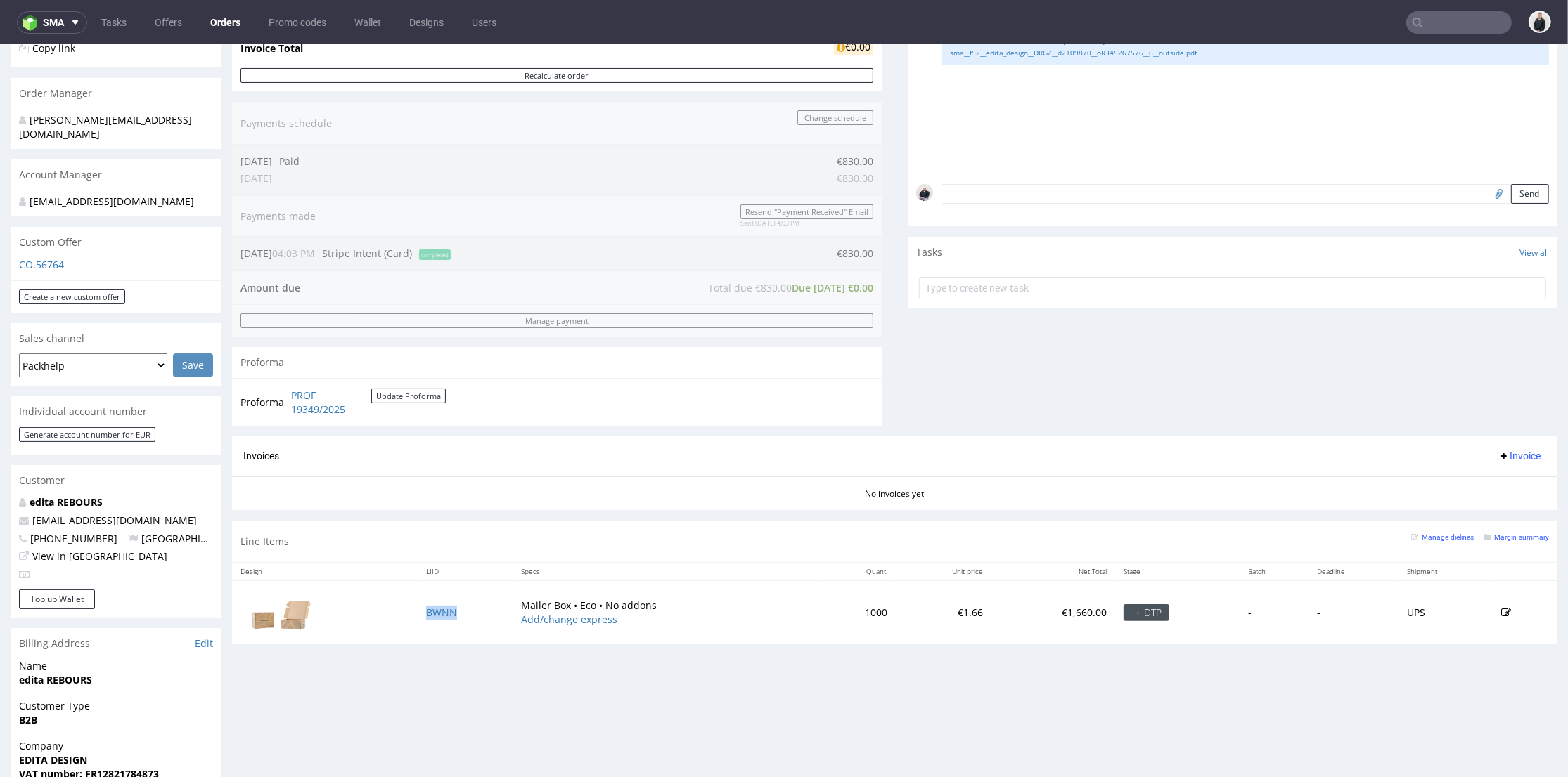
click at [443, 620] on td "BWNN" at bounding box center [466, 612] width 96 height 63
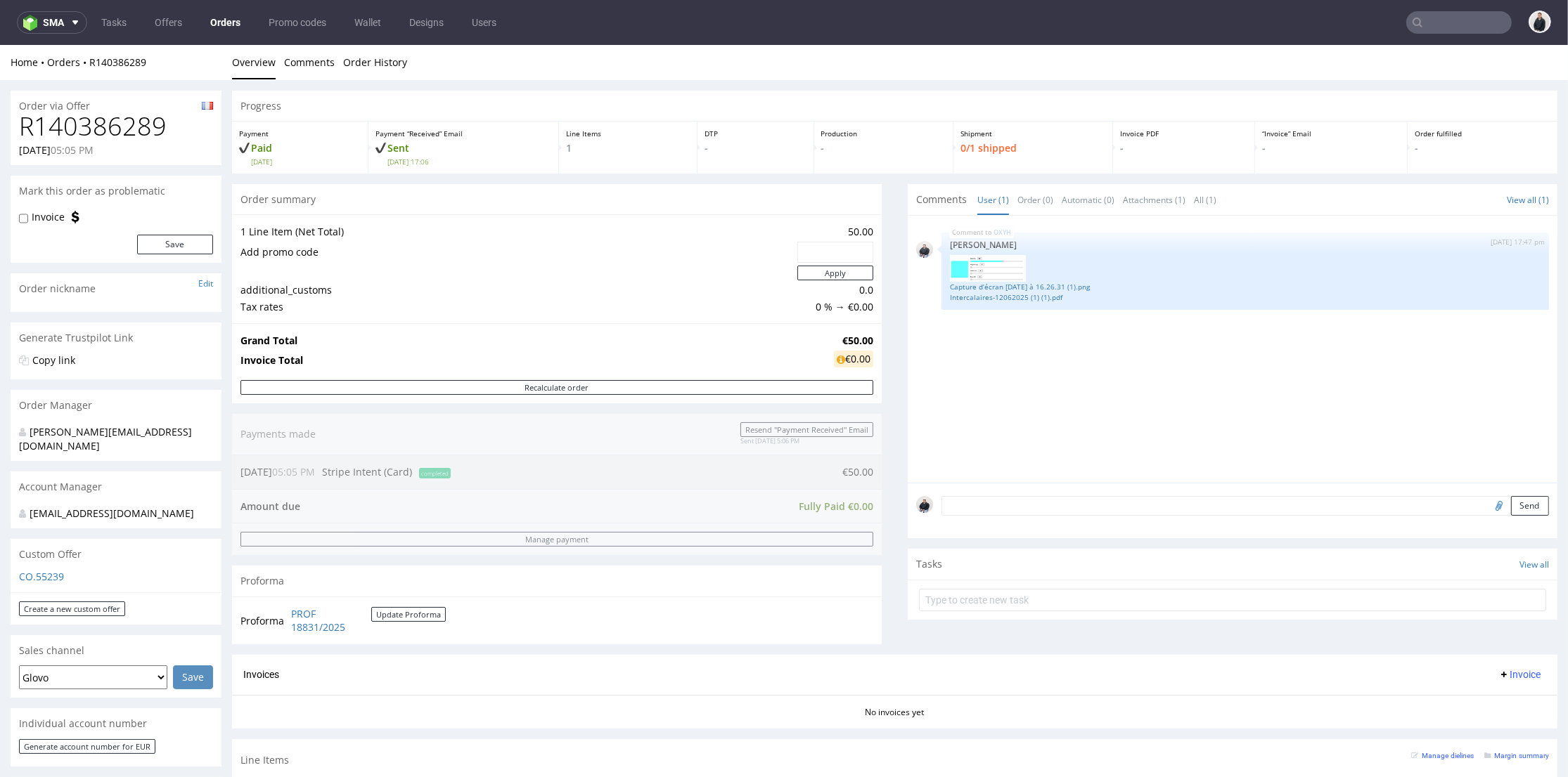
scroll to position [234, 0]
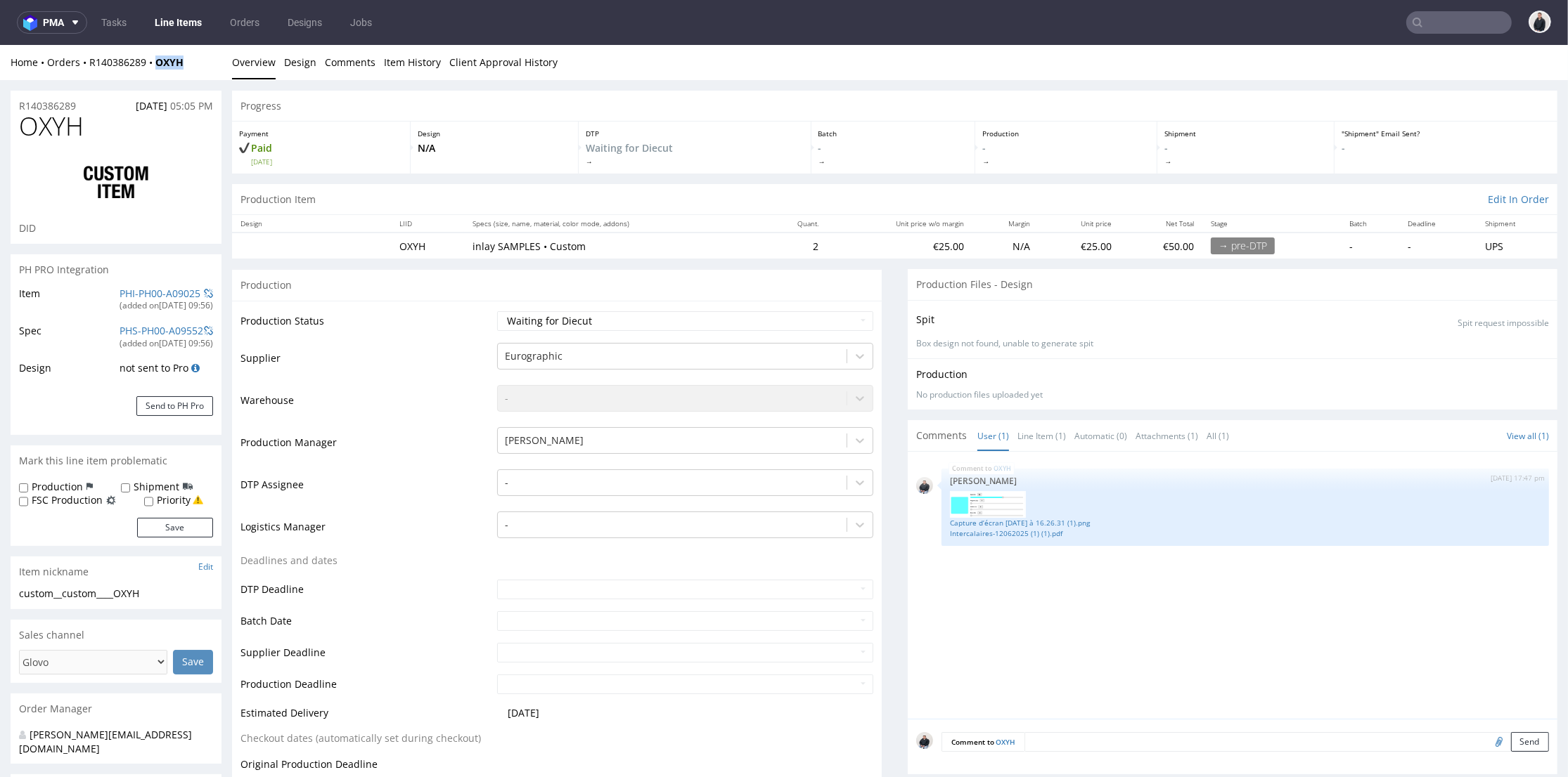
drag, startPoint x: 165, startPoint y: 62, endPoint x: 183, endPoint y: 55, distance: 19.3
click at [158, 61] on div "Home Orders R140386289 OXYH" at bounding box center [116, 63] width 211 height 14
copy strong "OXYH"
click at [42, 19] on img at bounding box center [32, 22] width 19 height 16
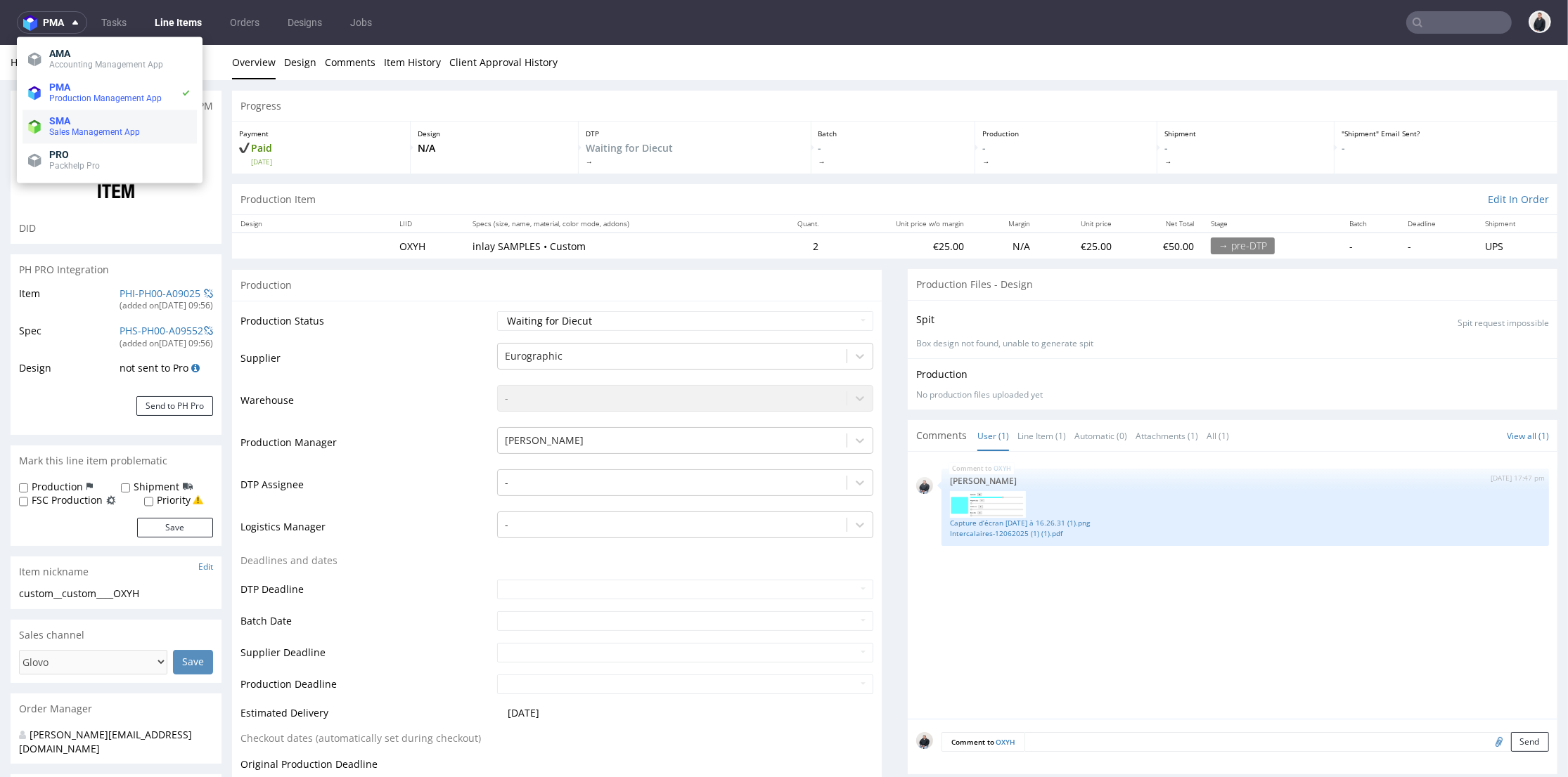
click at [70, 115] on span "SMA" at bounding box center [60, 121] width 21 height 12
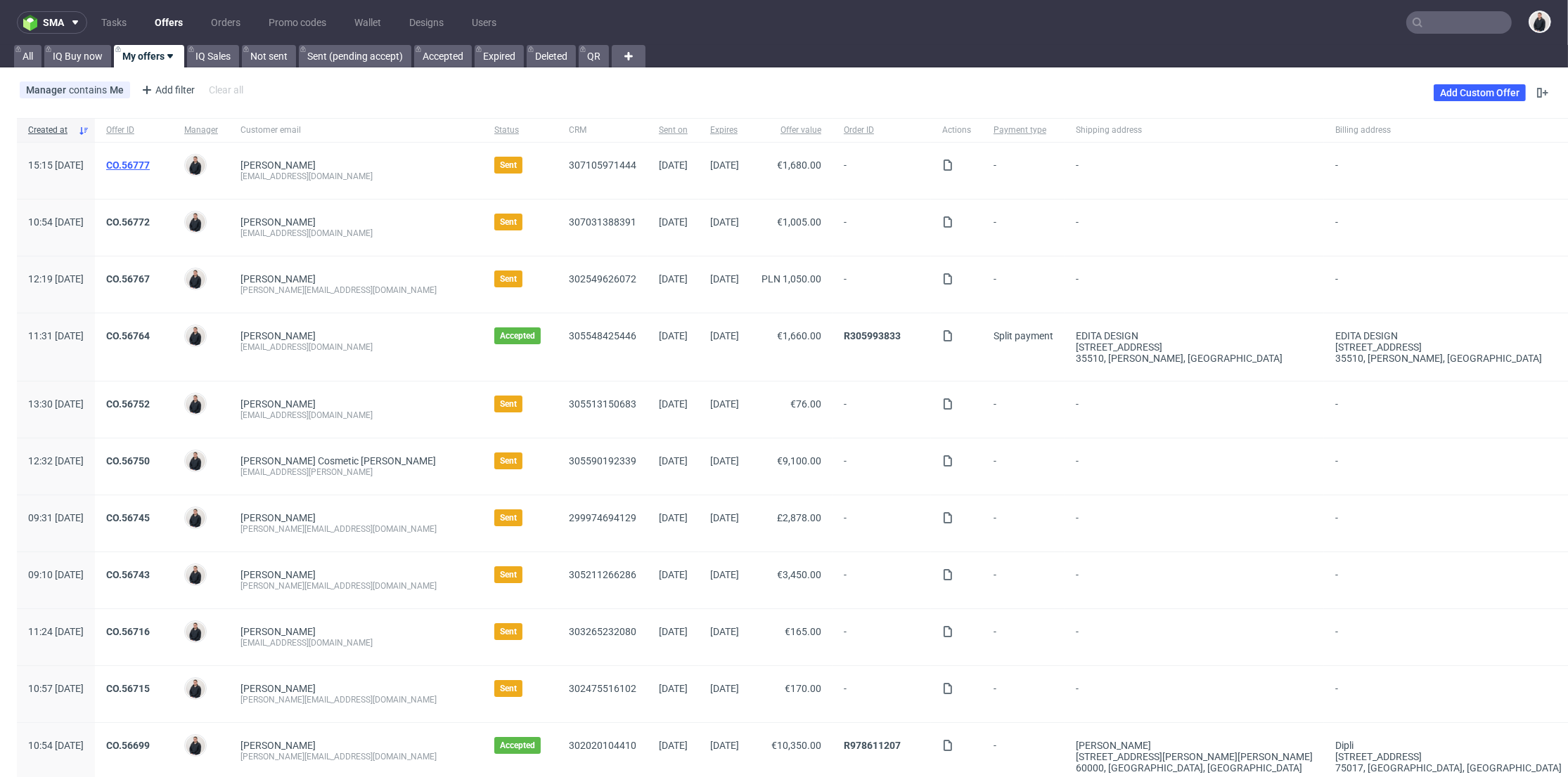
click at [150, 163] on link "CO.56777" at bounding box center [128, 165] width 43 height 12
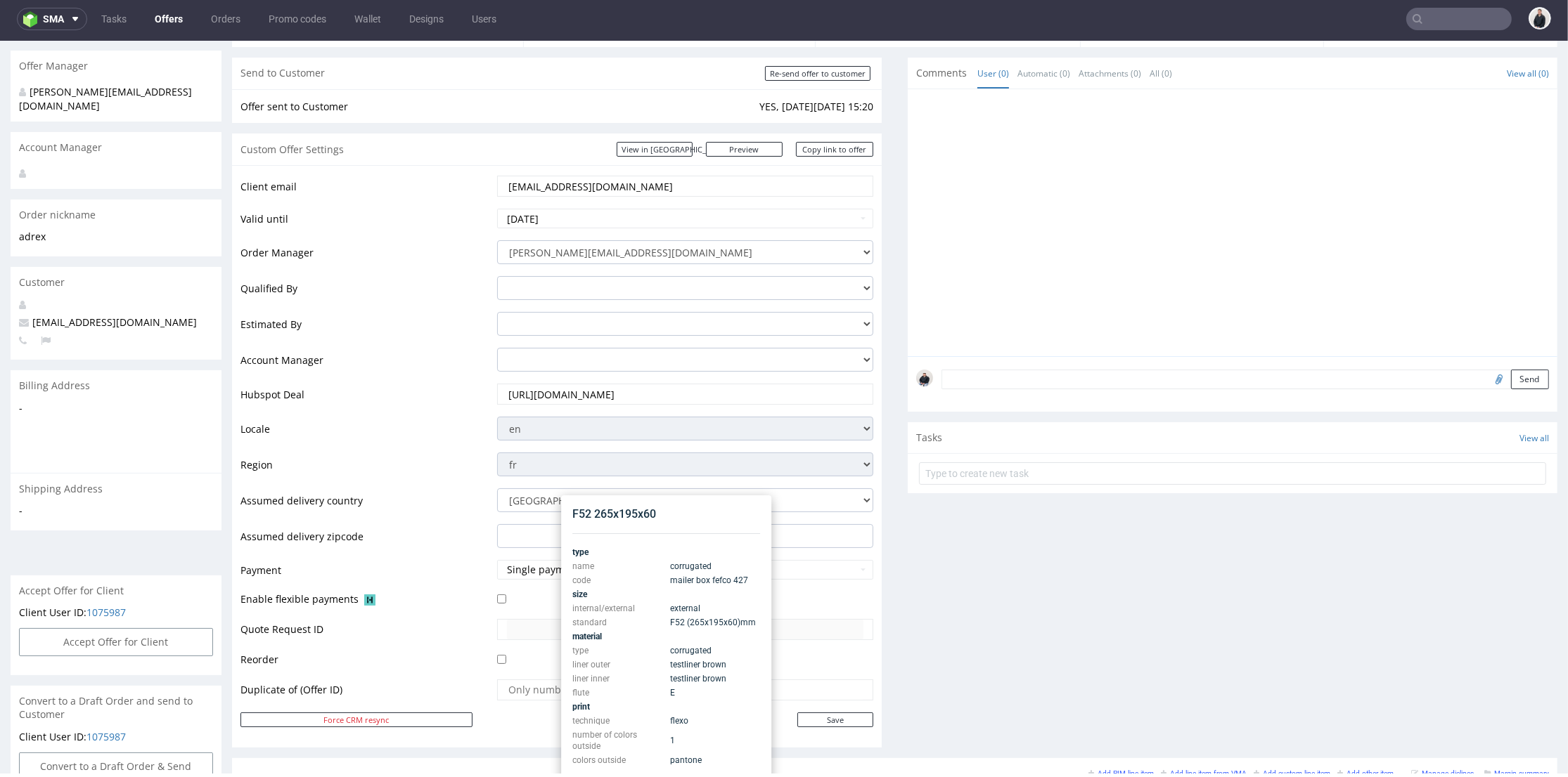
scroll to position [45, 0]
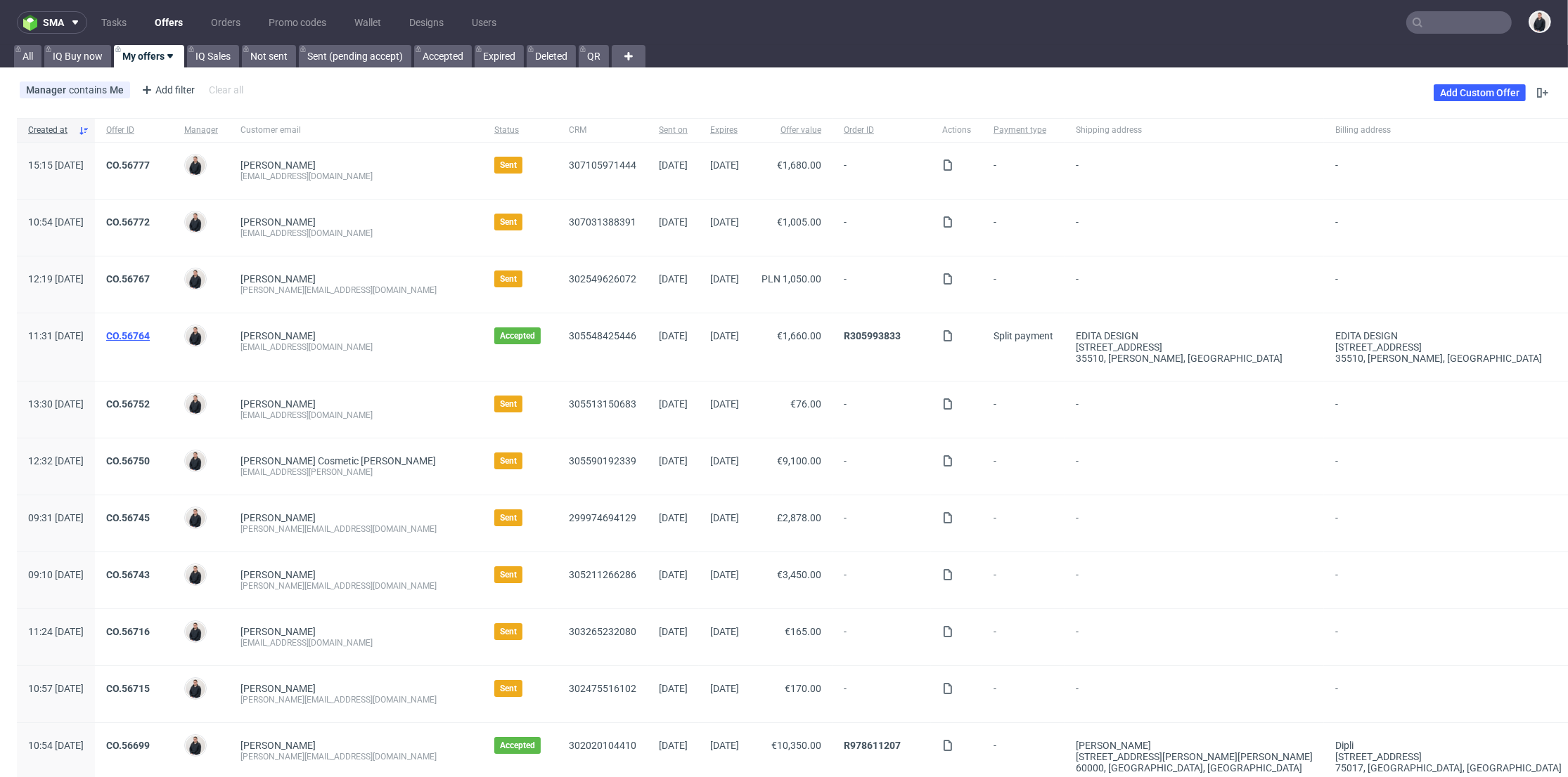
click at [150, 333] on link "CO.56764" at bounding box center [128, 336] width 43 height 12
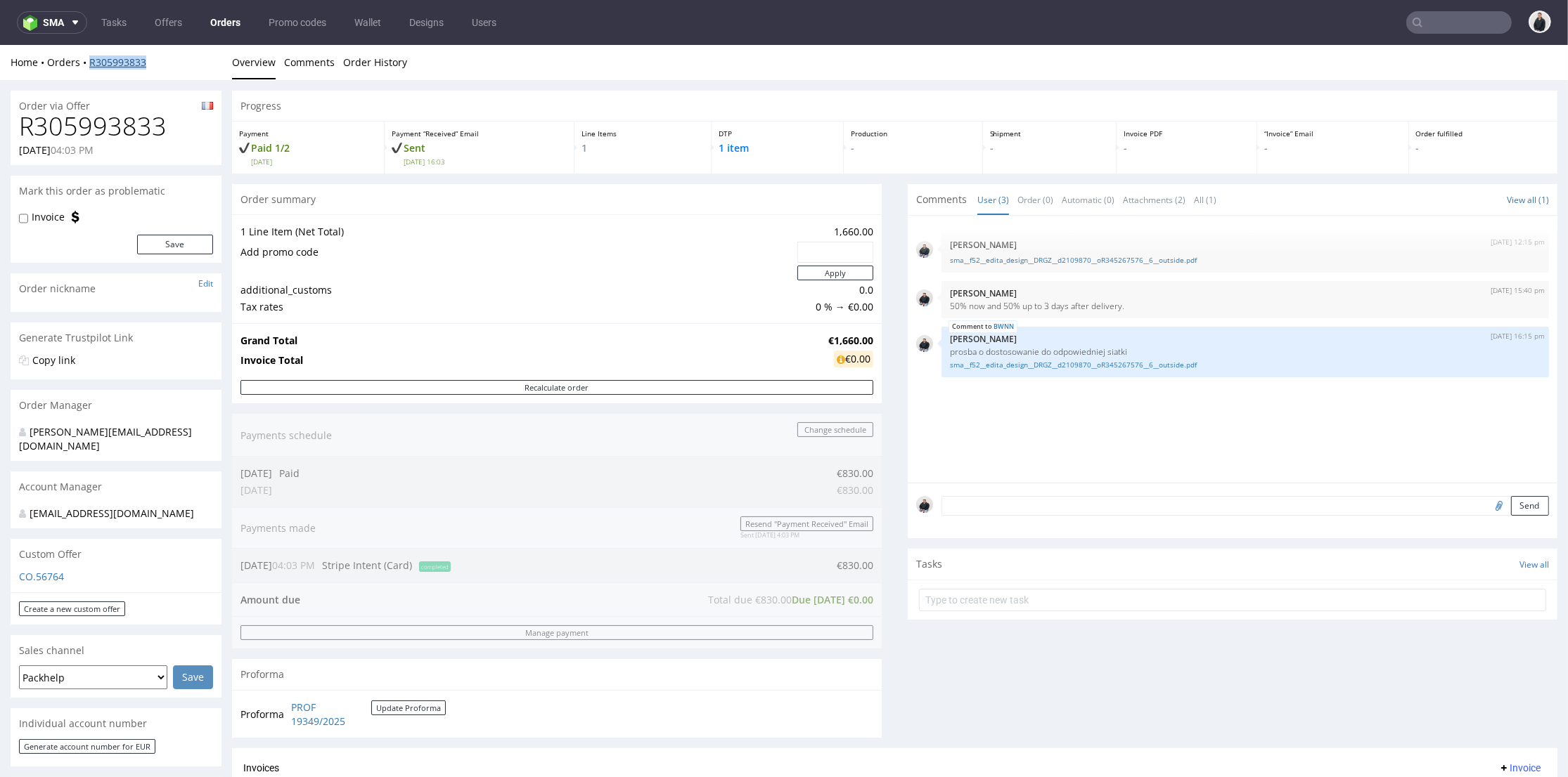
drag, startPoint x: 122, startPoint y: 69, endPoint x: 89, endPoint y: 67, distance: 33.1
click at [89, 67] on div "Home Orders R305993833" at bounding box center [116, 63] width 211 height 14
copy link "R305993833"
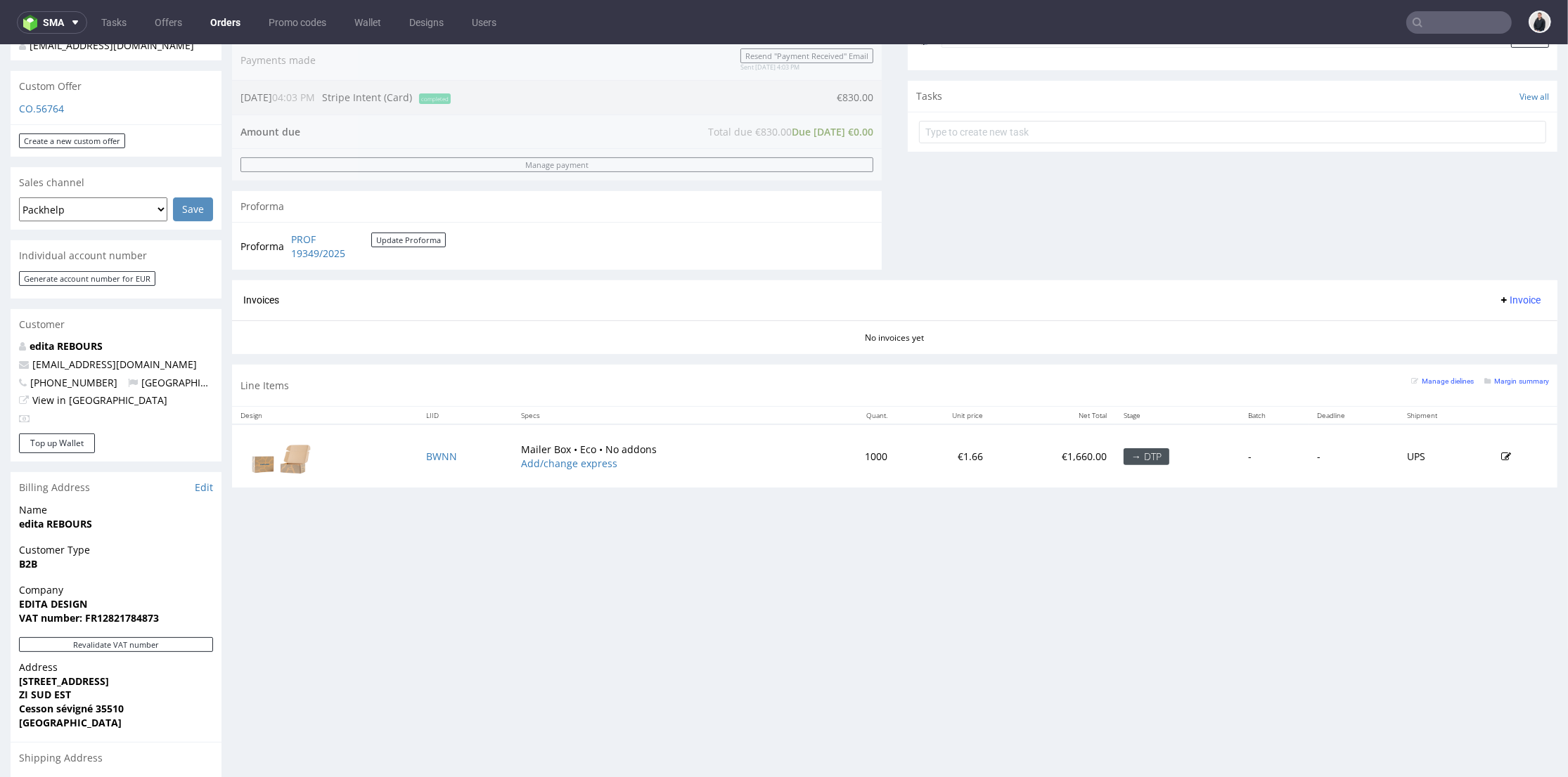
scroll to position [234, 0]
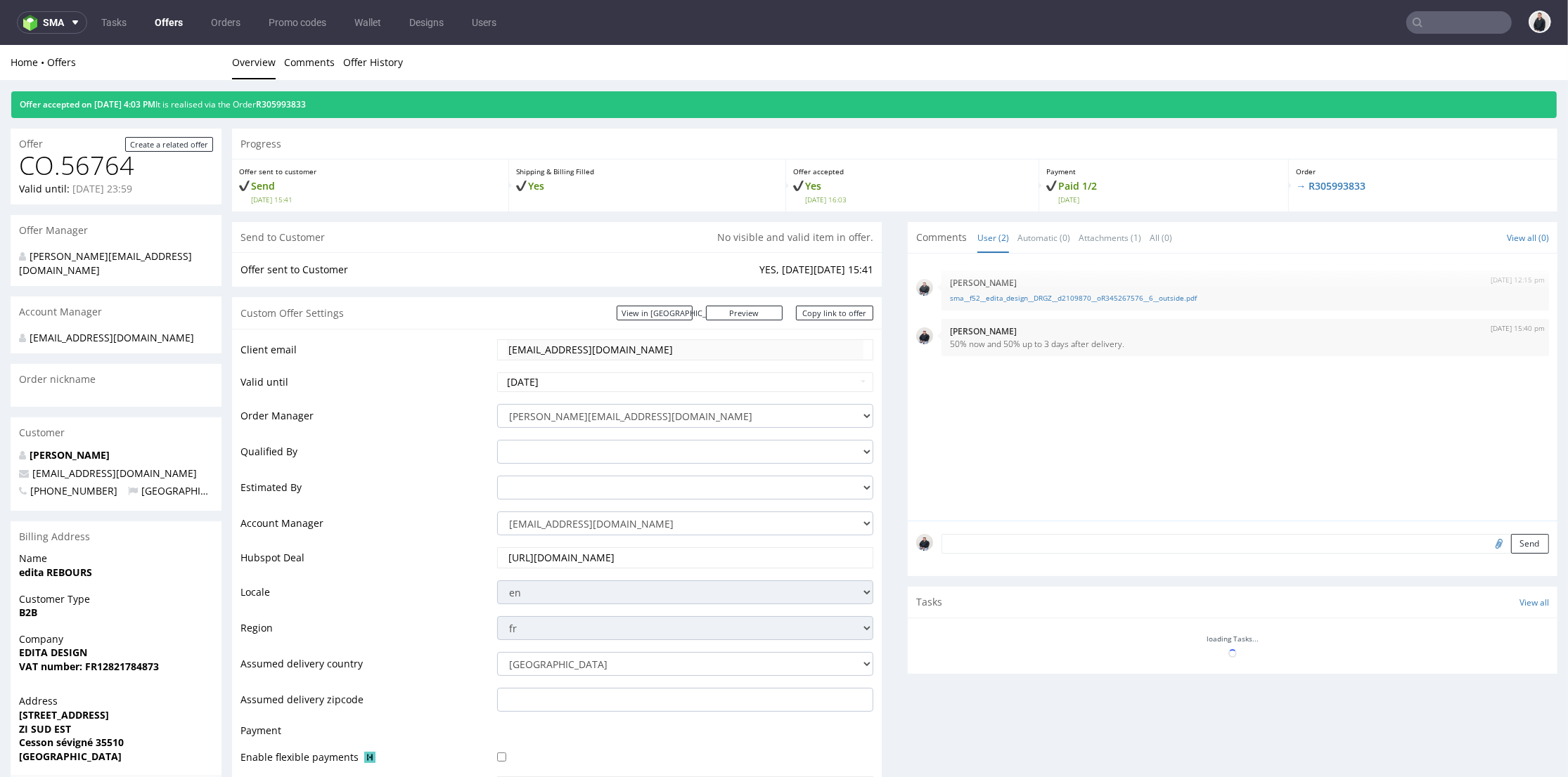
scroll to position [546, 0]
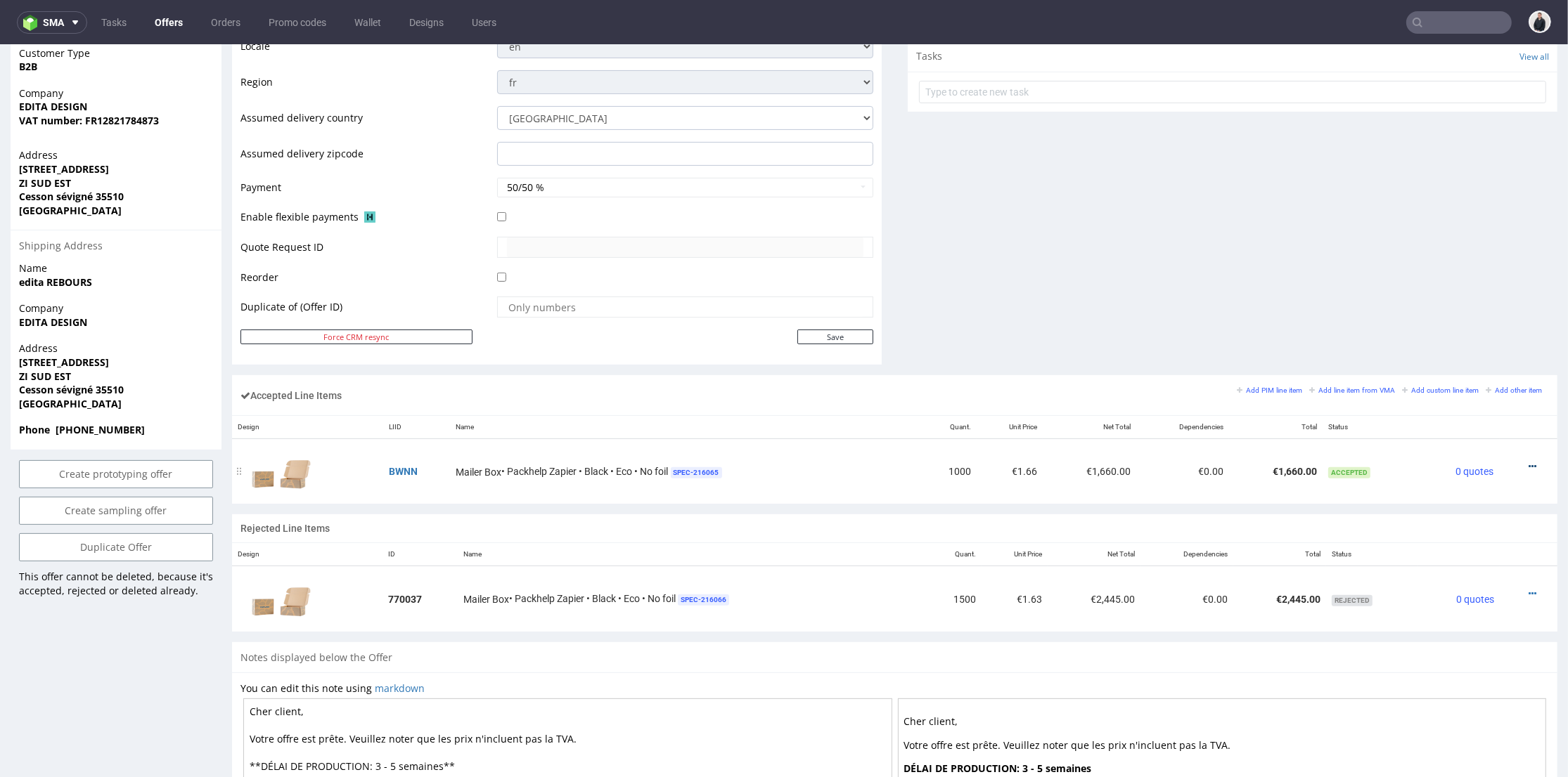
click at [1529, 464] on icon at bounding box center [1532, 466] width 8 height 10
click at [1146, 232] on div "Comments User (2) Automatic (0) Attachments (1) All (0) View all (0) [DATE] 12:…" at bounding box center [1232, 26] width 650 height 699
click at [1529, 463] on icon at bounding box center [1532, 466] width 8 height 10
click at [1454, 331] on span "Edit item price" at bounding box center [1474, 336] width 101 height 14
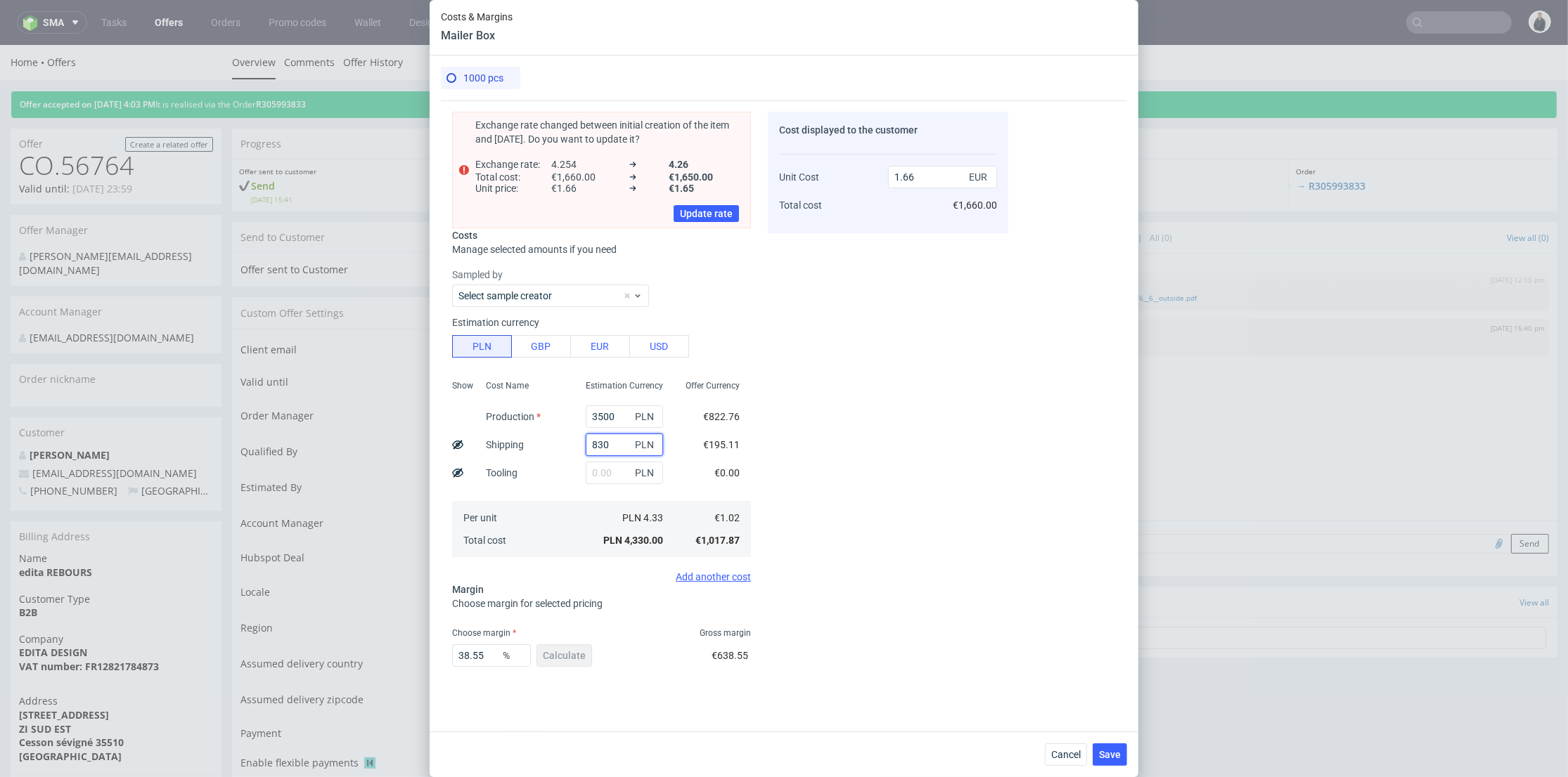
drag, startPoint x: 606, startPoint y: 445, endPoint x: 548, endPoint y: 440, distance: 58.2
click at [548, 440] on div "Show Cost Name Production Shipping Tooling Per unit Total cost Estimation Curre…" at bounding box center [601, 467] width 299 height 186
type input "1300"
type input "1.84"
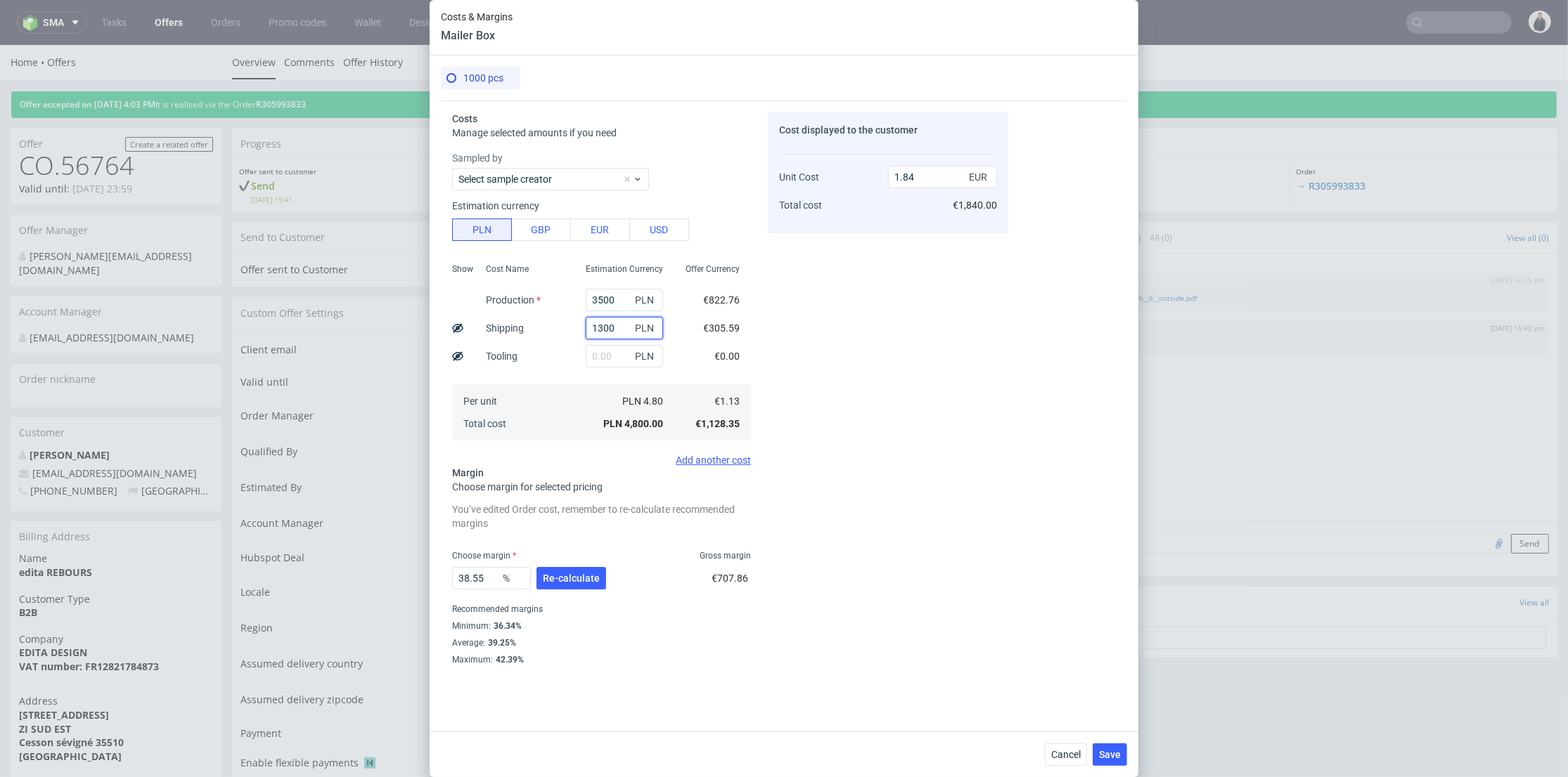
type input "1300"
drag, startPoint x: 615, startPoint y: 295, endPoint x: 550, endPoint y: 297, distance: 65.0
click at [550, 297] on div "Show Cost Name Production Shipping Tooling Per unit Total cost Estimation Curre…" at bounding box center [601, 351] width 299 height 186
type input "2200"
type input "1.34"
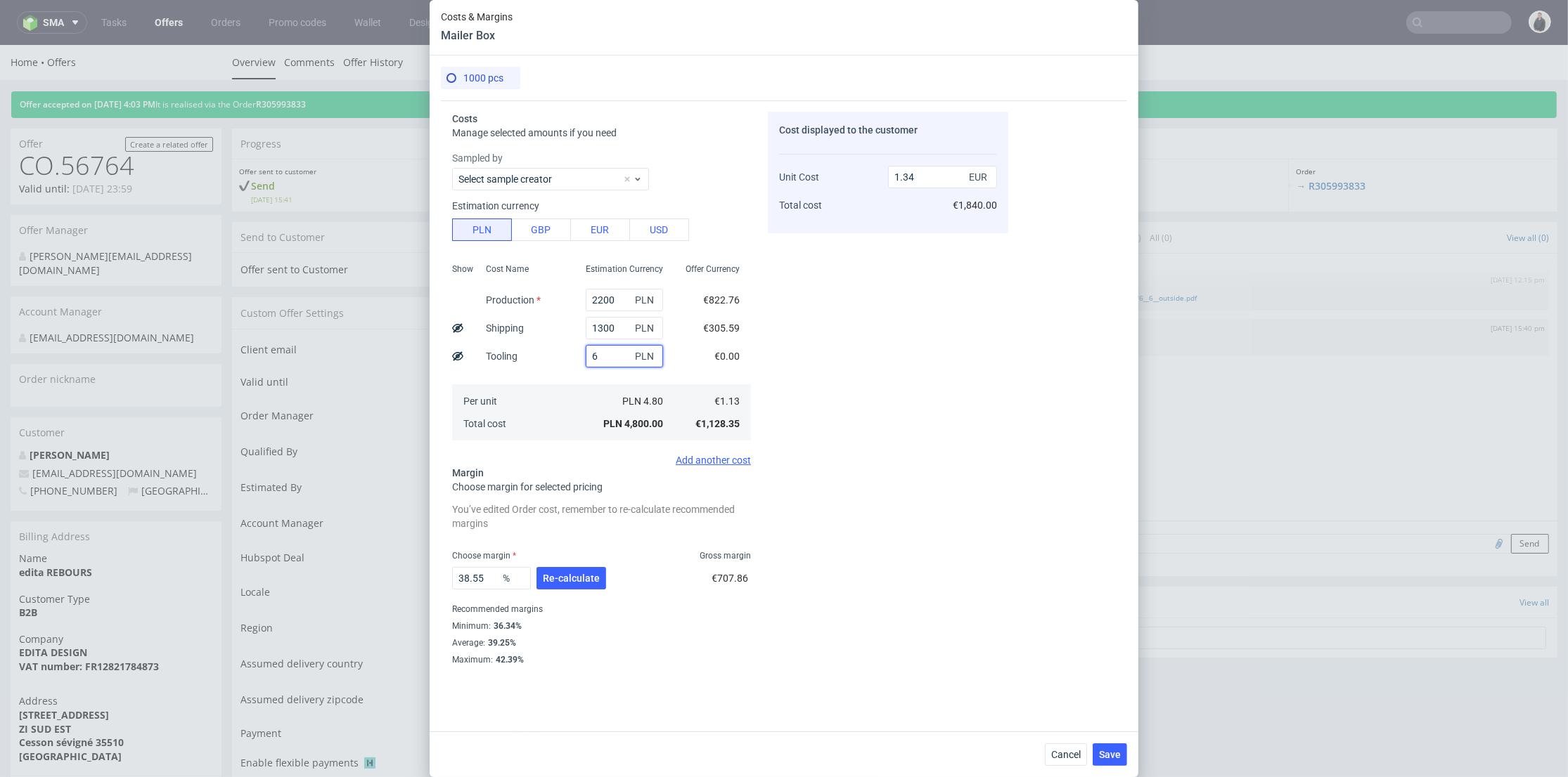
drag, startPoint x: 598, startPoint y: 353, endPoint x: 589, endPoint y: 358, distance: 10.3
click at [598, 353] on input "6" at bounding box center [624, 356] width 77 height 22
type input "600"
drag, startPoint x: 555, startPoint y: 377, endPoint x: 582, endPoint y: 538, distance: 163.2
click at [555, 377] on div "Cost Name Production Shipping Tooling Per unit Total cost" at bounding box center [524, 351] width 100 height 186
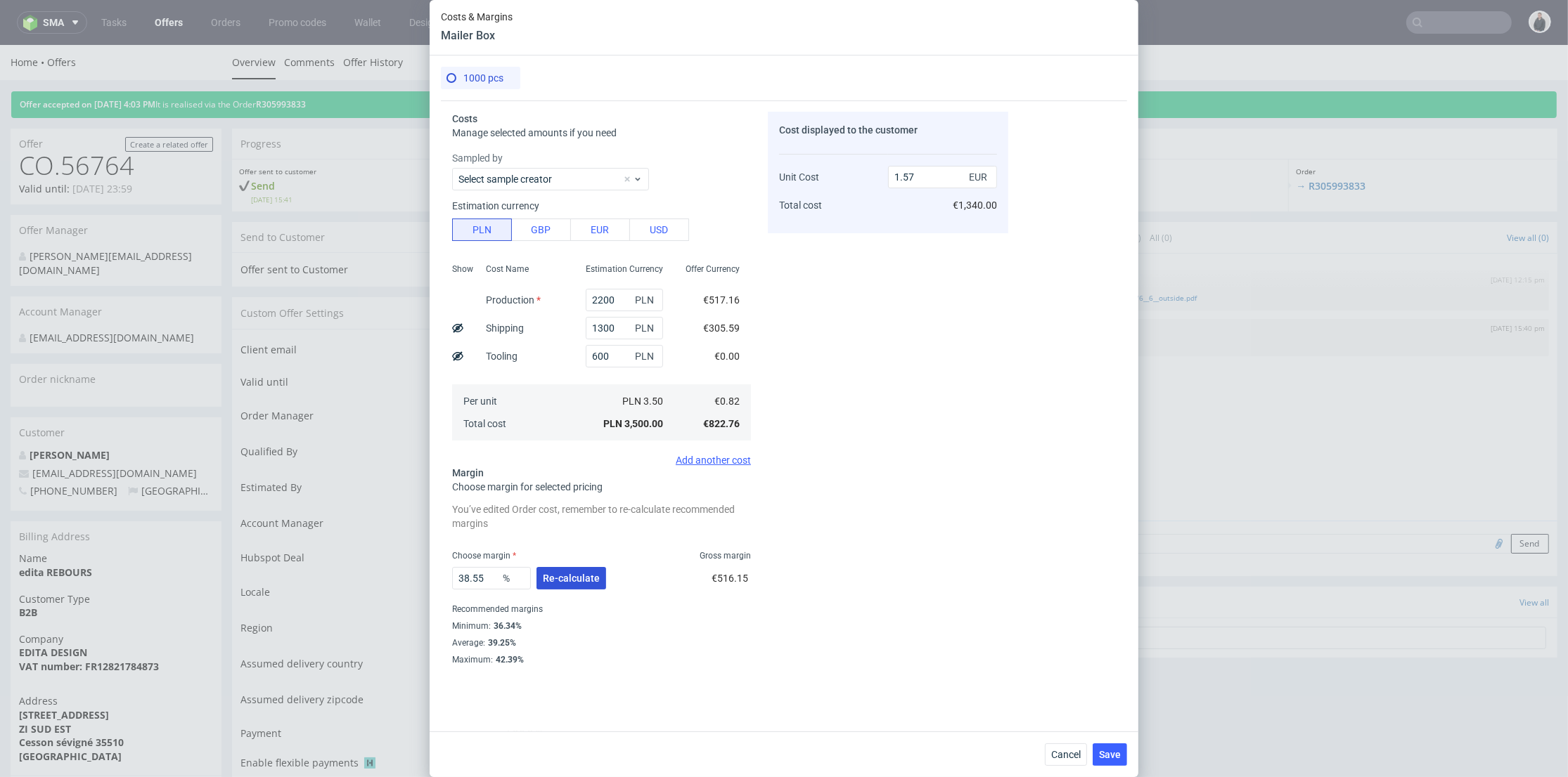
click at [580, 576] on span "Re-calculate" at bounding box center [572, 578] width 57 height 10
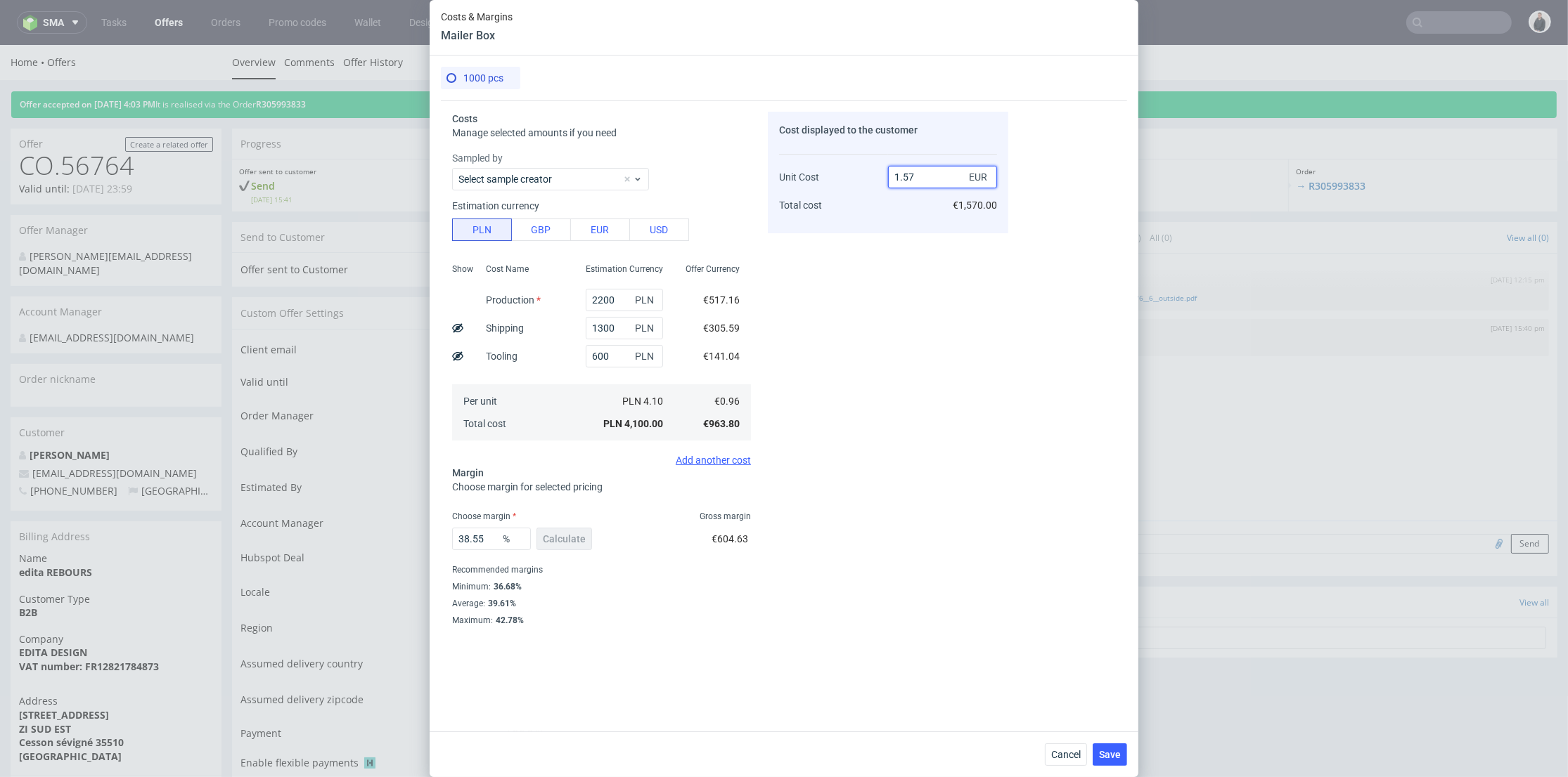
drag, startPoint x: 902, startPoint y: 171, endPoint x: 932, endPoint y: 172, distance: 30.0
click at [932, 172] on input "1.57" at bounding box center [942, 176] width 109 height 22
type input "1.66"
click at [884, 322] on div "Cost displayed to the customer Unit Cost Total cost 1.66 EUR €1,570.00" at bounding box center [887, 393] width 241 height 564
type input "42.168674698795186"
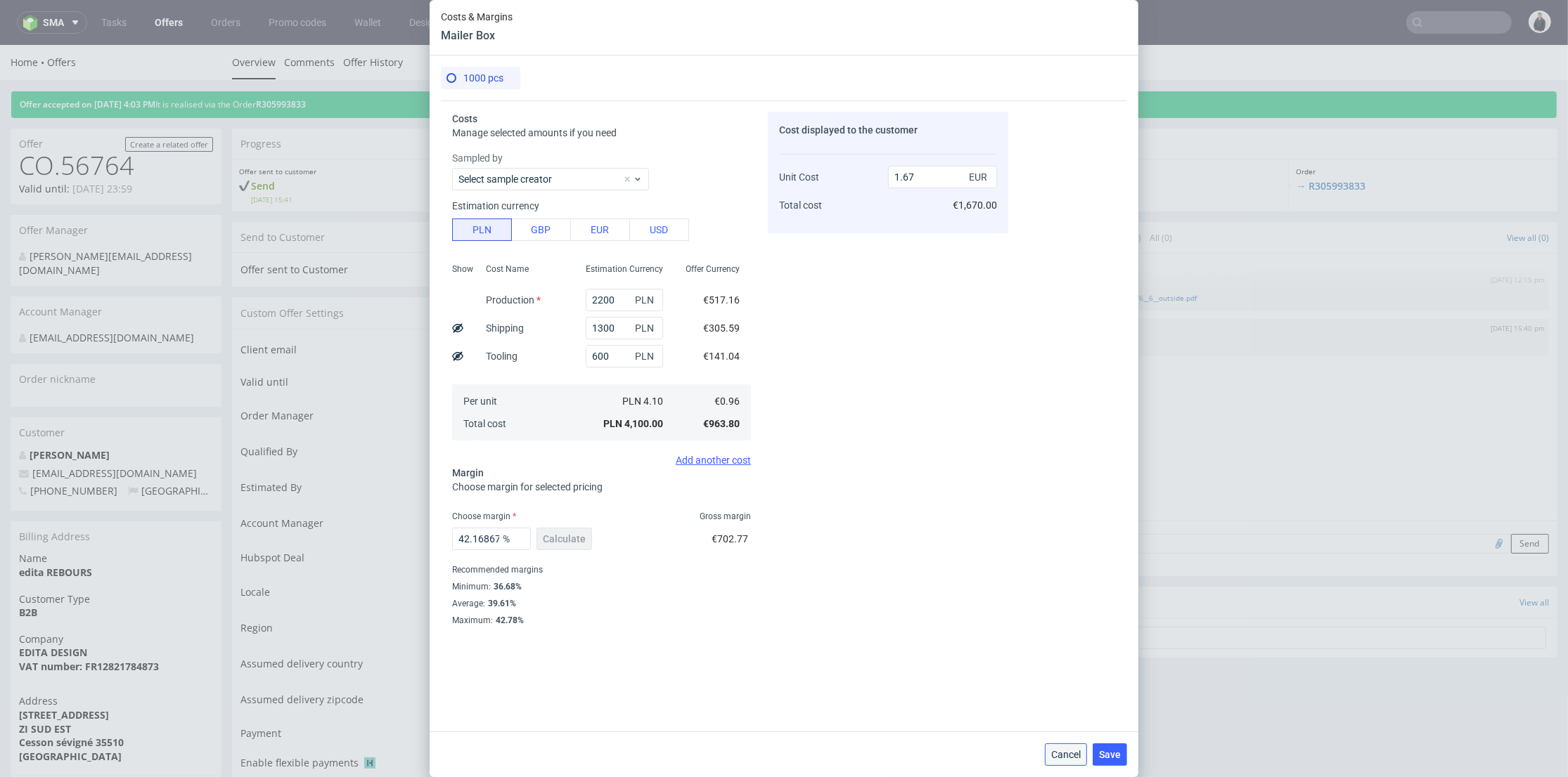
click at [1078, 755] on span "Cancel" at bounding box center [1066, 755] width 29 height 10
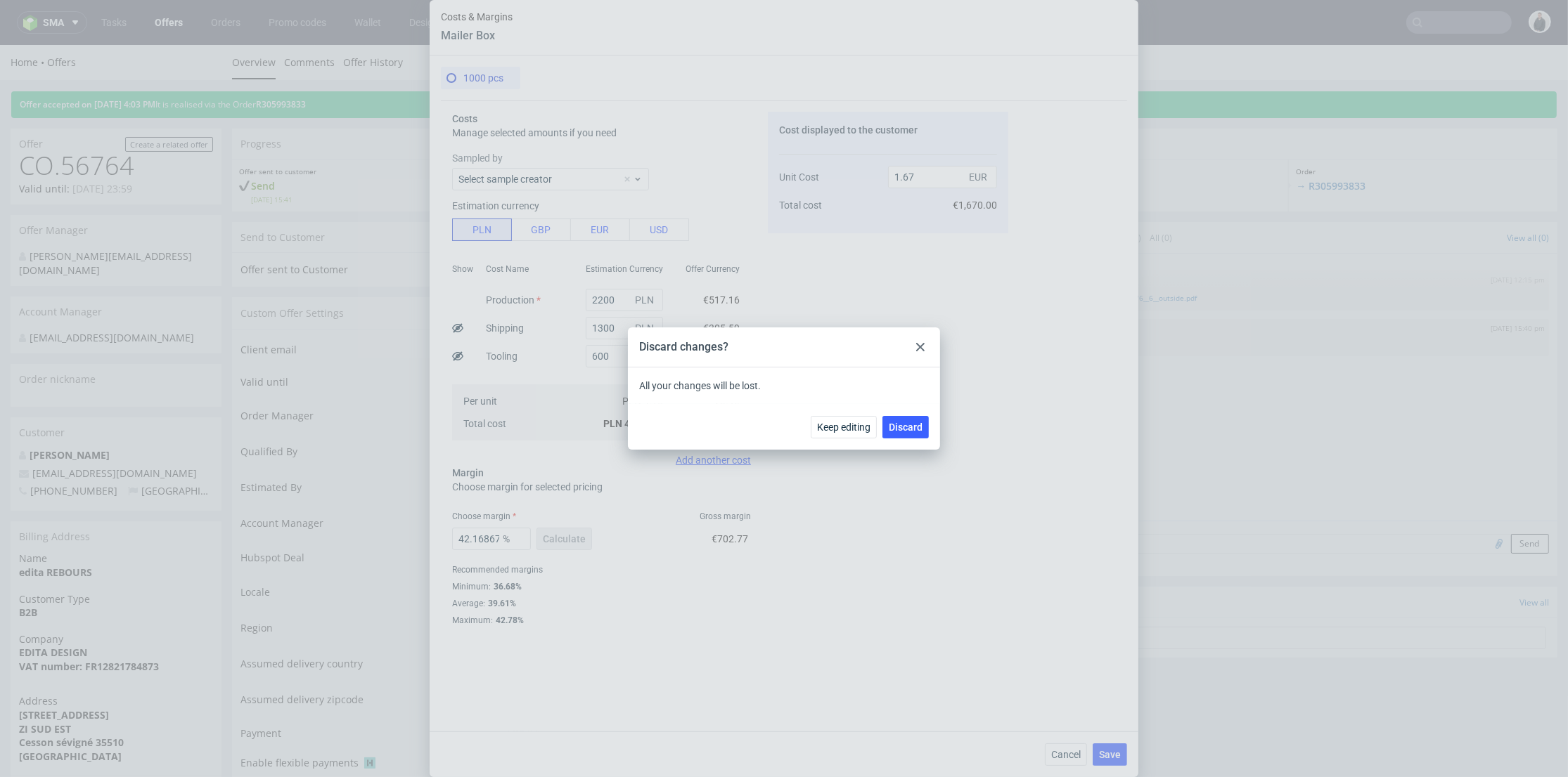
click at [921, 336] on div "Discard changes?" at bounding box center [784, 347] width 313 height 40
click at [924, 344] on div at bounding box center [921, 347] width 17 height 17
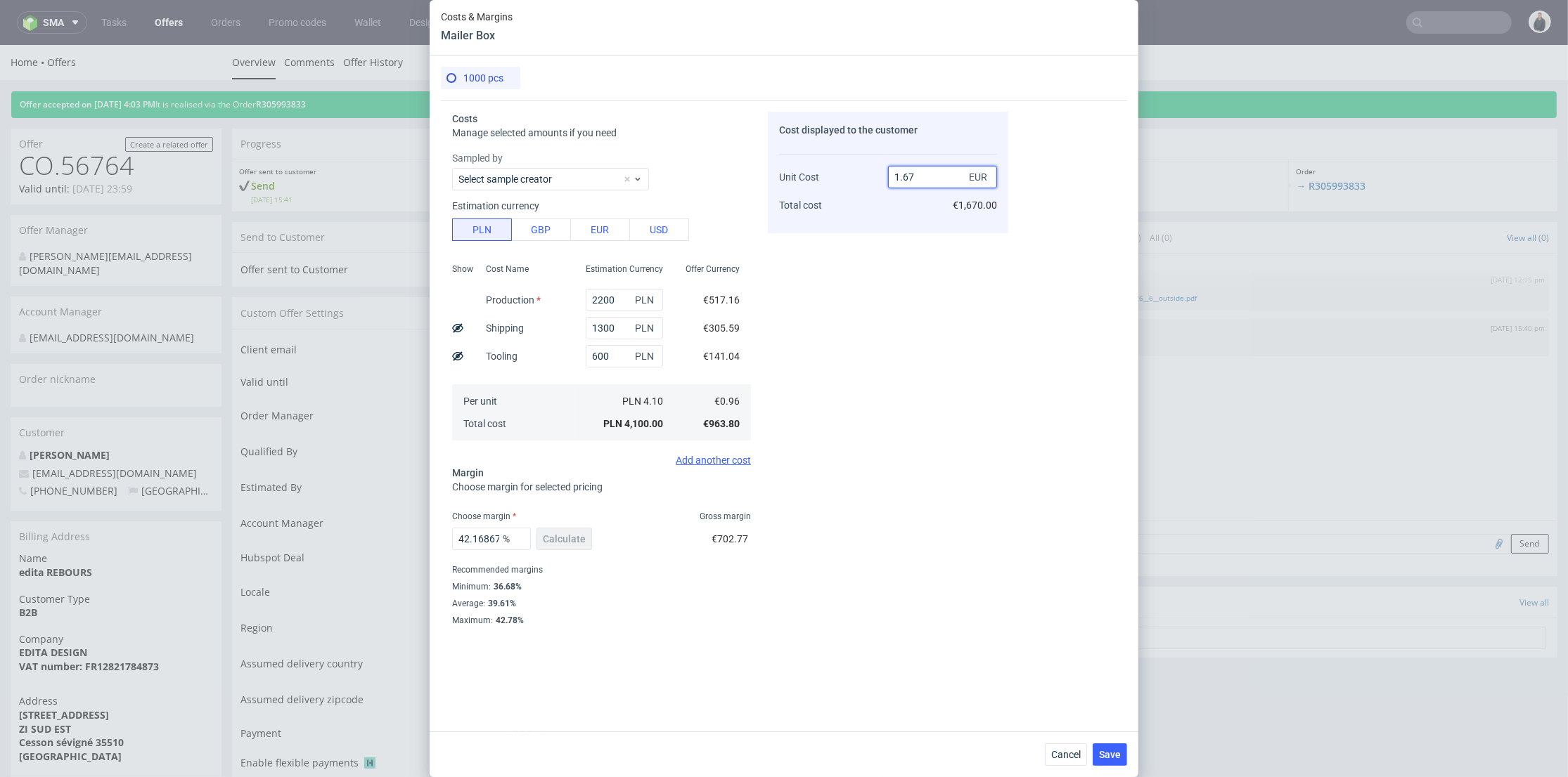
click at [914, 179] on input "1.67" at bounding box center [942, 176] width 109 height 22
type input "1.65"
click at [900, 236] on div "Cost displayed to the customer Unit Cost Total cost 1.65 EUR €1,670.00" at bounding box center [887, 393] width 241 height 564
type input "41.81818181818181"
type input "1.66"
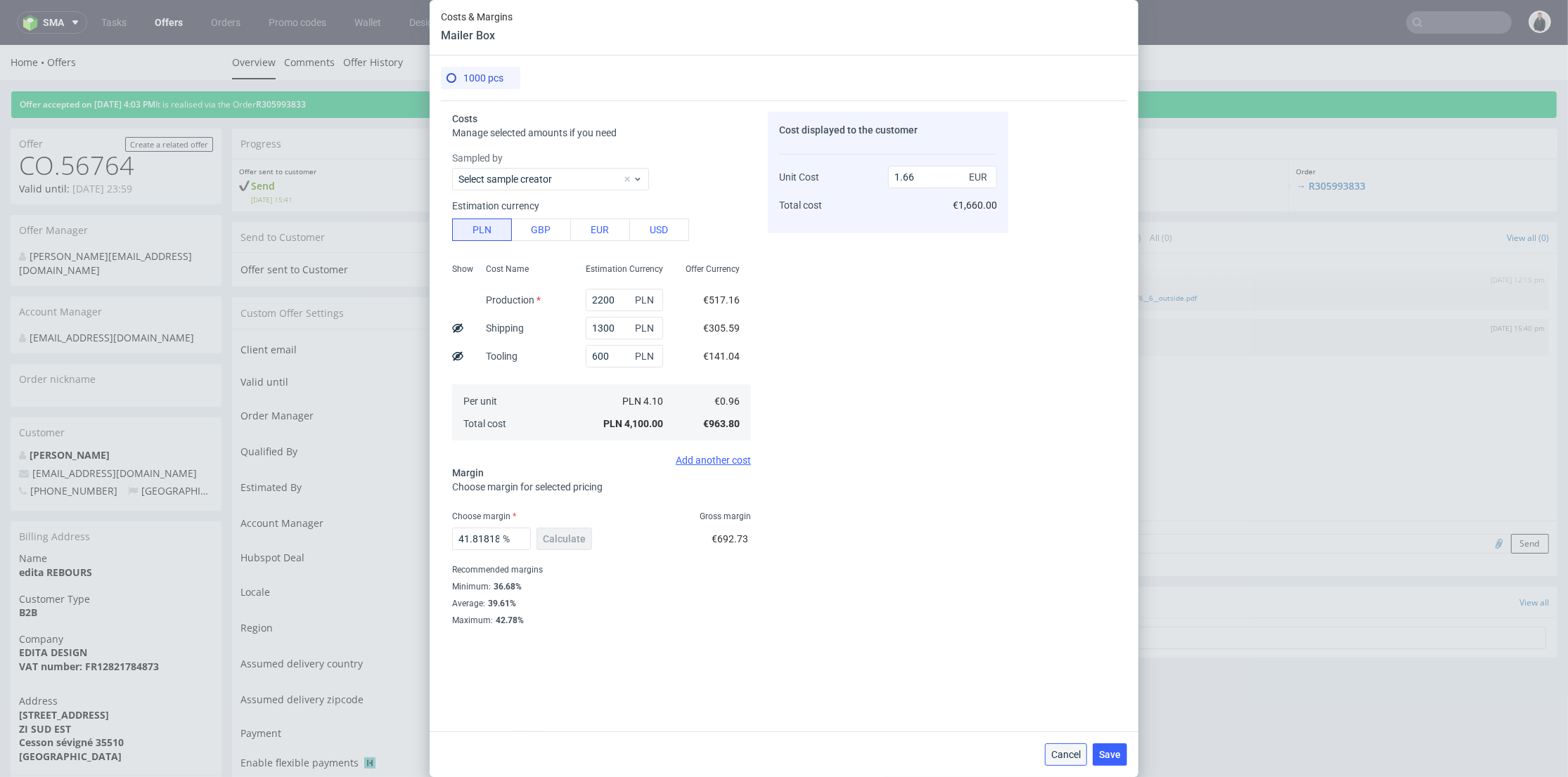
click at [1072, 750] on span "Cancel" at bounding box center [1066, 755] width 29 height 10
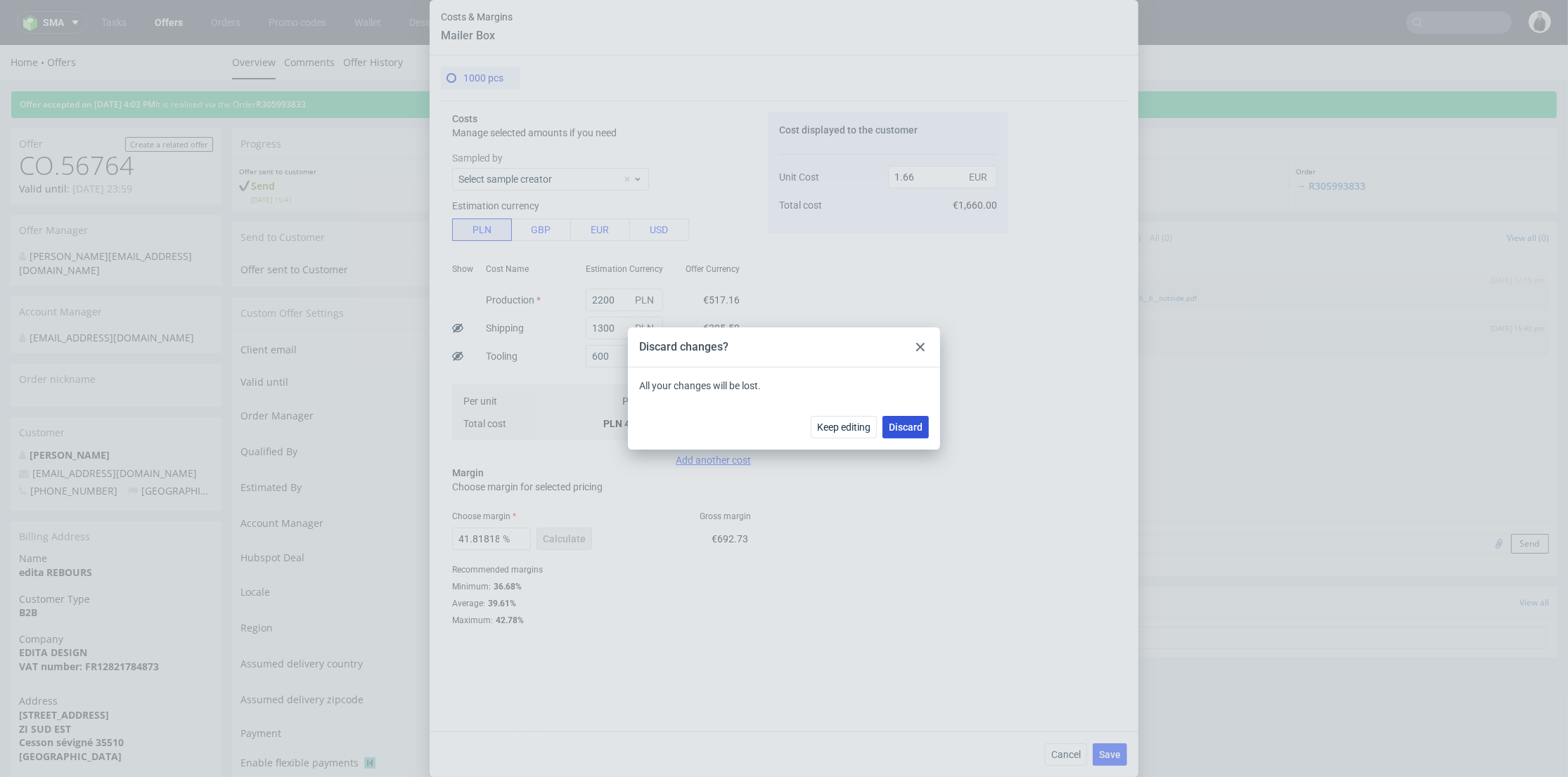
click at [908, 424] on span "Discard" at bounding box center [906, 427] width 34 height 10
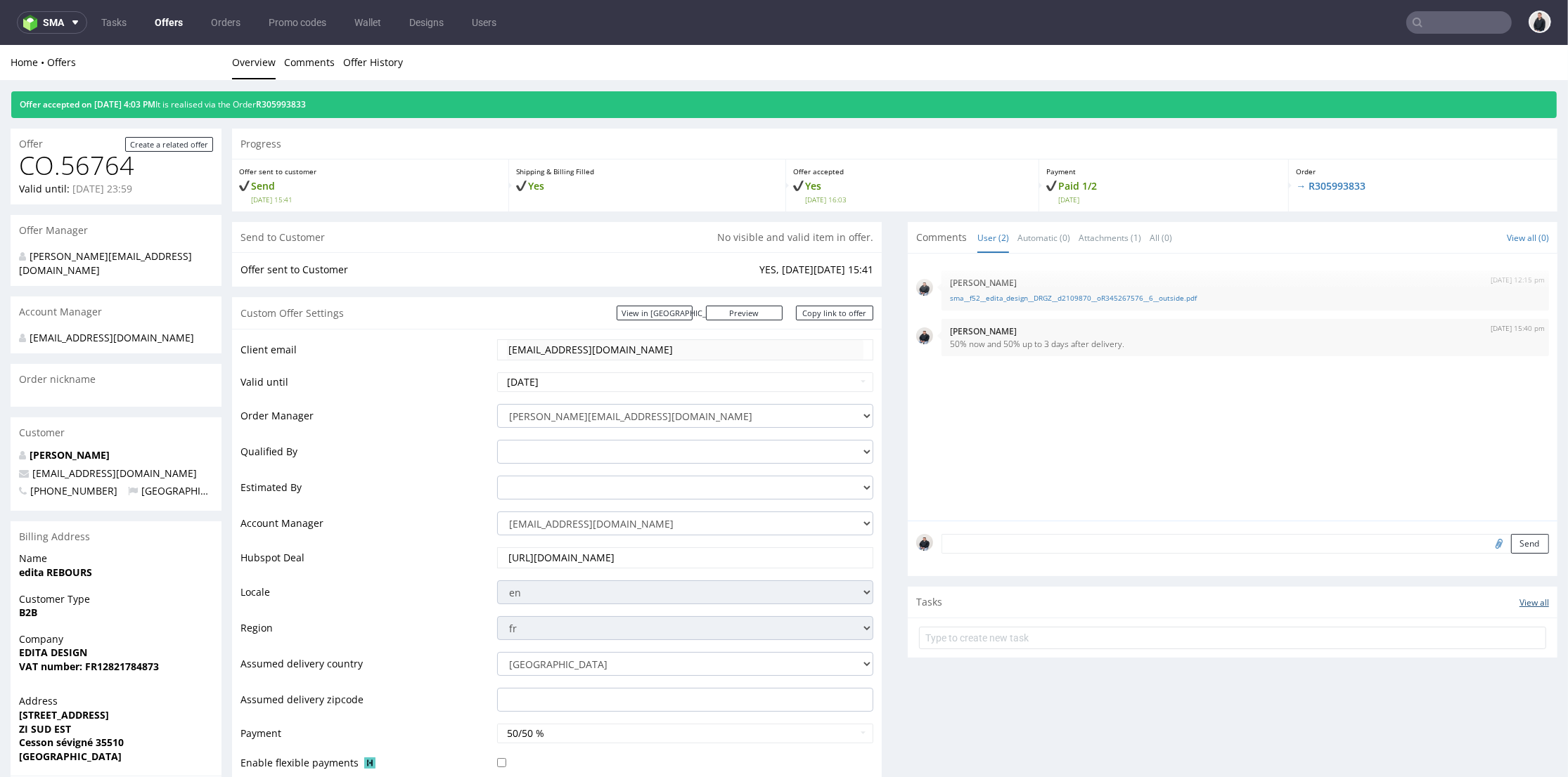
scroll to position [390, 0]
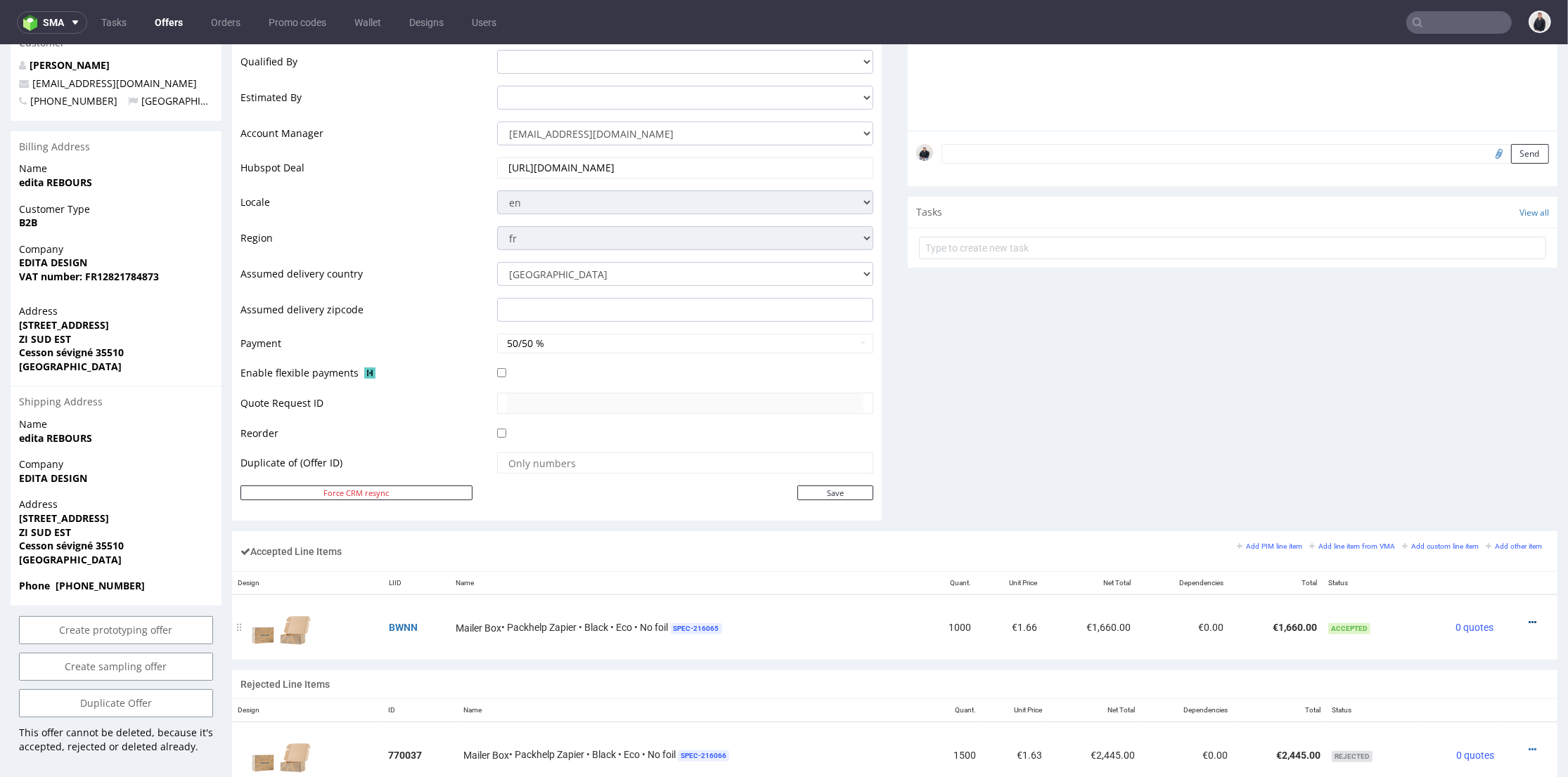
click at [1529, 620] on icon at bounding box center [1532, 622] width 8 height 10
click at [1438, 492] on span "Edit item price" at bounding box center [1474, 492] width 101 height 14
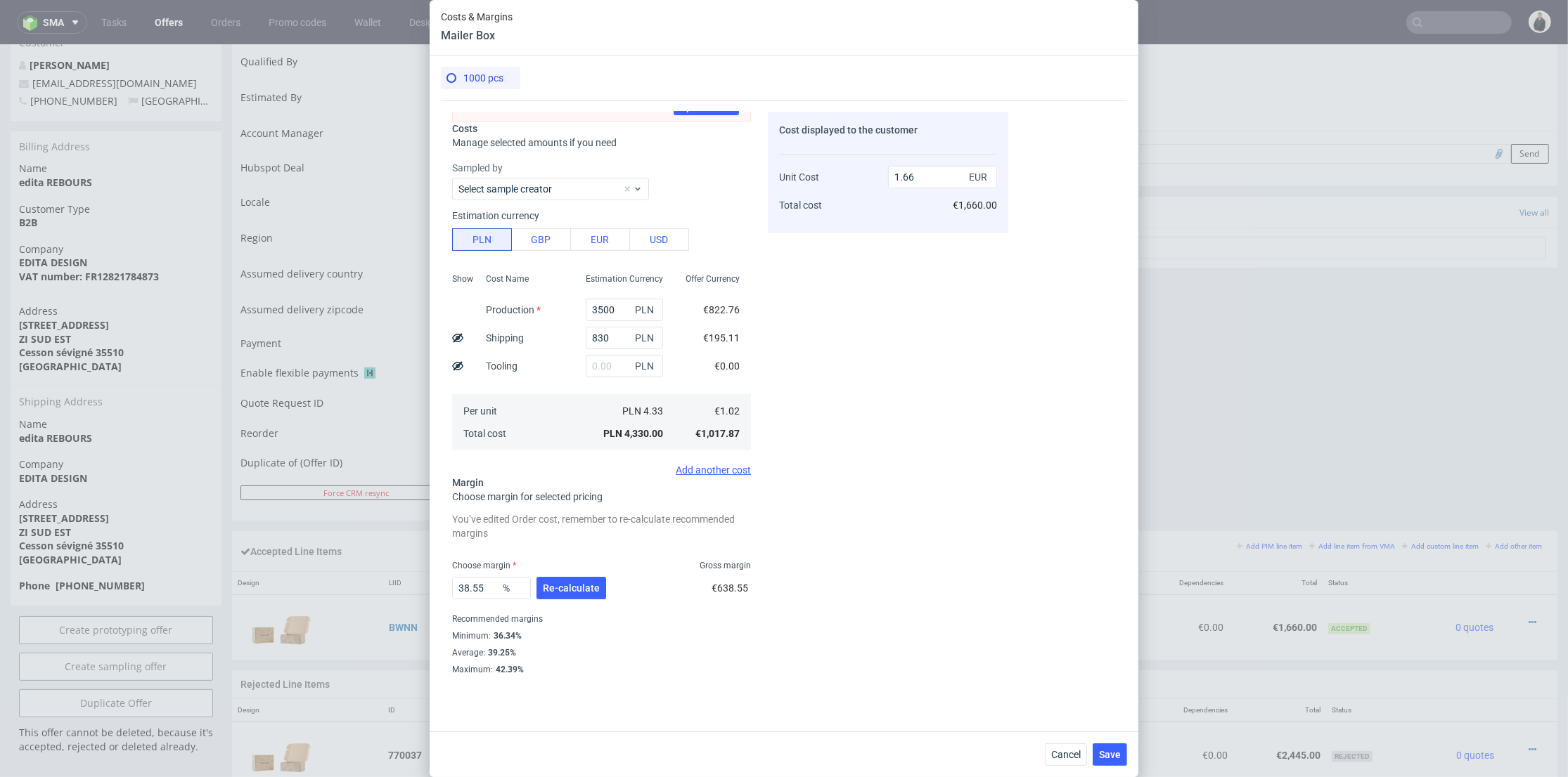
scroll to position [0, 0]
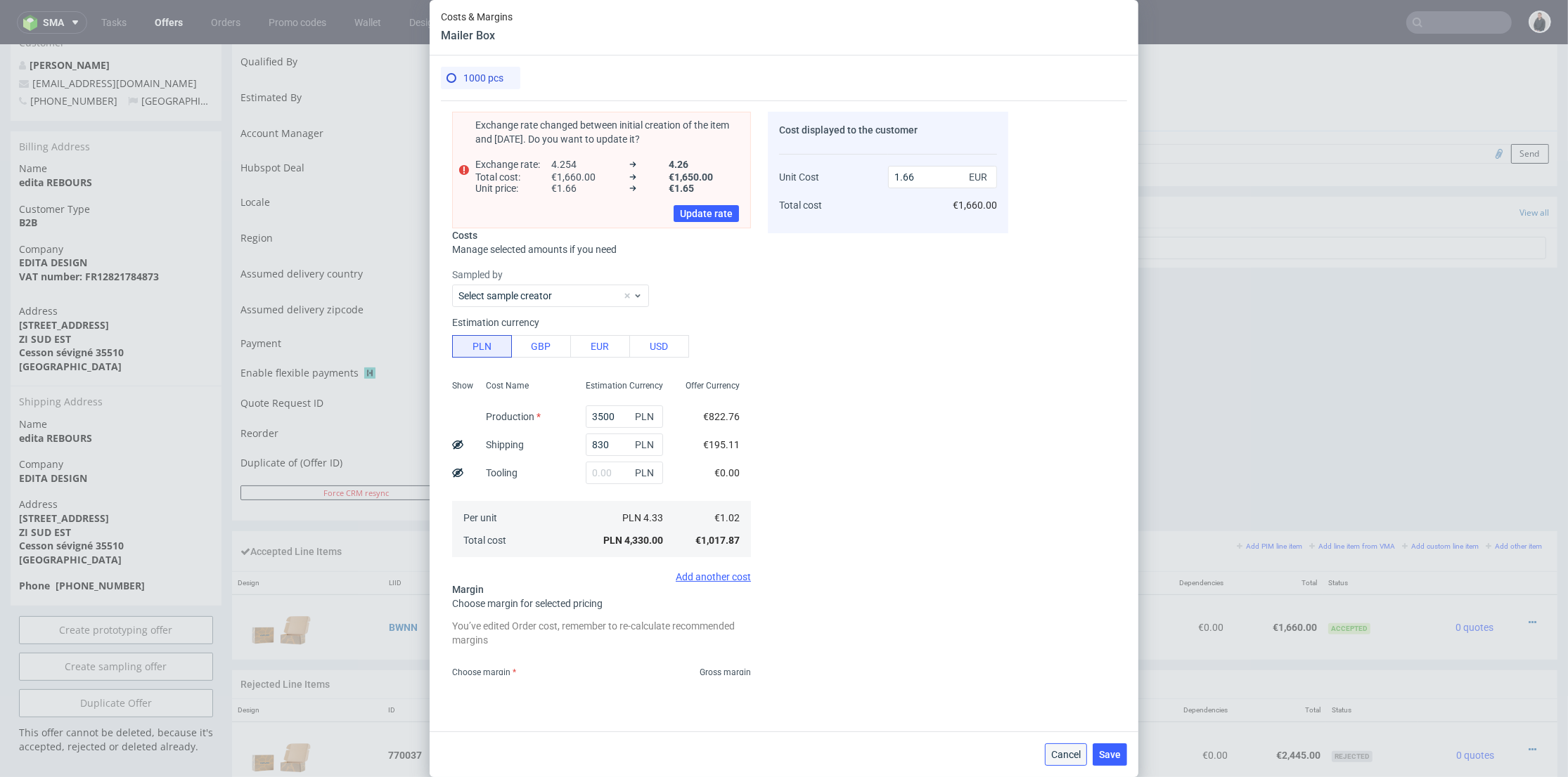
click at [1066, 744] on button "Cancel" at bounding box center [1065, 754] width 43 height 22
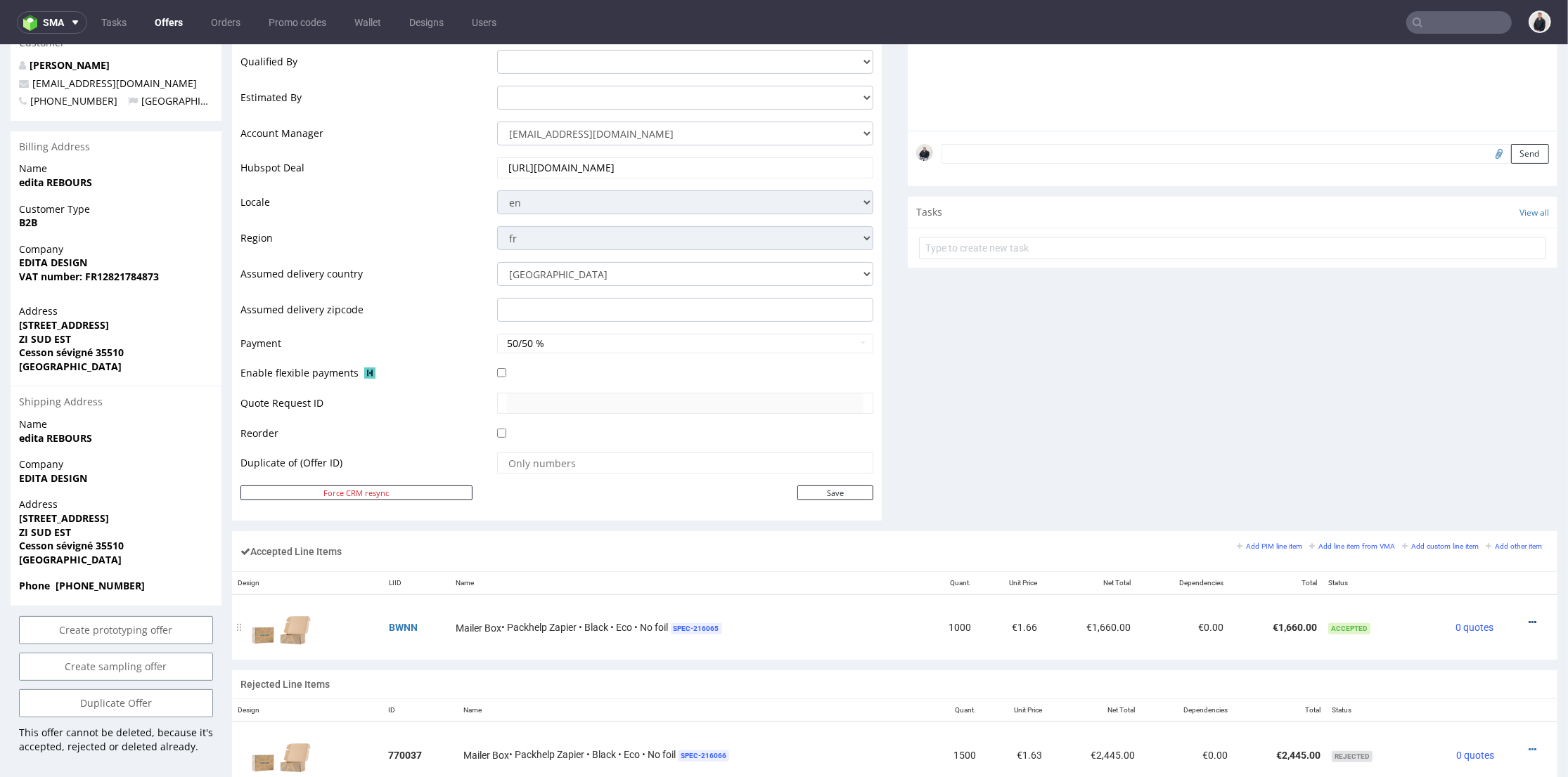
click at [1514, 620] on div at bounding box center [1524, 622] width 38 height 14
click at [1529, 620] on icon at bounding box center [1532, 622] width 8 height 10
click at [1453, 465] on span "Edit item specification" at bounding box center [1473, 466] width 105 height 14
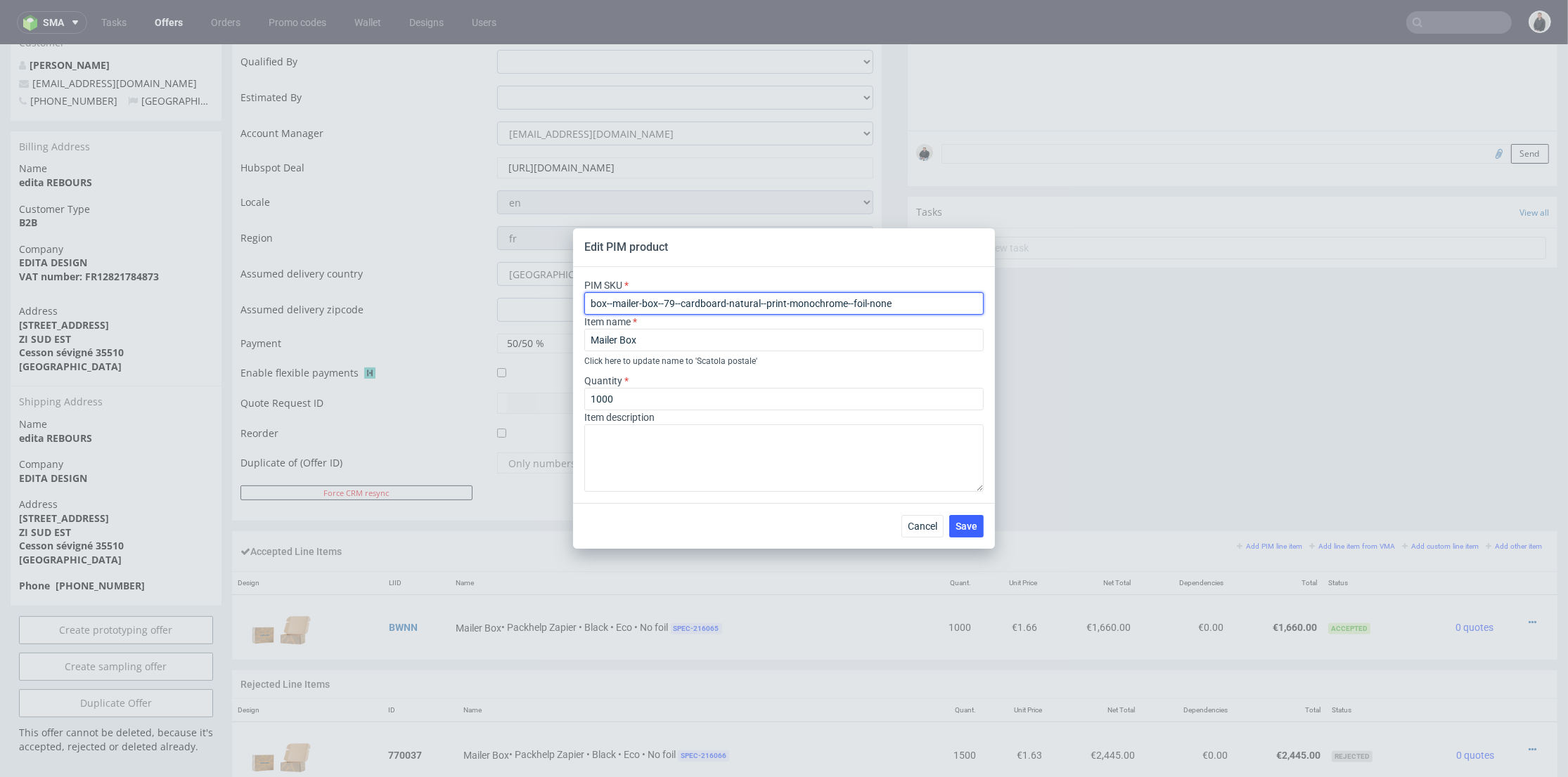
click at [760, 300] on input "box--mailer-box--79--cardboard-natural--print-monochrome--foil-none" at bounding box center [784, 303] width 399 height 22
click at [914, 523] on span "Cancel" at bounding box center [922, 526] width 29 height 10
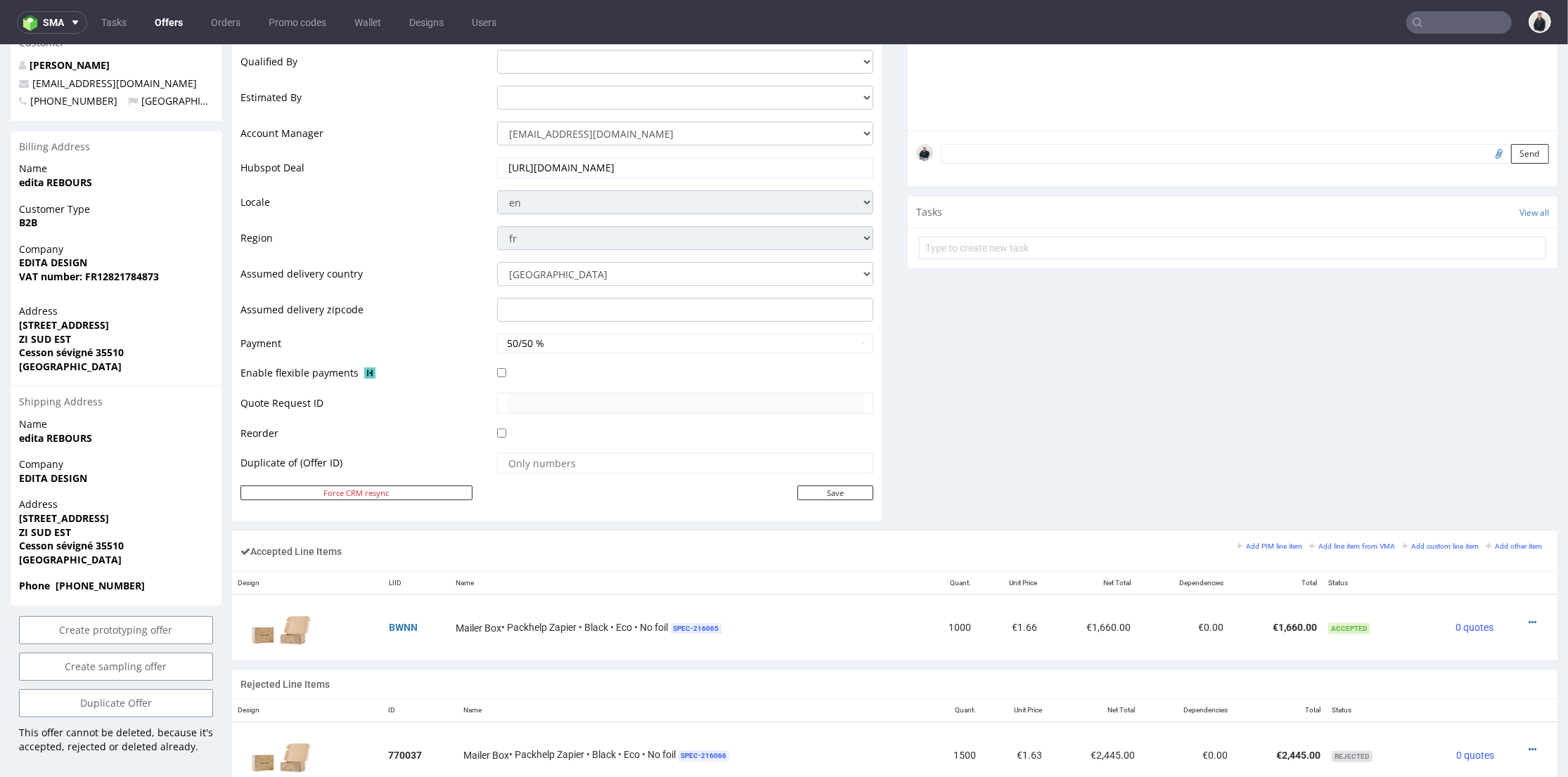
click at [1023, 436] on div "Comments User (2) Automatic (0) Attachments (1) All (0) View all (0) [DATE] 12:…" at bounding box center [1232, 182] width 650 height 699
click at [149, 31] on ul "Tasks Offers Orders Promo codes Wallet Designs Users" at bounding box center [299, 22] width 423 height 22
click at [169, 21] on link "Offers" at bounding box center [169, 22] width 45 height 22
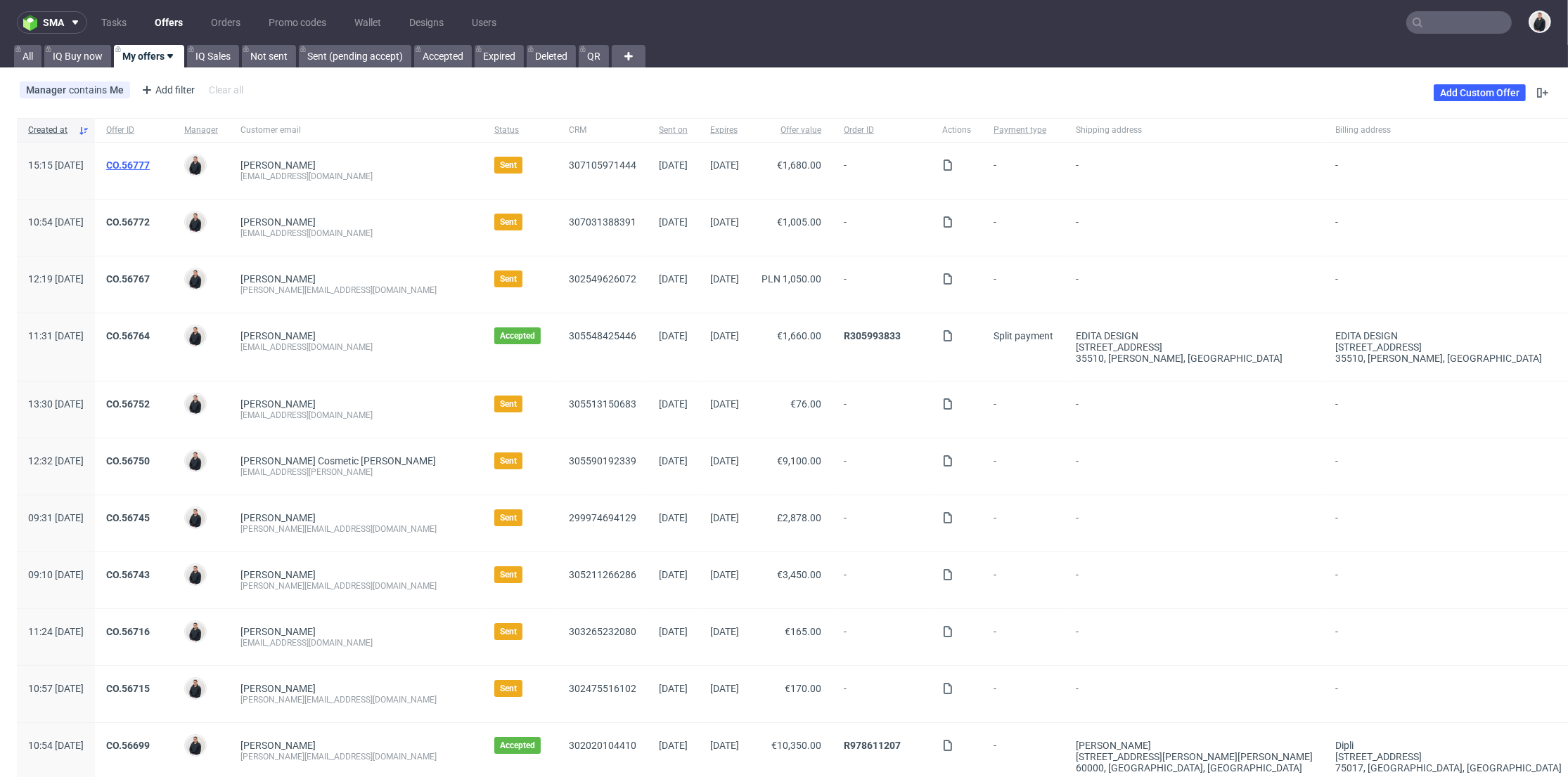
click at [150, 165] on link "CO.56777" at bounding box center [128, 165] width 43 height 12
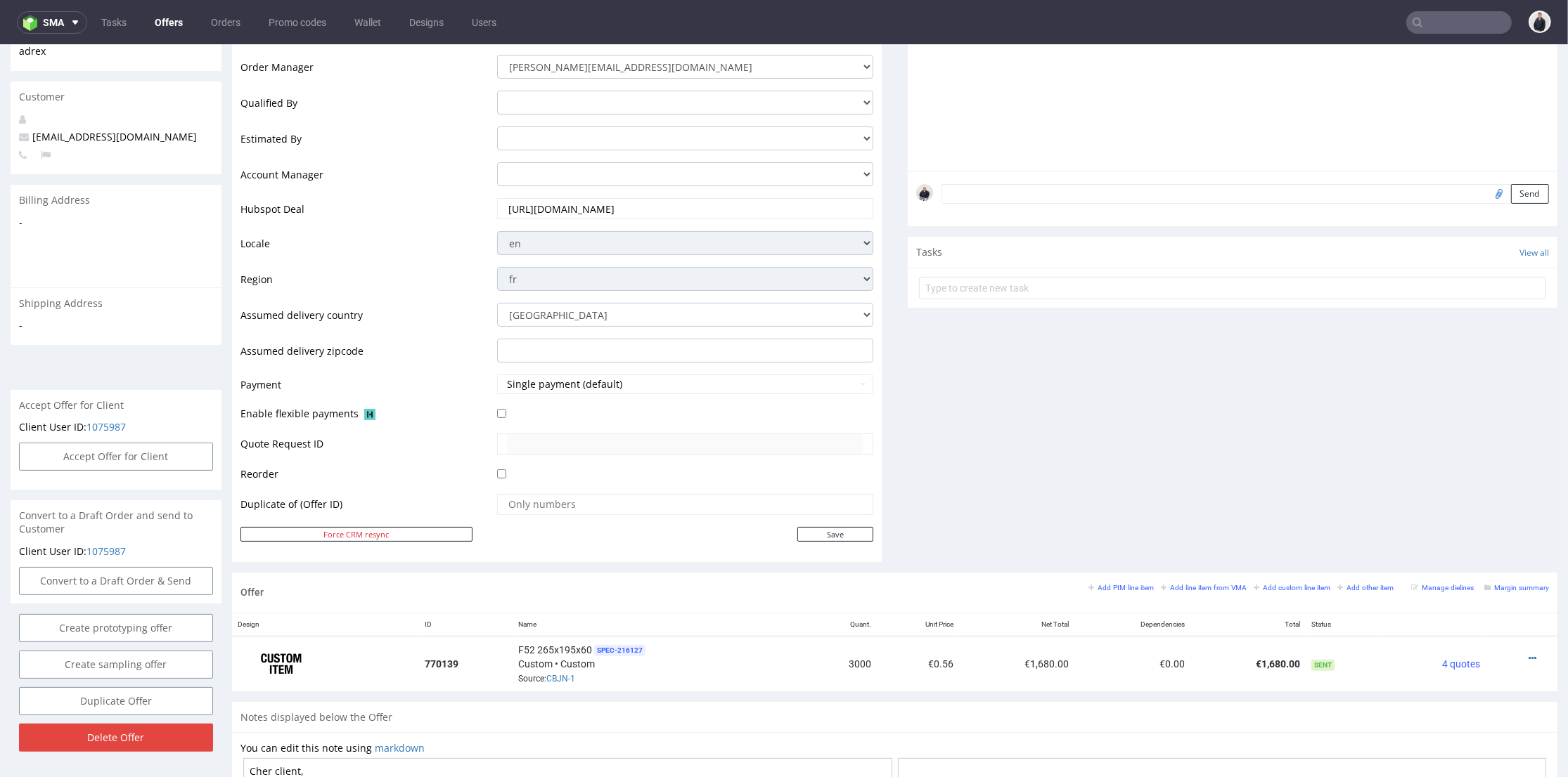
scroll to position [390, 0]
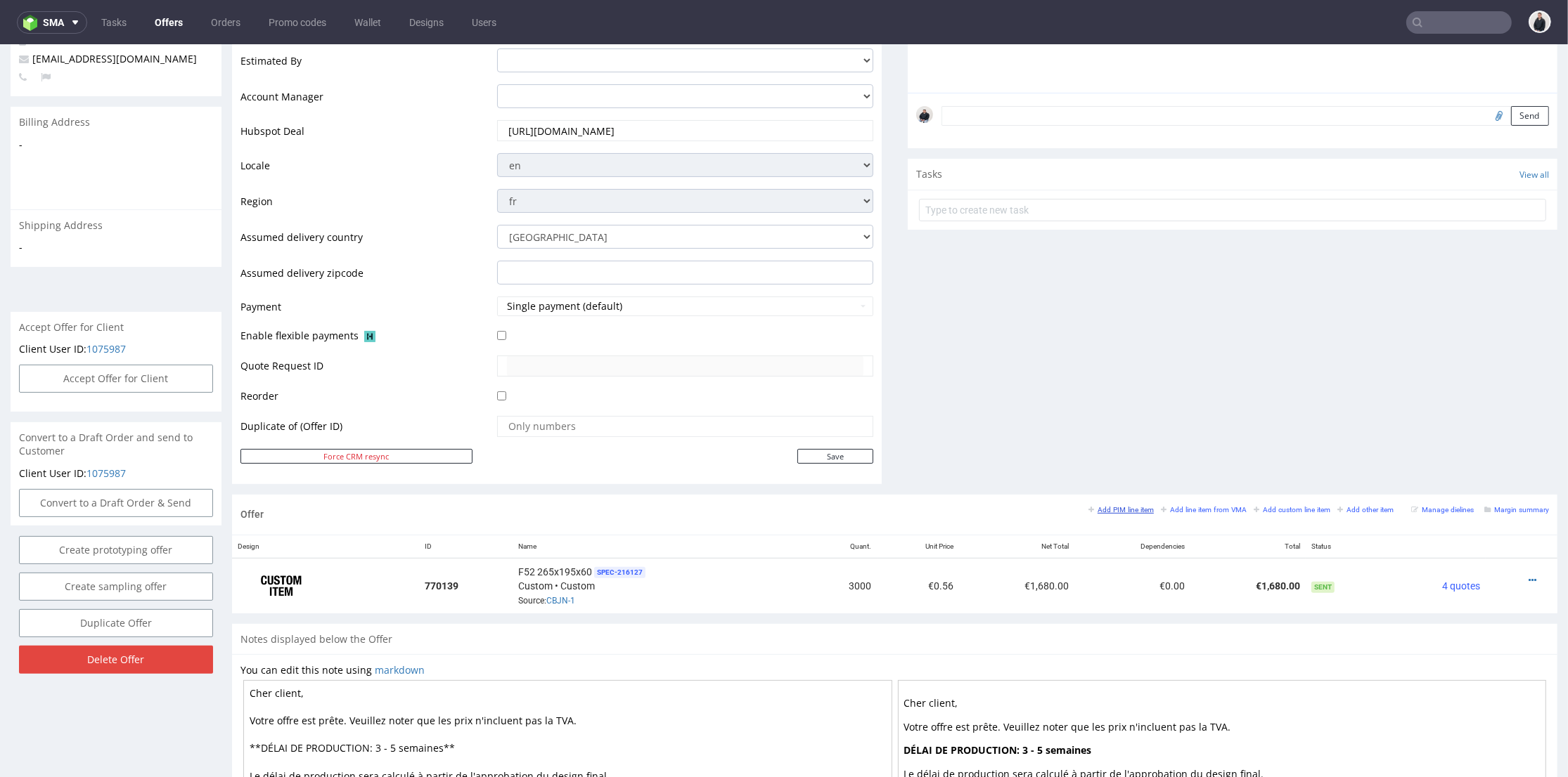
click at [1106, 510] on small "Add PIM line item" at bounding box center [1121, 509] width 66 height 8
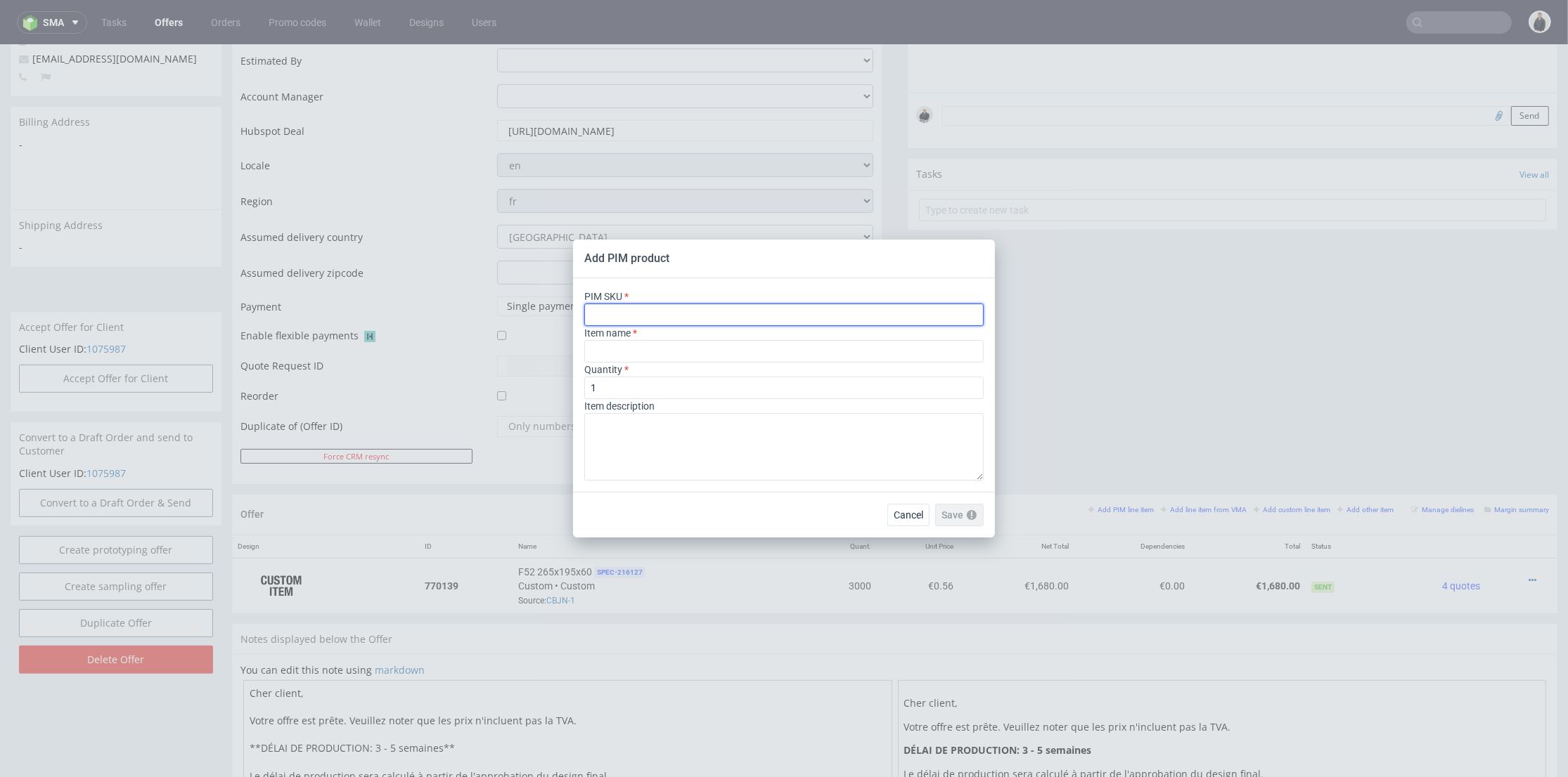
click at [730, 308] on input "text" at bounding box center [784, 315] width 399 height 22
paste input "box--mailer-box--56--cardboard-natural--print-monochrome--foil-none"
type input "box--mailer-box--56--cardboard-natural--print-monochrome--foil-none"
type input "Mailer Box"
type input "box--mailer-box--56--cardboard-natural--print-monochrome--foil-none"
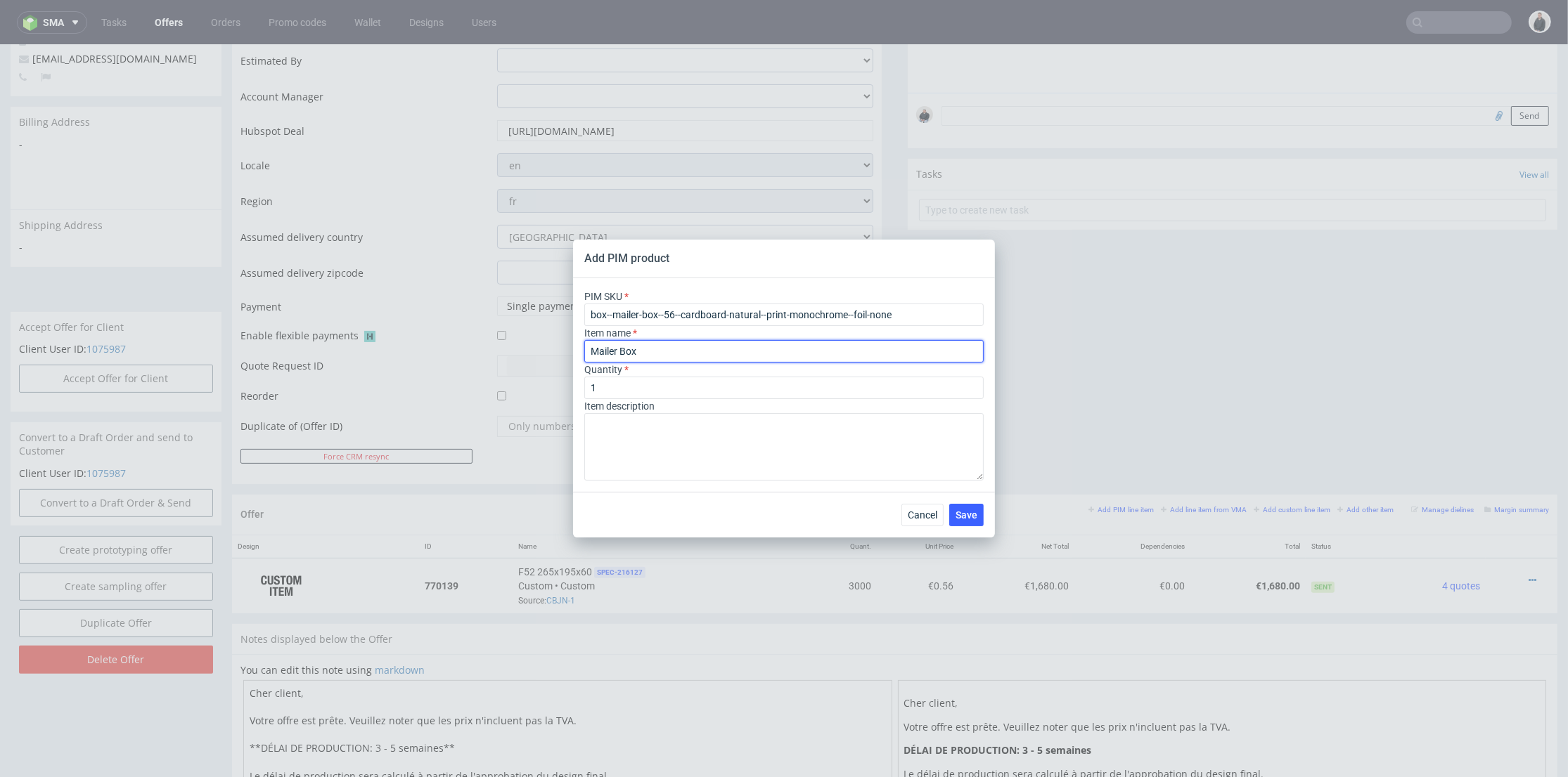
click at [682, 352] on input "Mailer Box" at bounding box center [784, 351] width 399 height 22
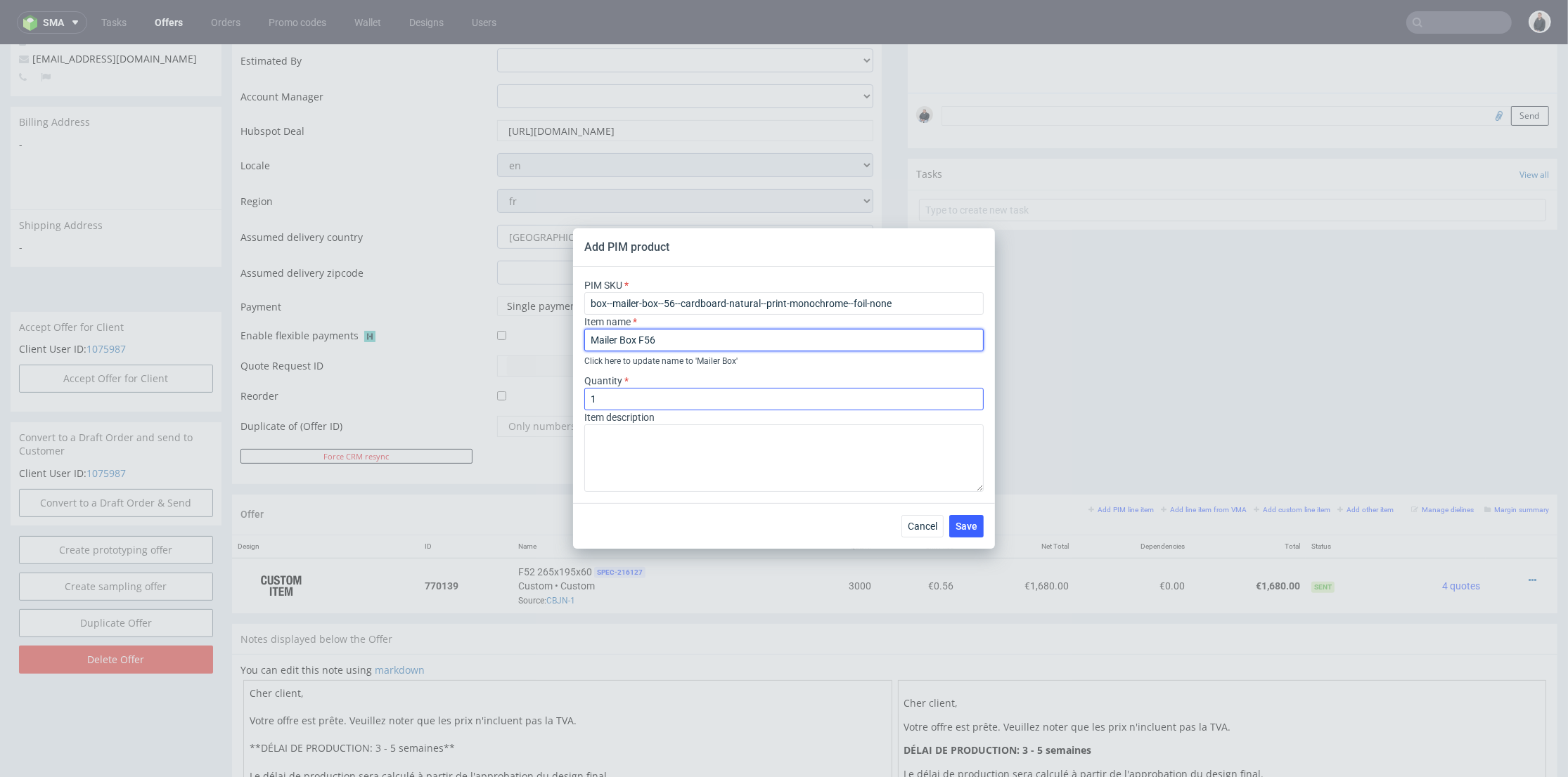
type input "Mailer Box F56"
click at [623, 394] on input "1" at bounding box center [784, 399] width 399 height 22
type input "1000"
click at [981, 533] on button "Save" at bounding box center [966, 526] width 35 height 22
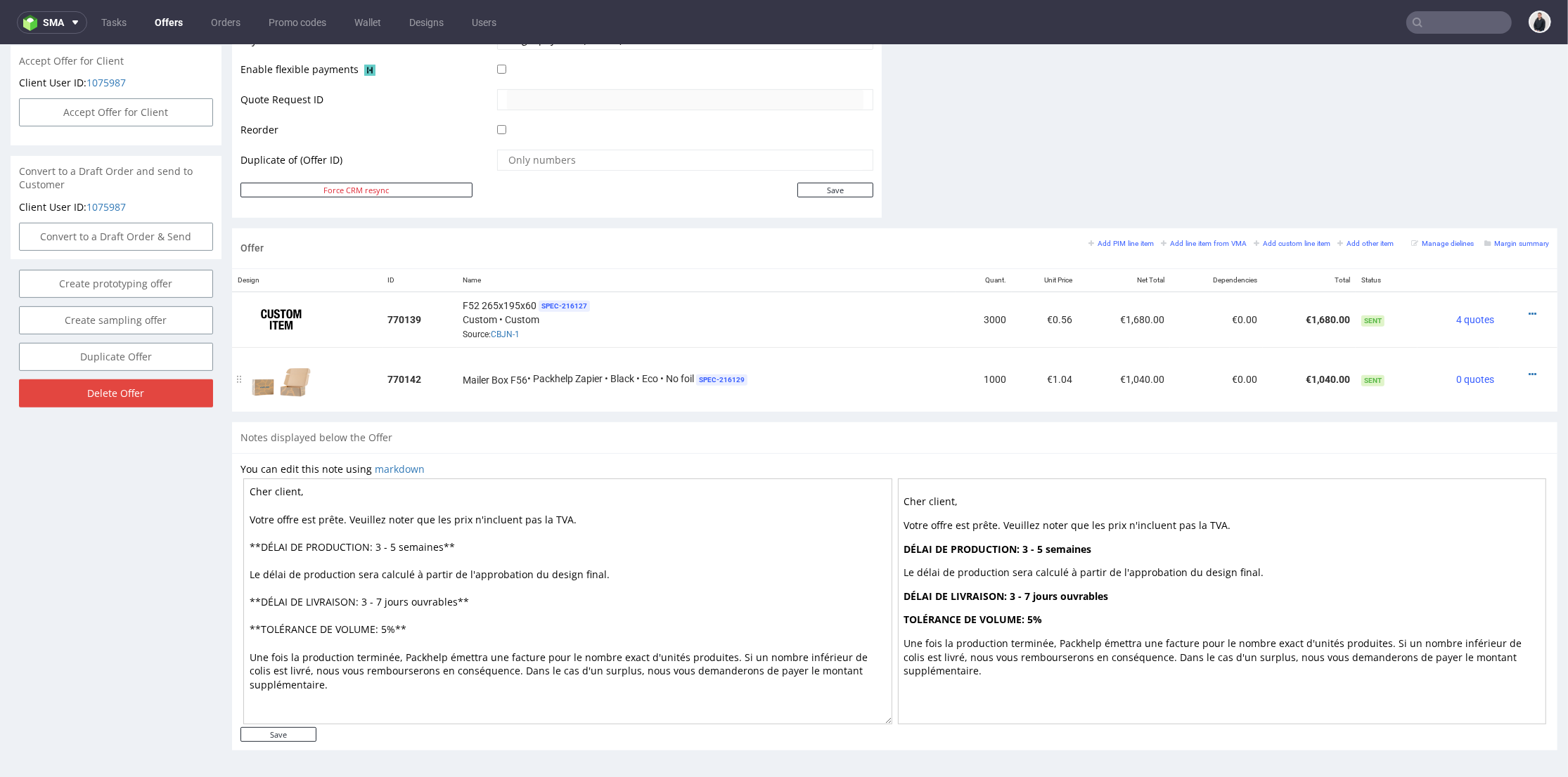
scroll to position [421, 0]
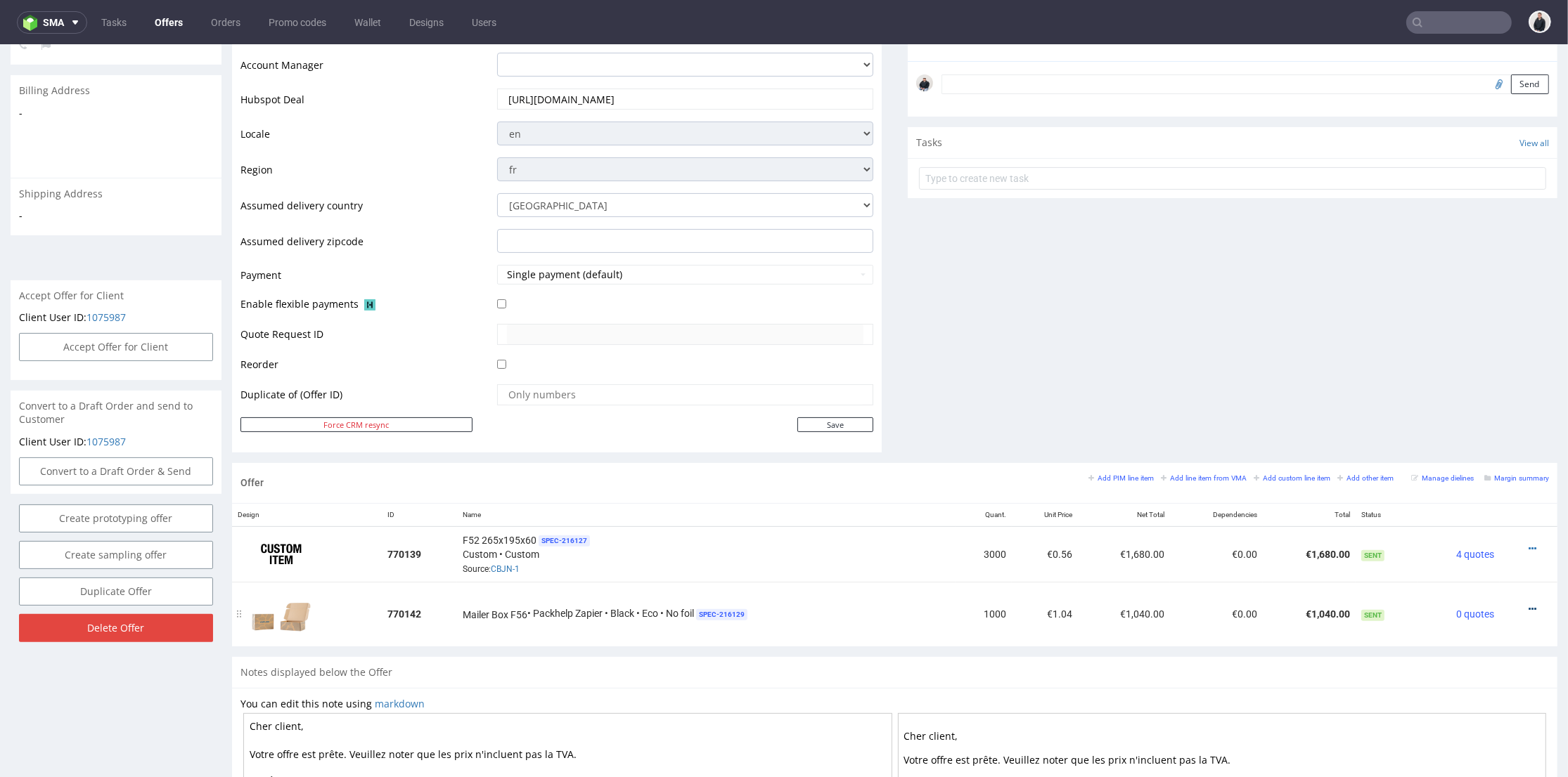
click at [1529, 605] on icon at bounding box center [1532, 609] width 8 height 10
click at [1457, 471] on span "Edit item price" at bounding box center [1469, 478] width 113 height 14
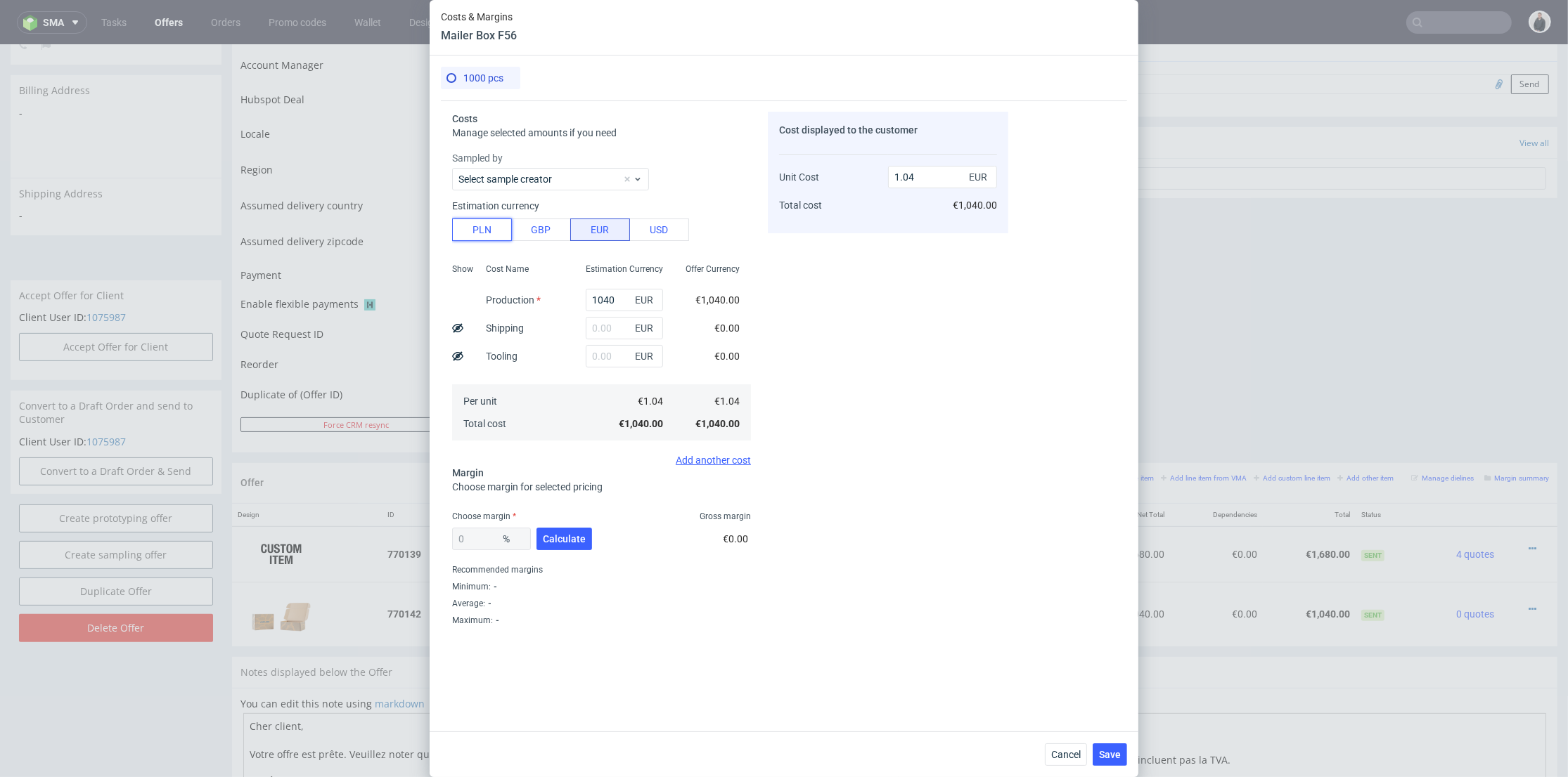
click at [507, 227] on button "PLN" at bounding box center [481, 230] width 60 height 22
type input "0.24"
drag, startPoint x: 591, startPoint y: 297, endPoint x: 545, endPoint y: 295, distance: 46.0
click at [544, 296] on div "Show Cost Name Production Shipping Tooling Per unit Total cost Estimation Curre…" at bounding box center [601, 351] width 299 height 186
type input "17"
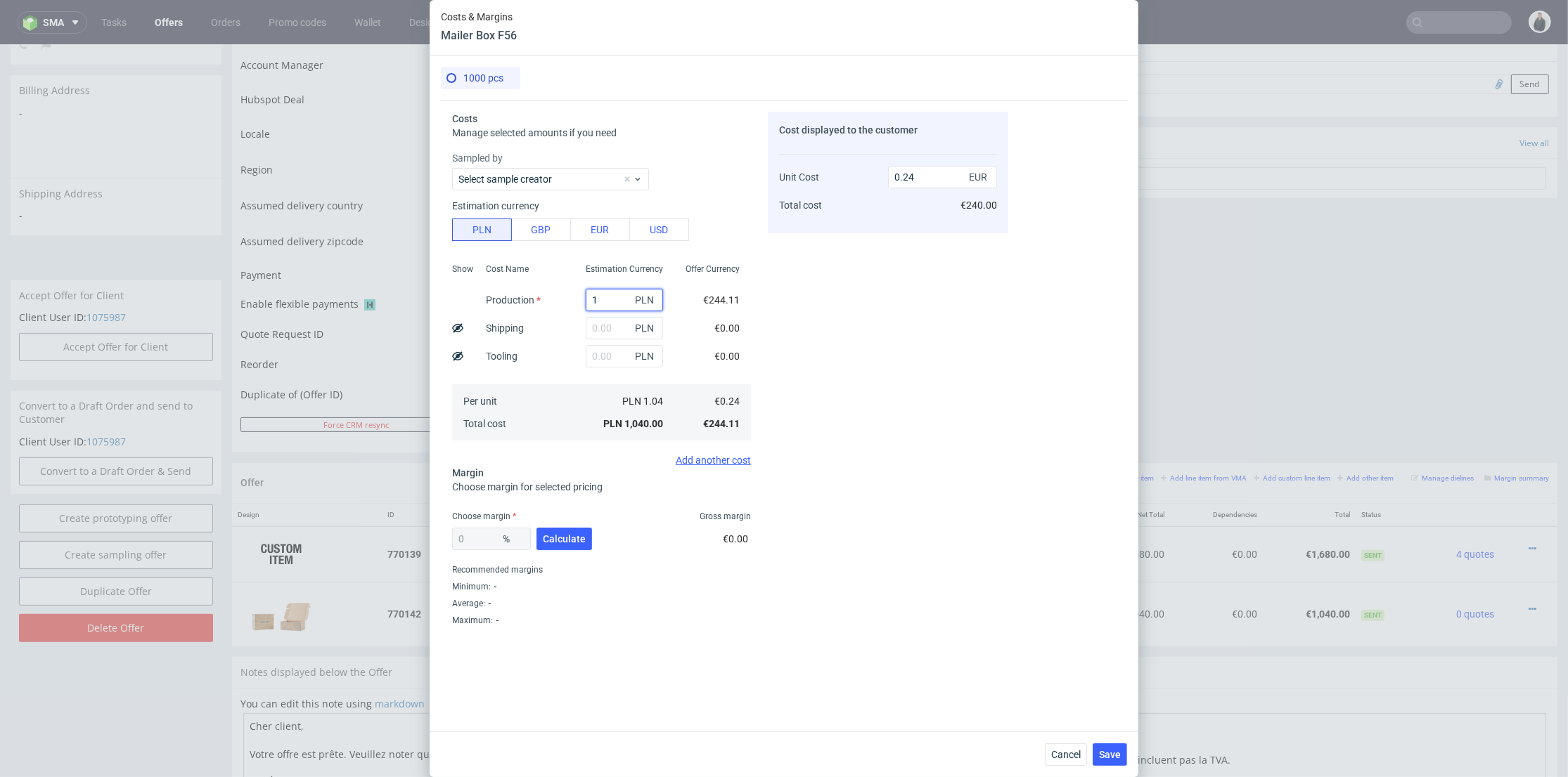
type input "0"
type input "1730"
type input "0.41"
type input "1730"
click at [586, 322] on input "text" at bounding box center [624, 328] width 77 height 22
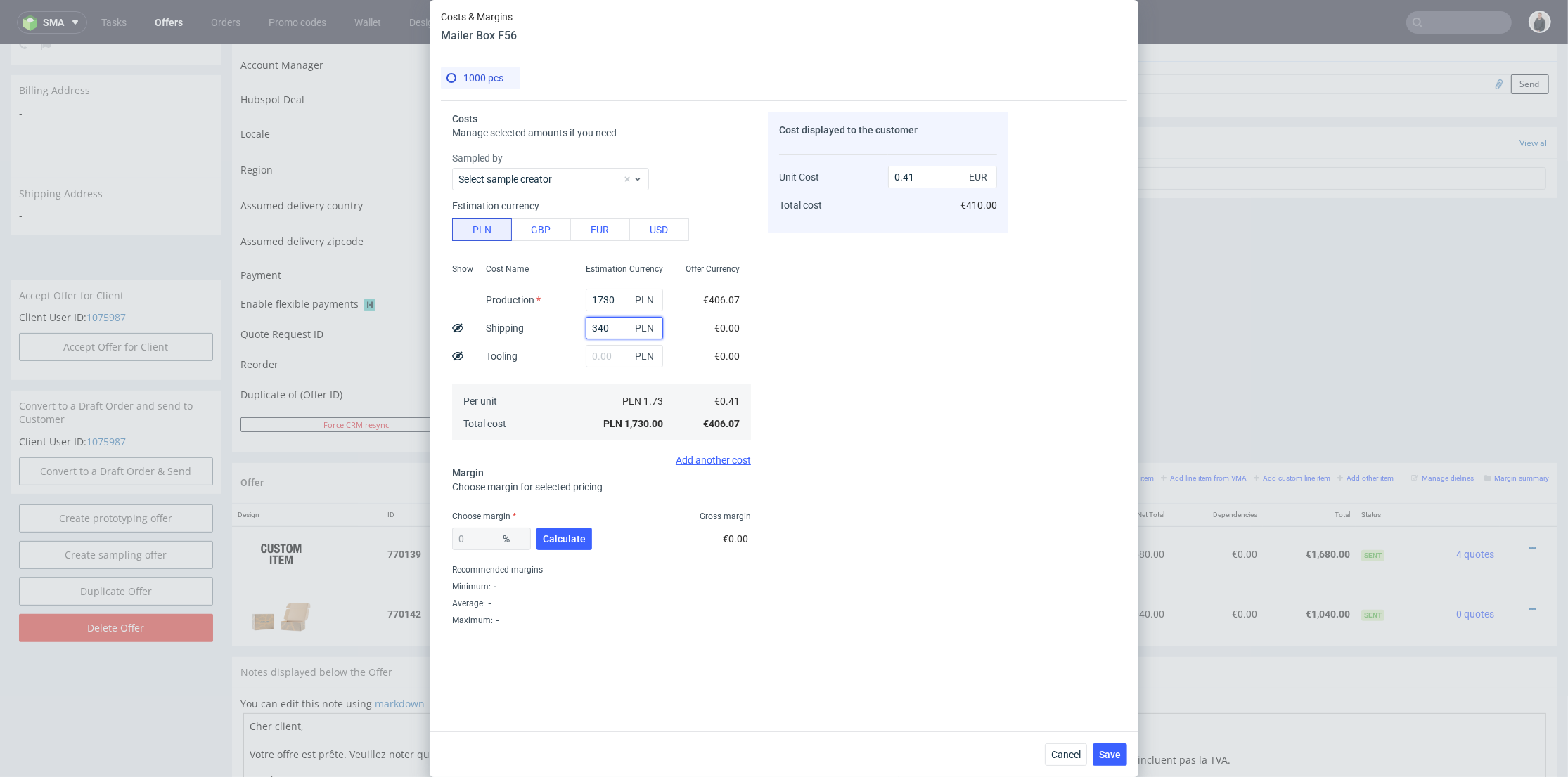
type input "340"
drag, startPoint x: 866, startPoint y: 321, endPoint x: 891, endPoint y: 220, distance: 104.0
click at [867, 320] on div "Cost displayed to the customer Unit Cost Total cost 0.41 EUR €410.00" at bounding box center [887, 393] width 241 height 564
type input "0.49"
drag, startPoint x: 569, startPoint y: 530, endPoint x: 901, endPoint y: 253, distance: 432.4
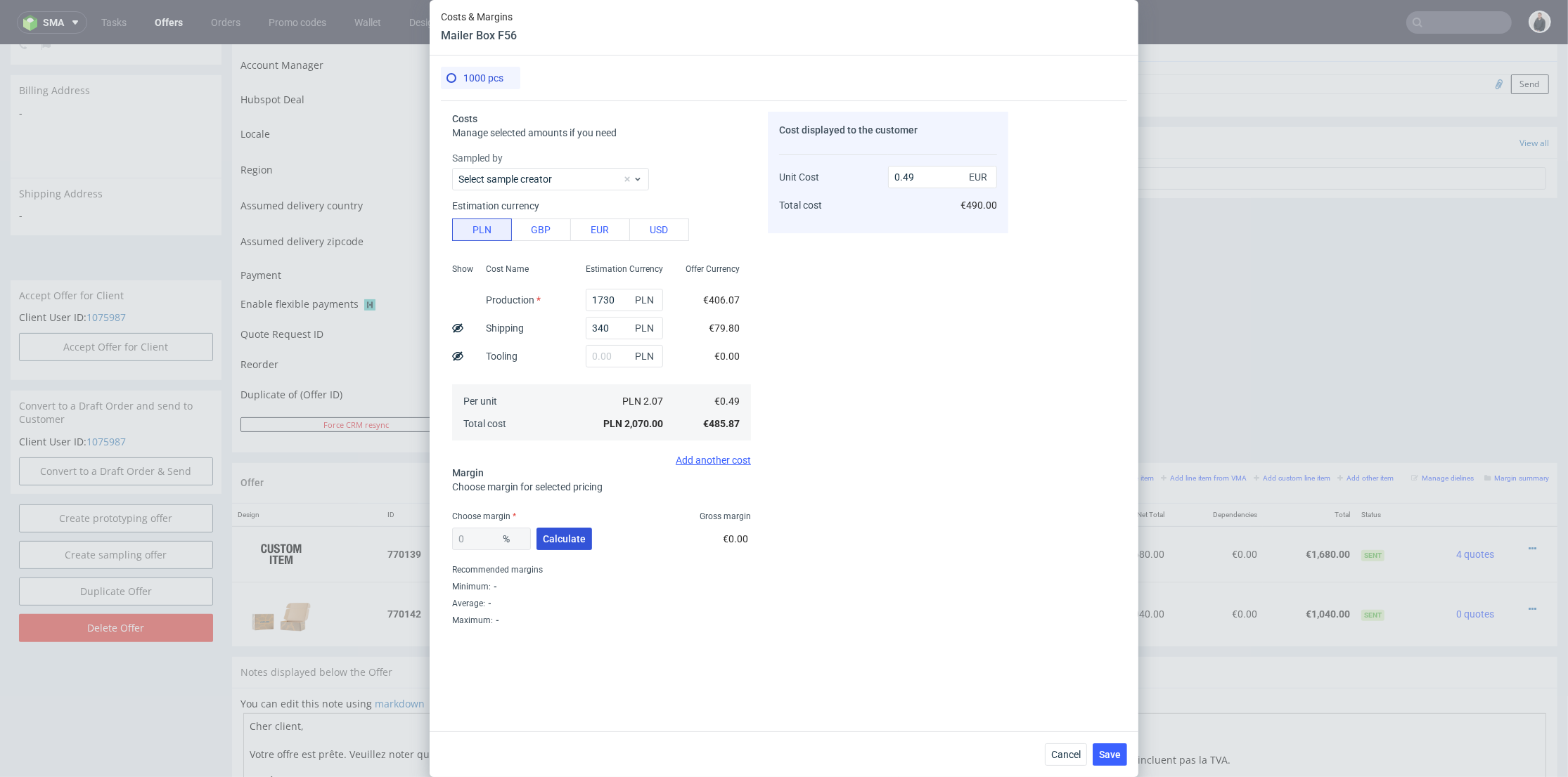
click at [569, 529] on button "Calculate" at bounding box center [564, 538] width 56 height 22
type input "44.16"
drag, startPoint x: 897, startPoint y: 173, endPoint x: 888, endPoint y: 173, distance: 9.0
click at [888, 173] on input "0.87" at bounding box center [942, 176] width 109 height 22
click at [892, 173] on input "0.87" at bounding box center [942, 176] width 109 height 22
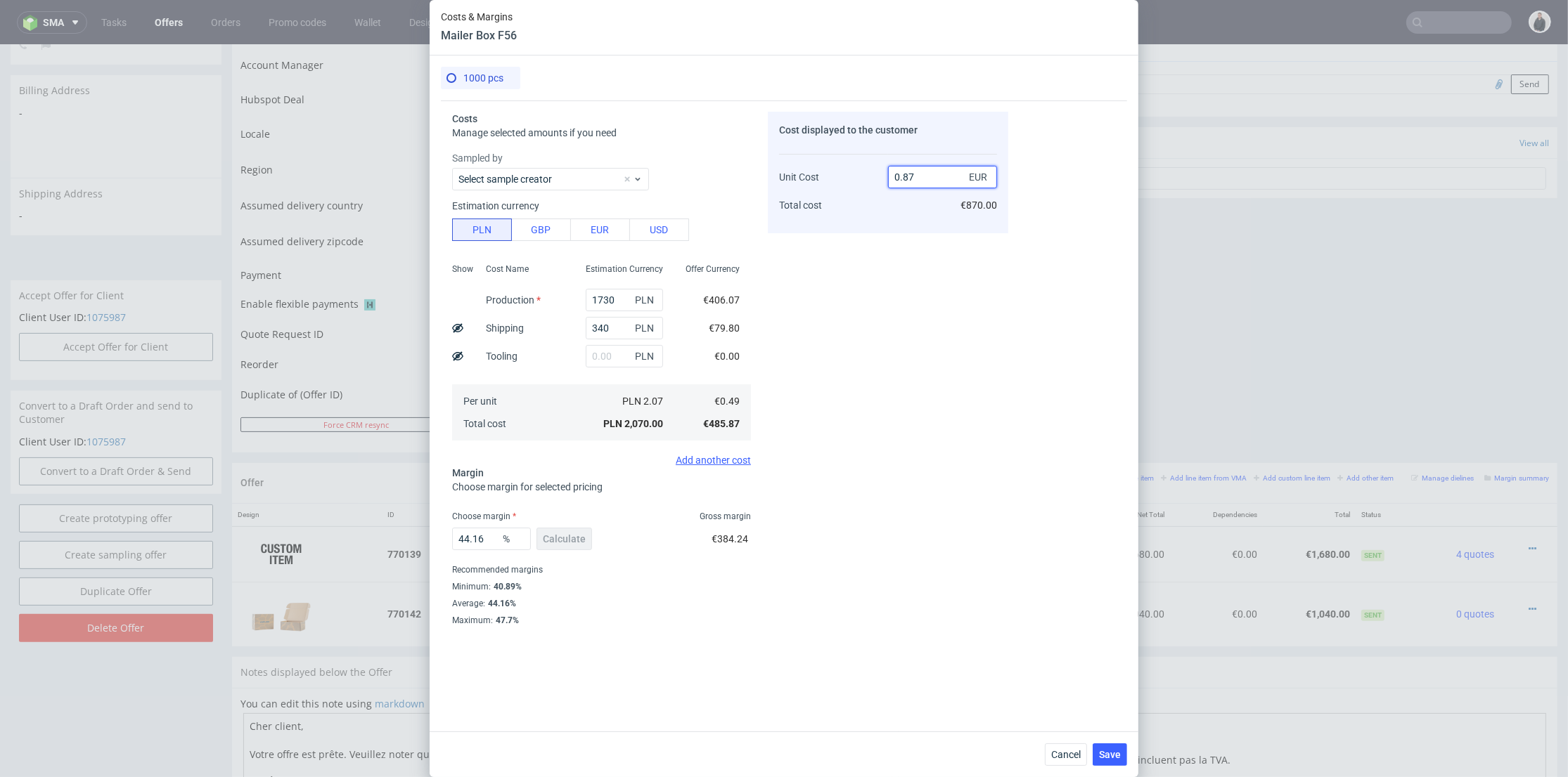
click at [917, 175] on input "0.87" at bounding box center [942, 176] width 109 height 22
drag, startPoint x: 903, startPoint y: 175, endPoint x: 921, endPoint y: 179, distance: 18.4
click at [921, 176] on input "0.87" at bounding box center [942, 176] width 109 height 22
type input "0.99"
click at [913, 260] on div "Cost displayed to the customer Unit Cost Total cost 0.99 EUR €870.00" at bounding box center [887, 393] width 241 height 564
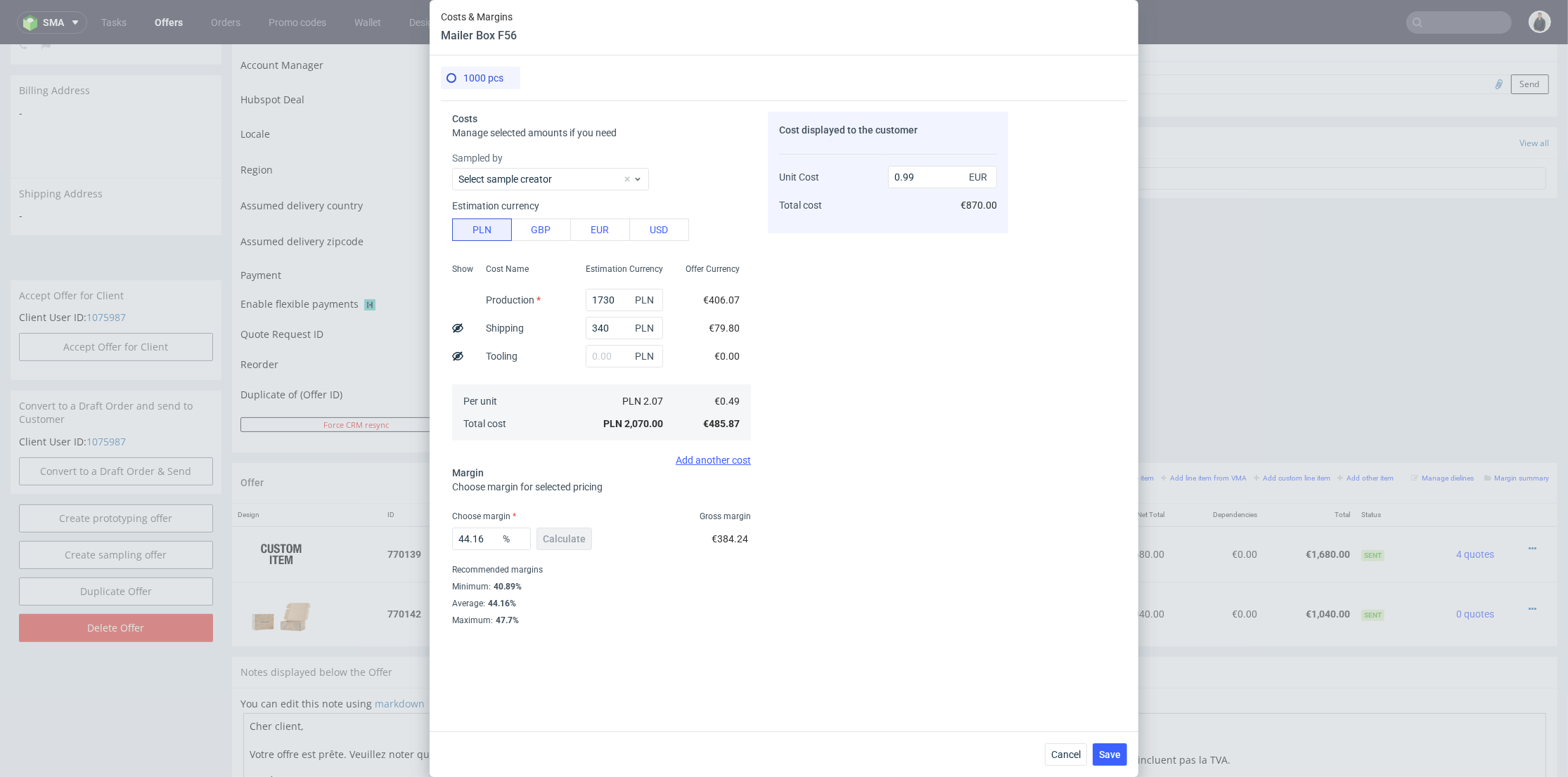
type input "50.505050505050505"
type input "0.98"
click at [1106, 755] on span "Save" at bounding box center [1109, 755] width 22 height 10
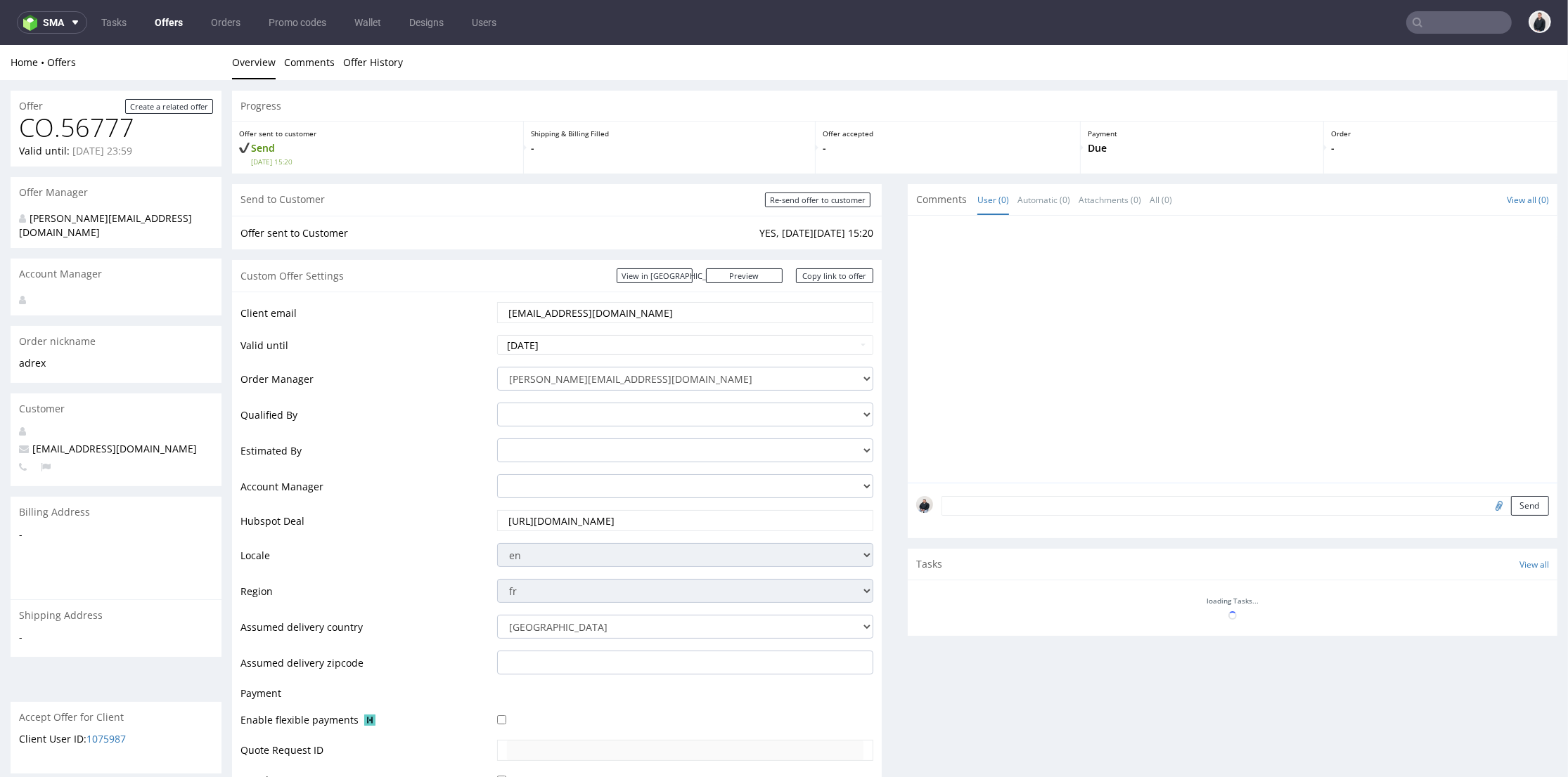
scroll to position [312, 0]
